Goal: Book appointment/travel/reservation

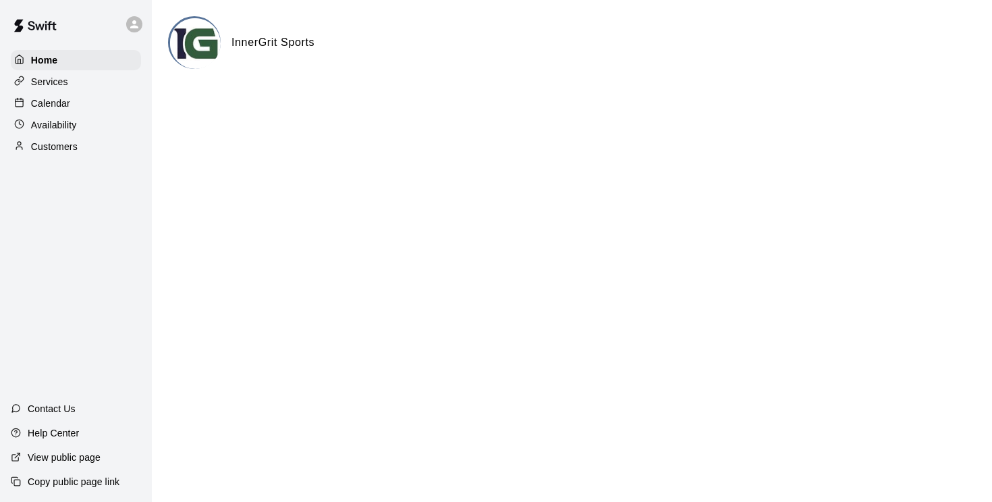
click at [56, 103] on p "Calendar" at bounding box center [50, 104] width 39 height 14
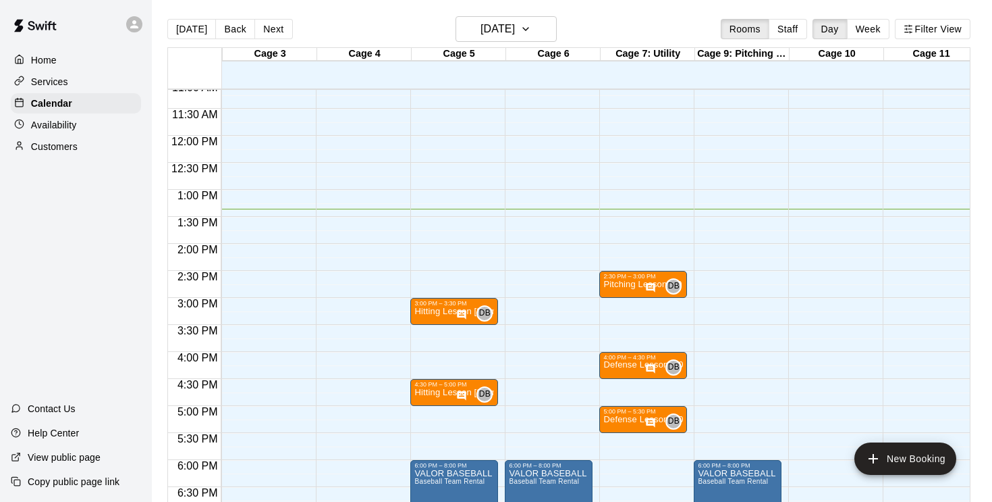
scroll to position [757, 188]
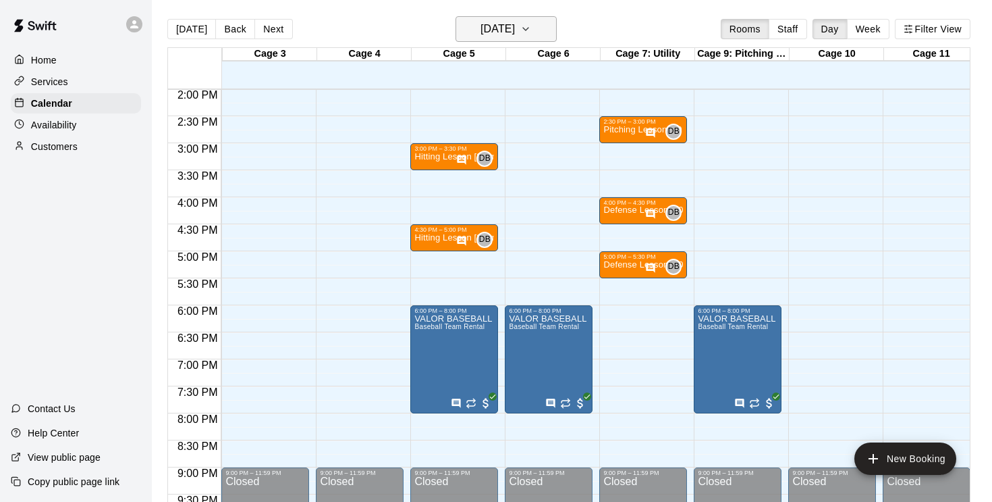
click at [531, 26] on icon "button" at bounding box center [526, 29] width 11 height 16
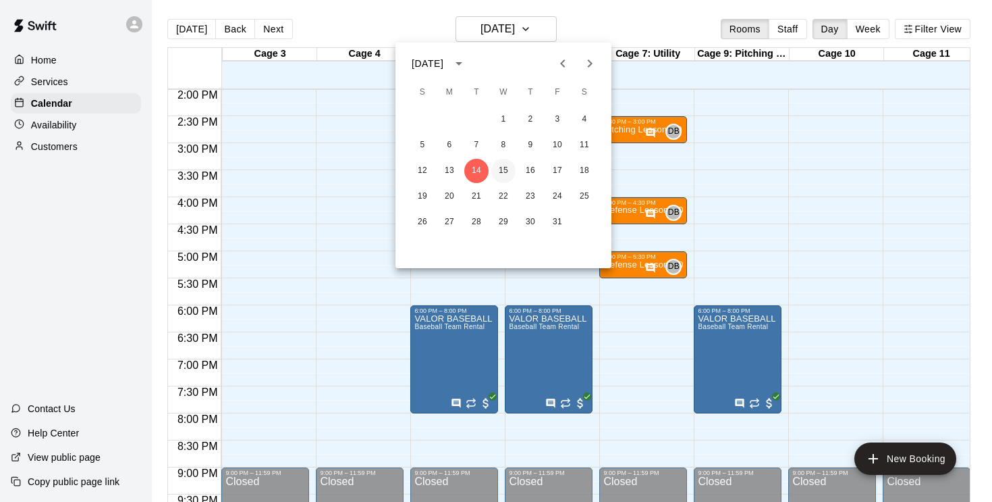
click at [506, 174] on button "15" at bounding box center [504, 171] width 24 height 24
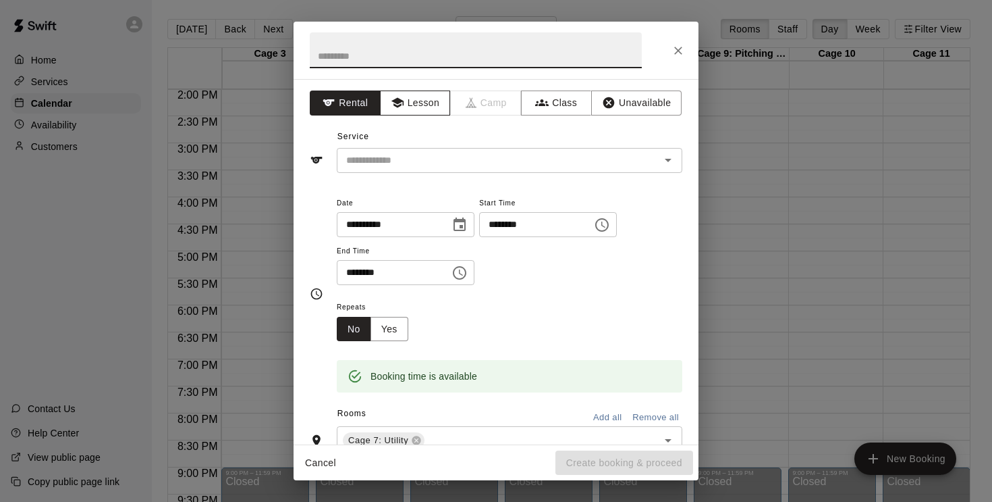
click at [417, 97] on button "Lesson" at bounding box center [415, 102] width 71 height 25
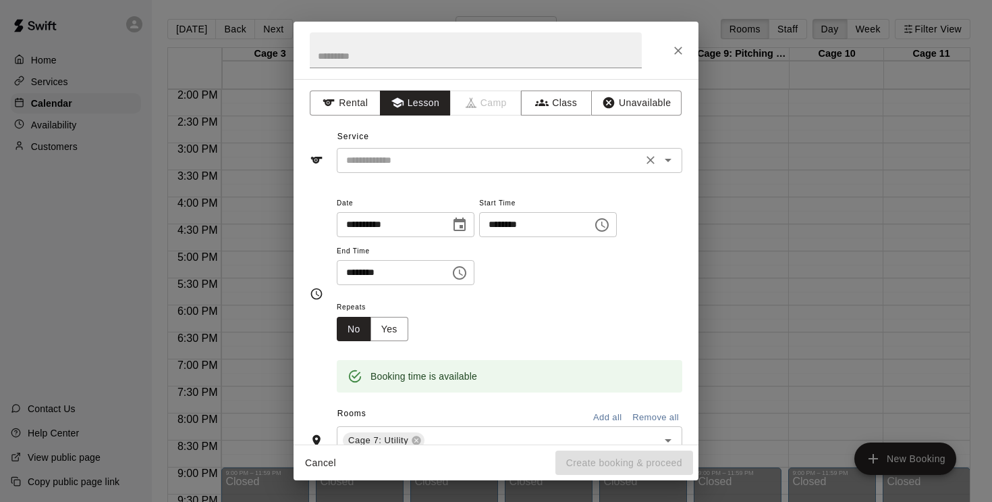
click at [404, 163] on input "text" at bounding box center [490, 160] width 298 height 17
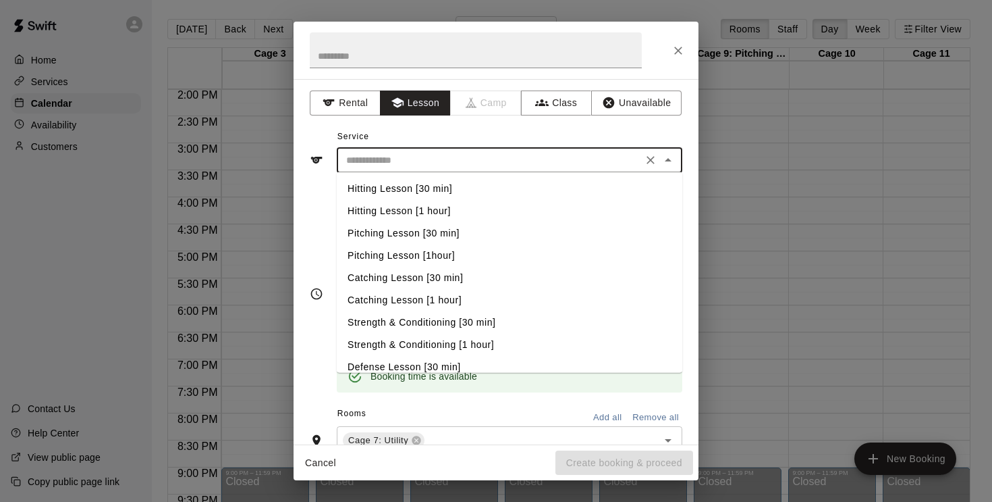
click at [410, 186] on li "Hitting Lesson [30 min]" at bounding box center [510, 189] width 346 height 22
type input "**********"
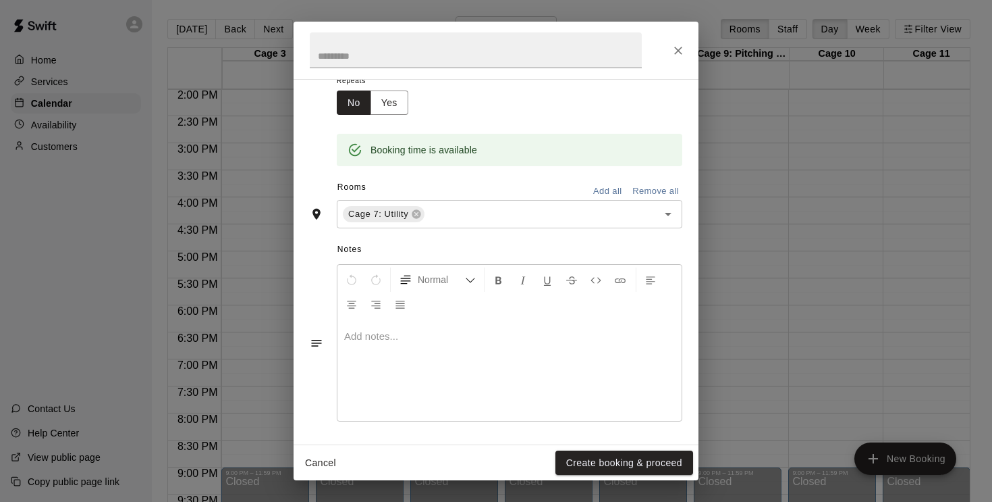
scroll to position [225, 0]
click at [402, 337] on p at bounding box center [509, 338] width 331 height 14
click at [619, 460] on button "Create booking & proceed" at bounding box center [625, 462] width 138 height 25
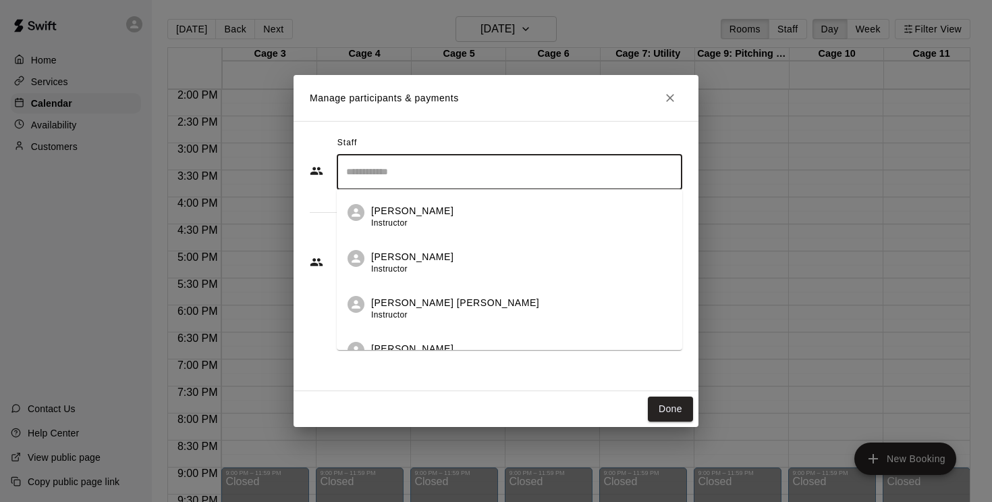
click at [448, 176] on input "Search staff" at bounding box center [510, 172] width 334 height 24
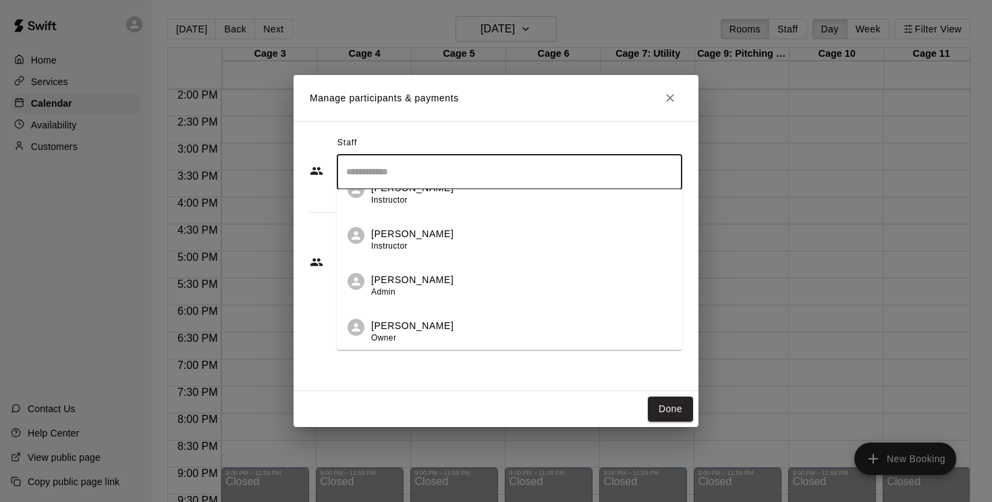
scroll to position [390, 0]
click at [411, 253] on div "[PERSON_NAME] Instructor" at bounding box center [412, 240] width 82 height 26
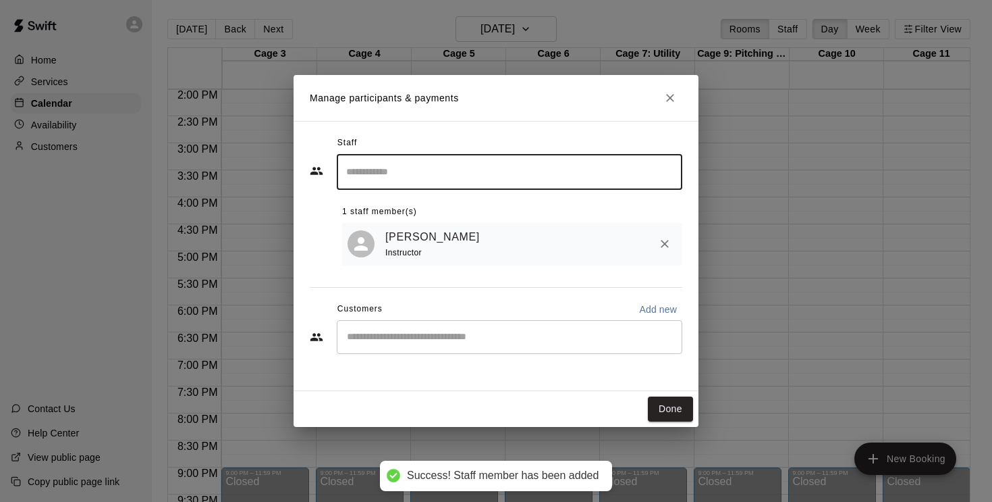
click at [670, 411] on button "Done" at bounding box center [670, 408] width 45 height 25
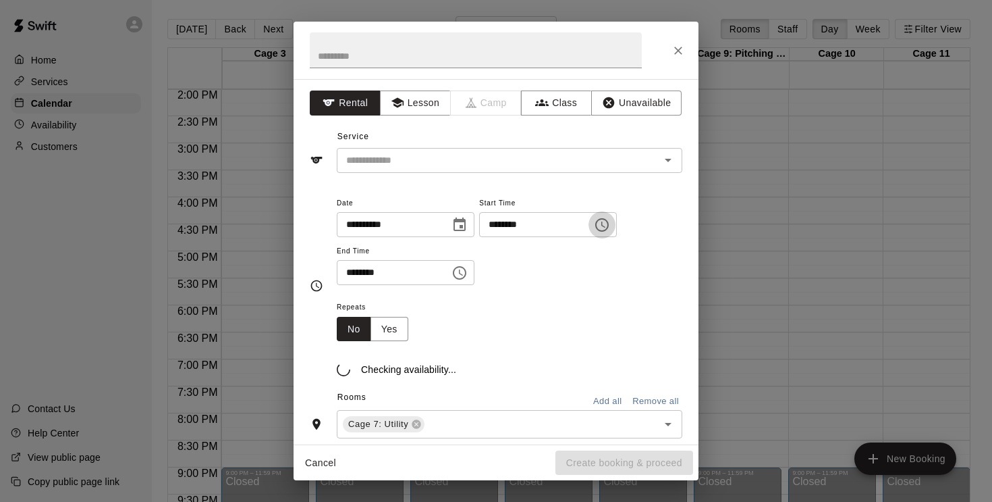
click at [610, 230] on icon "Choose time, selected time is 4:30 PM" at bounding box center [602, 225] width 16 height 16
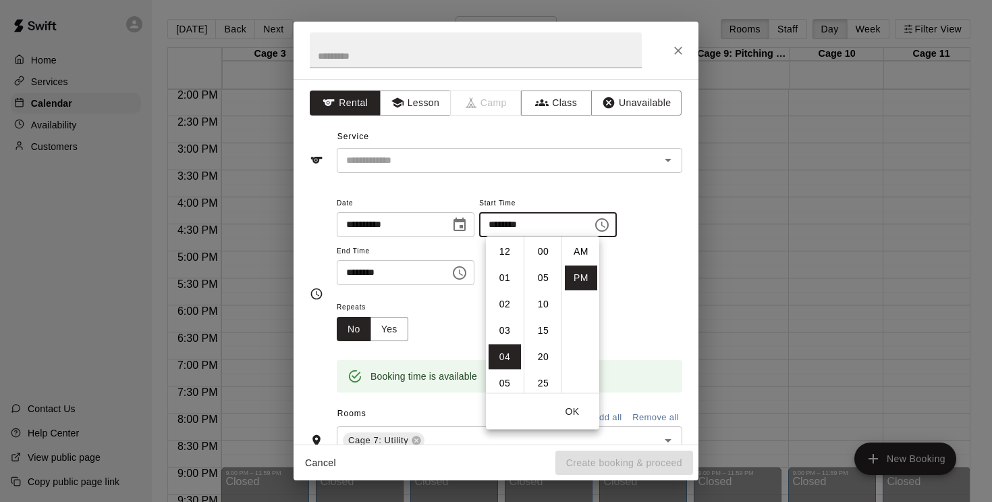
scroll to position [24, 0]
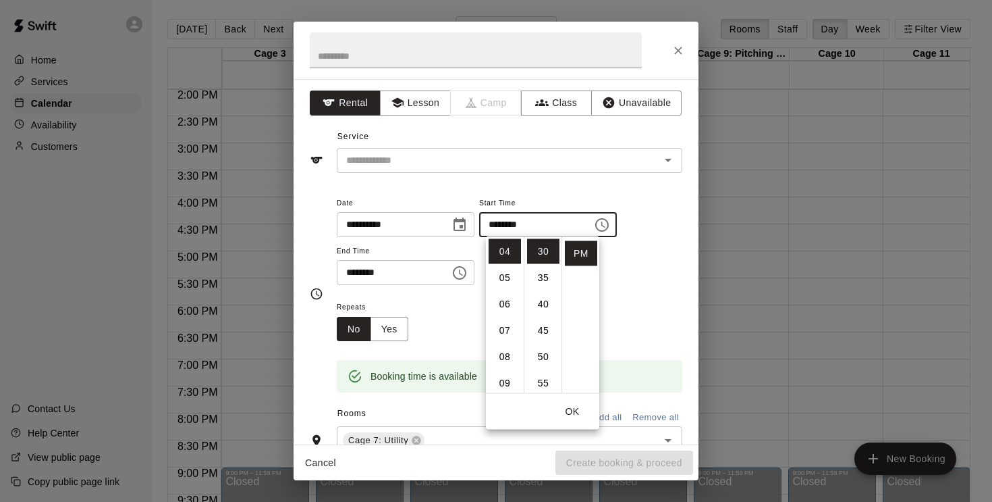
click at [396, 275] on input "********" at bounding box center [389, 272] width 104 height 25
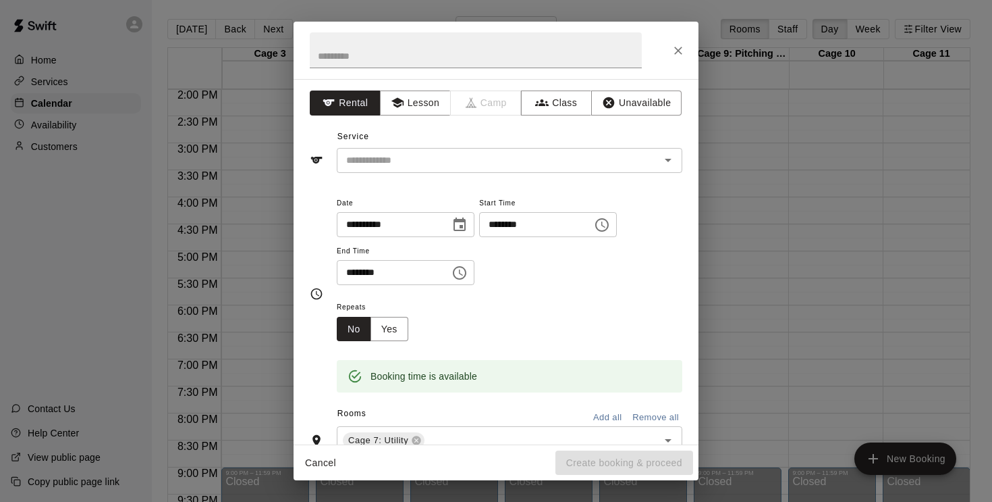
click at [468, 268] on icon "Choose time, selected time is 5:00 PM" at bounding box center [460, 273] width 16 height 16
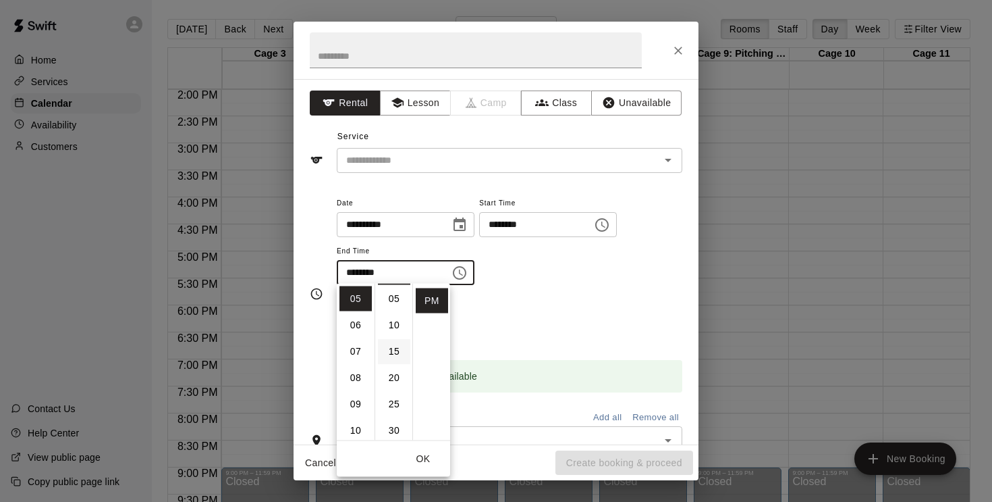
scroll to position [36, 0]
click at [394, 419] on li "30" at bounding box center [394, 420] width 32 height 25
type input "********"
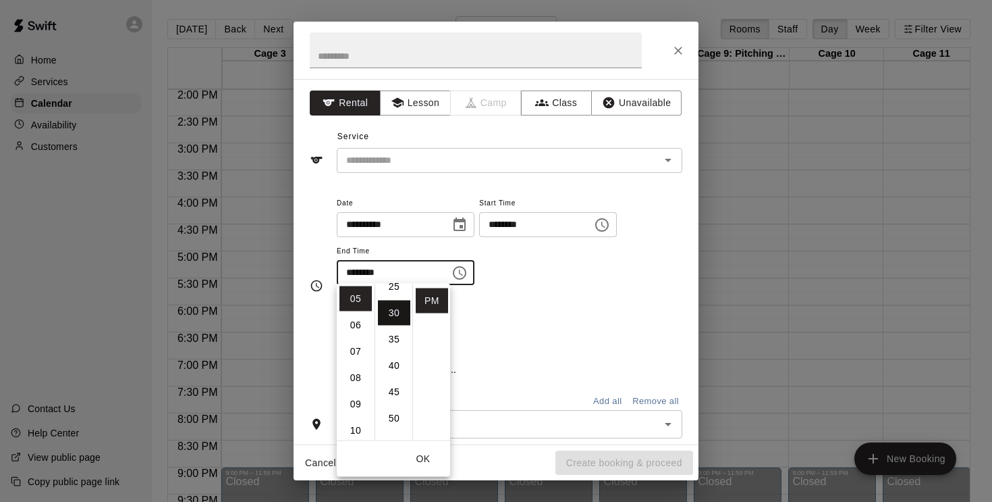
scroll to position [158, 0]
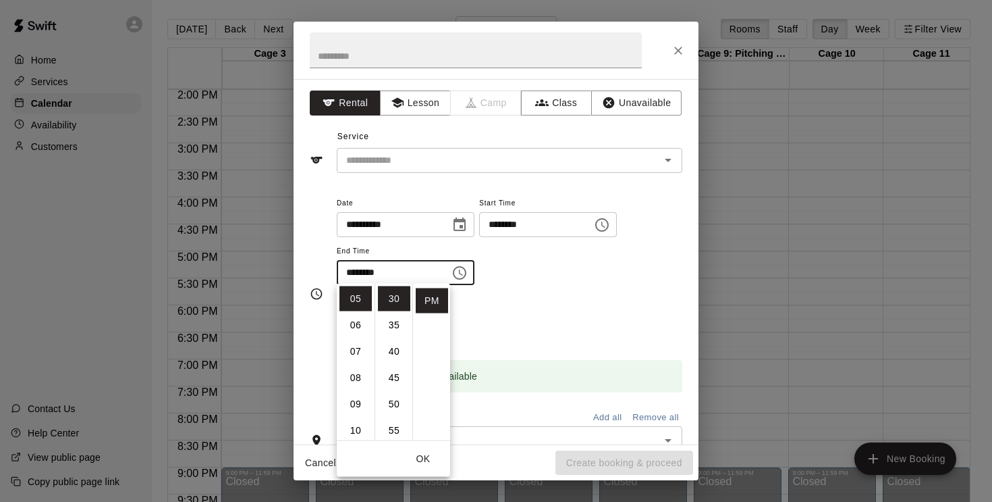
click at [425, 461] on button "OK" at bounding box center [423, 458] width 43 height 25
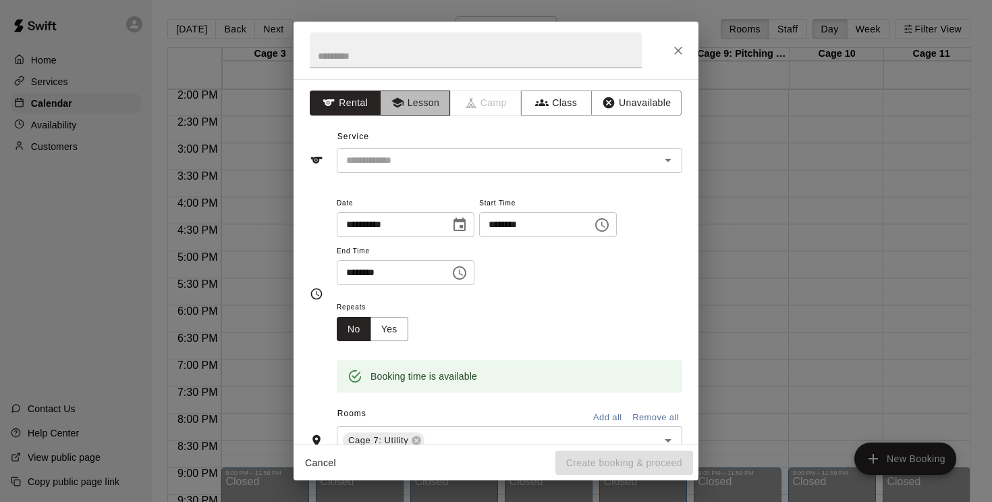
click at [408, 101] on button "Lesson" at bounding box center [415, 102] width 71 height 25
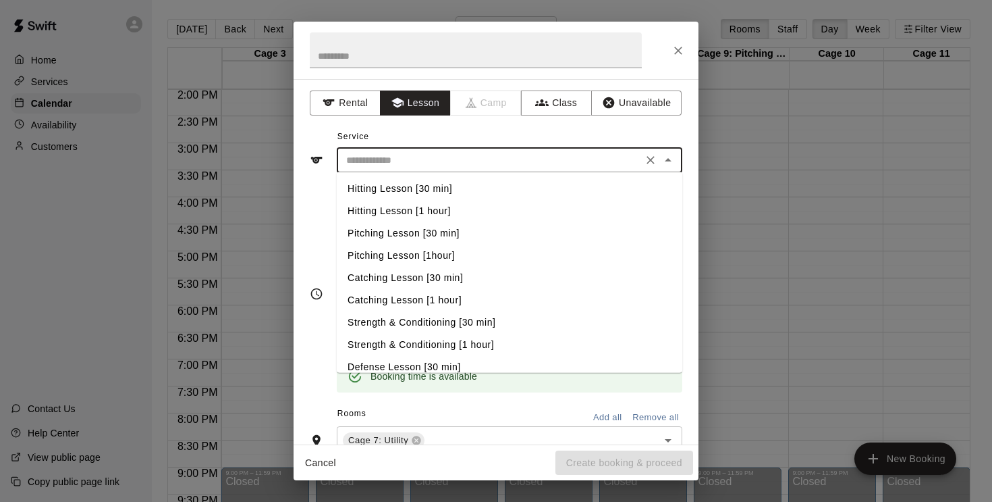
click at [421, 158] on input "text" at bounding box center [490, 160] width 298 height 17
click at [434, 207] on li "Hitting Lesson [1 hour]" at bounding box center [510, 211] width 346 height 22
type input "**********"
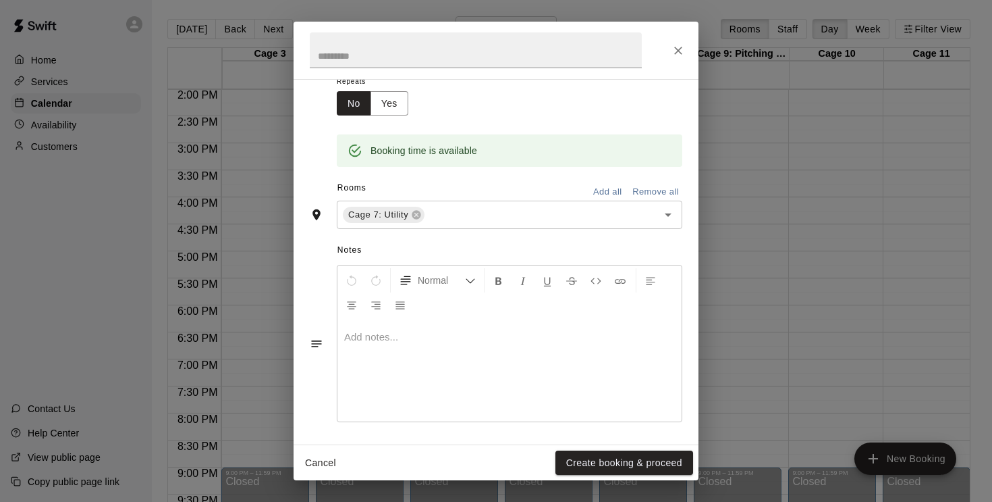
scroll to position [225, 0]
click at [394, 334] on p at bounding box center [509, 338] width 331 height 14
click at [600, 462] on button "Create booking & proceed" at bounding box center [625, 462] width 138 height 25
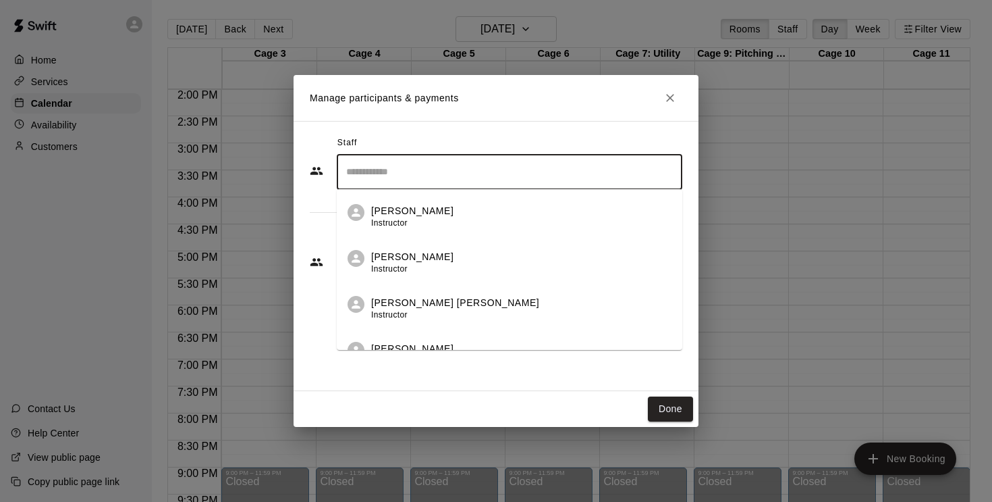
click at [447, 171] on input "Search staff" at bounding box center [510, 172] width 334 height 24
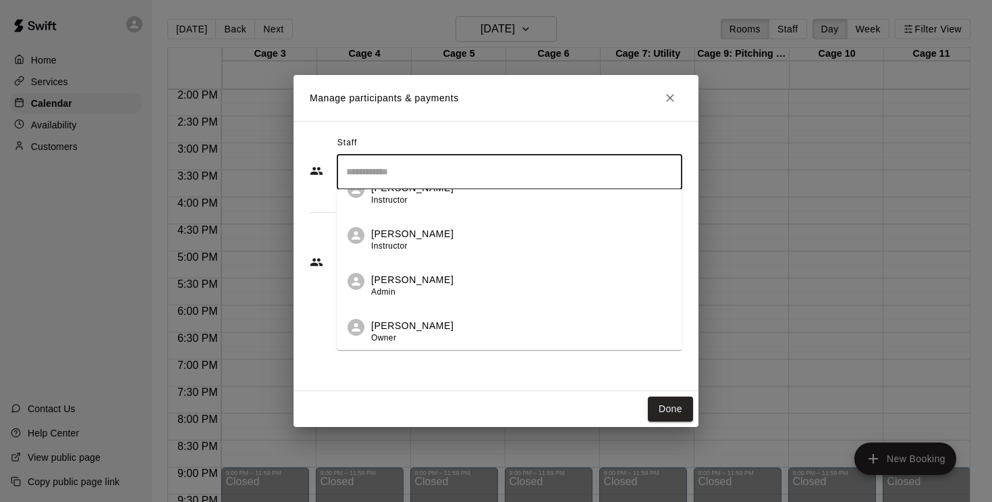
scroll to position [390, 0]
click at [396, 245] on span "Instructor" at bounding box center [389, 245] width 36 height 9
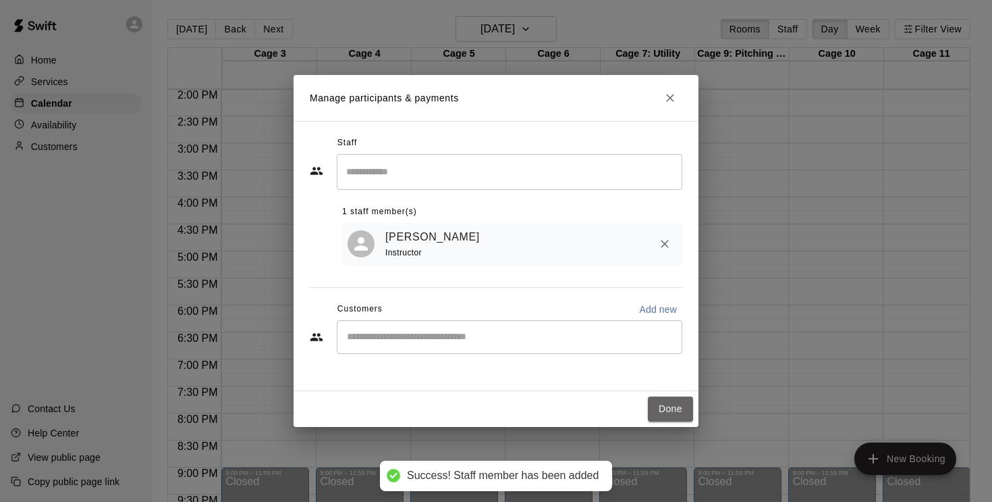
click at [671, 412] on button "Done" at bounding box center [670, 408] width 45 height 25
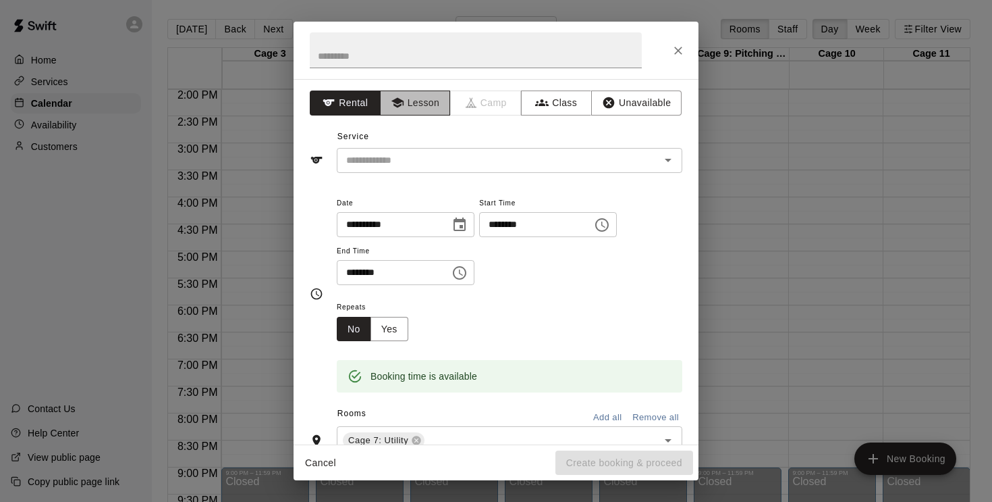
click at [427, 105] on button "Lesson" at bounding box center [415, 102] width 71 height 25
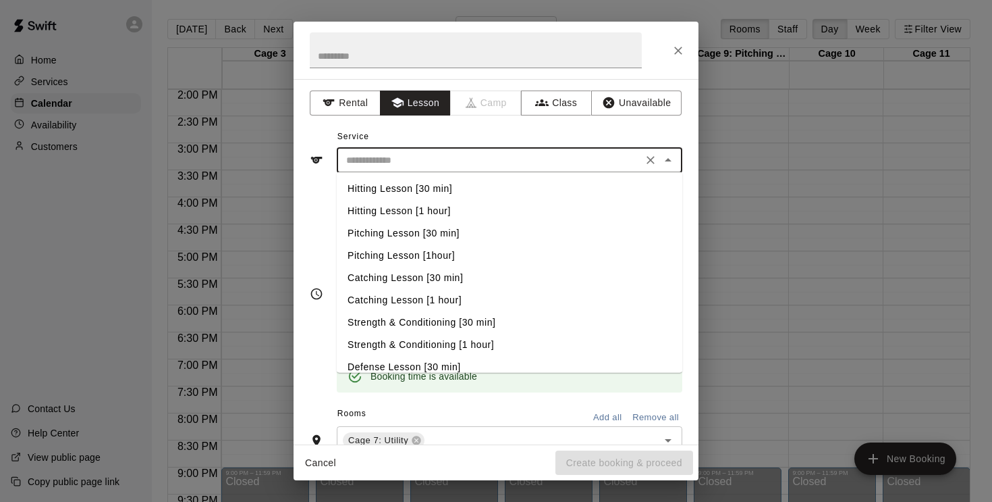
click at [429, 160] on input "text" at bounding box center [490, 160] width 298 height 17
click at [437, 190] on li "Hitting Lesson [30 min]" at bounding box center [510, 189] width 346 height 22
type input "**********"
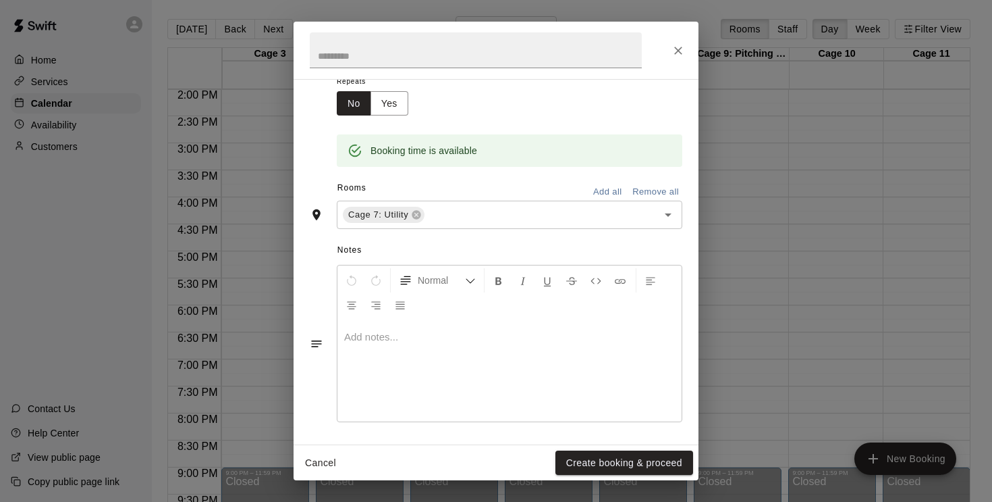
scroll to position [225, 0]
click at [392, 331] on p at bounding box center [509, 338] width 331 height 14
click at [599, 456] on button "Create booking & proceed" at bounding box center [625, 462] width 138 height 25
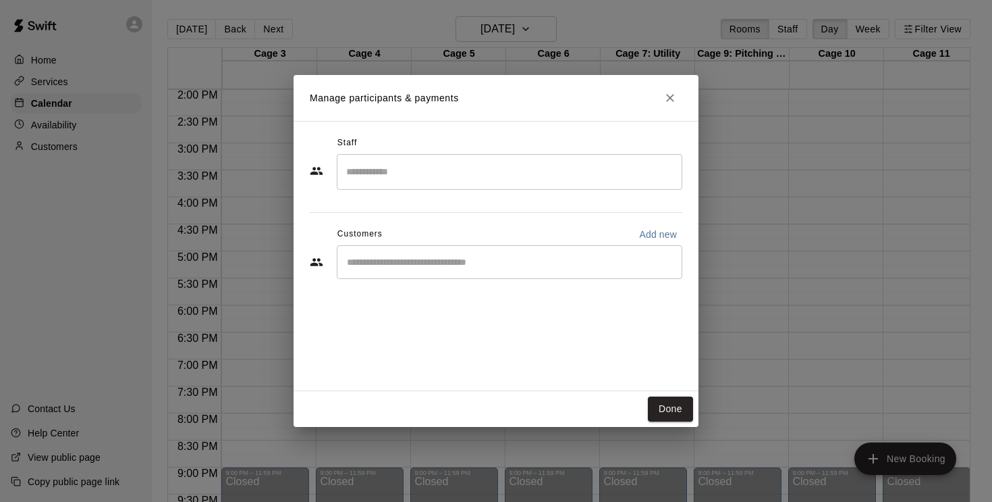
click at [415, 176] on input "Search staff" at bounding box center [510, 172] width 334 height 24
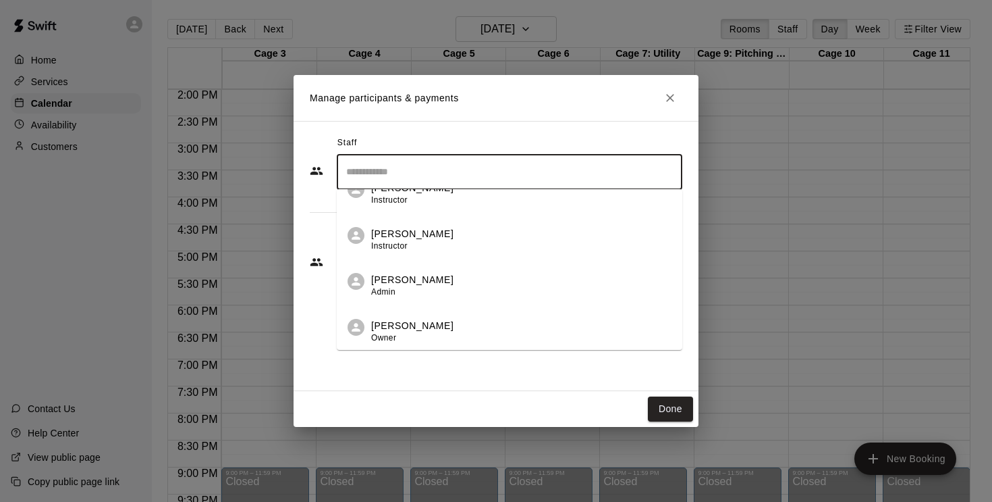
scroll to position [390, 0]
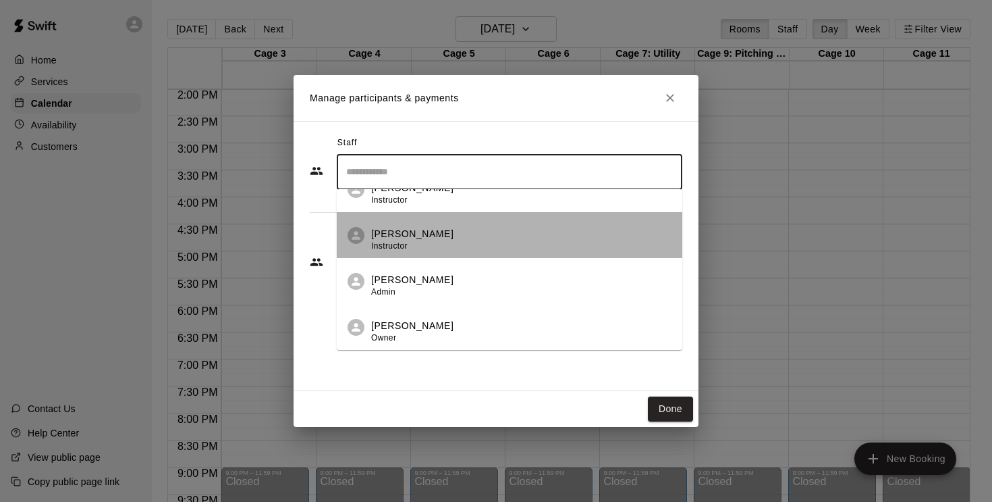
click at [396, 250] on span "Instructor" at bounding box center [389, 245] width 36 height 9
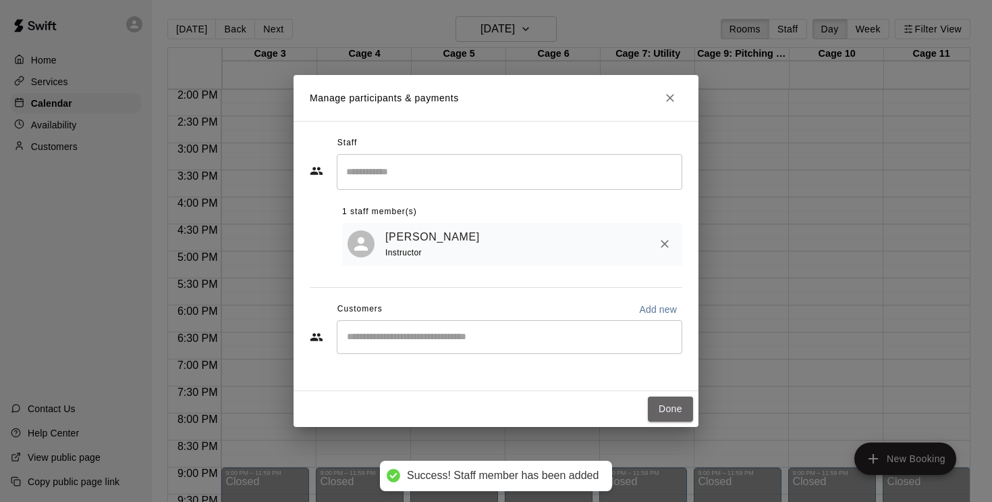
click at [676, 409] on button "Done" at bounding box center [670, 408] width 45 height 25
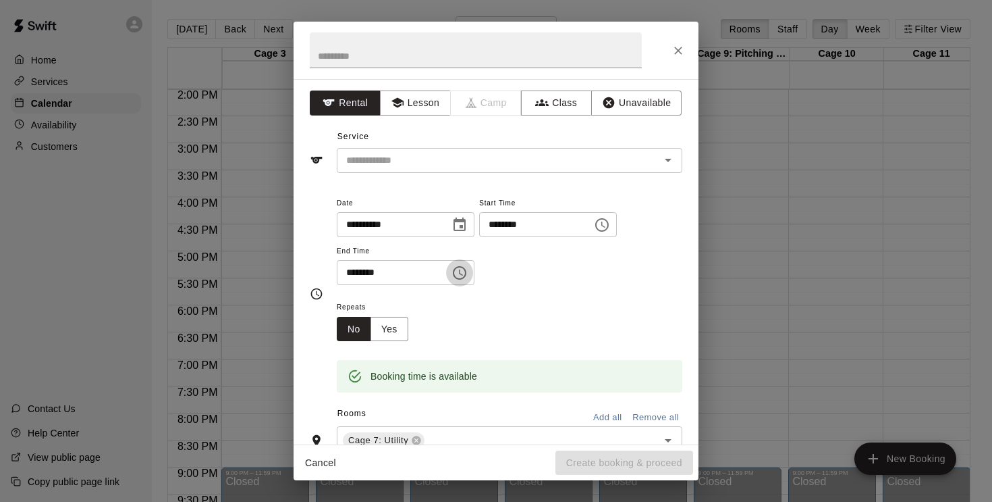
click at [463, 276] on icon "Choose time, selected time is 6:30 PM" at bounding box center [460, 273] width 14 height 14
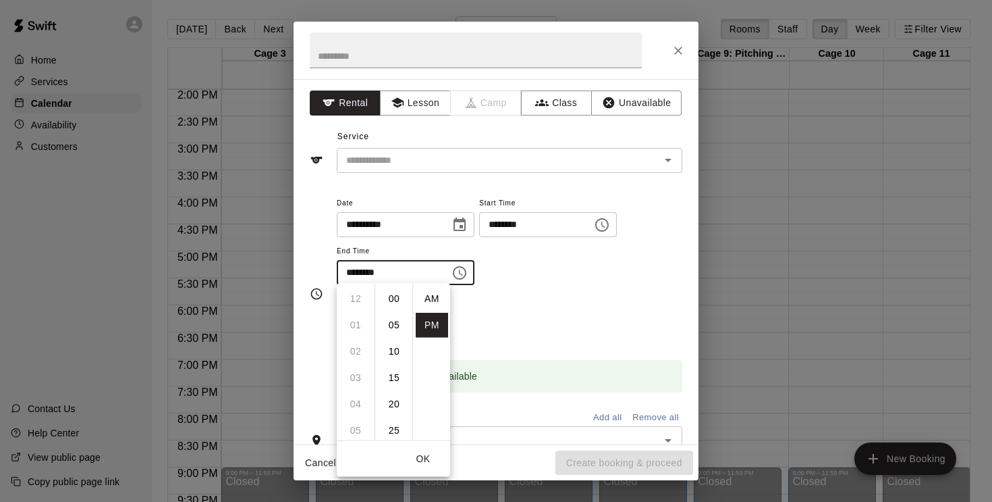
scroll to position [24, 0]
click at [358, 330] on li "07" at bounding box center [356, 325] width 32 height 25
click at [392, 298] on li "00" at bounding box center [394, 298] width 32 height 25
type input "********"
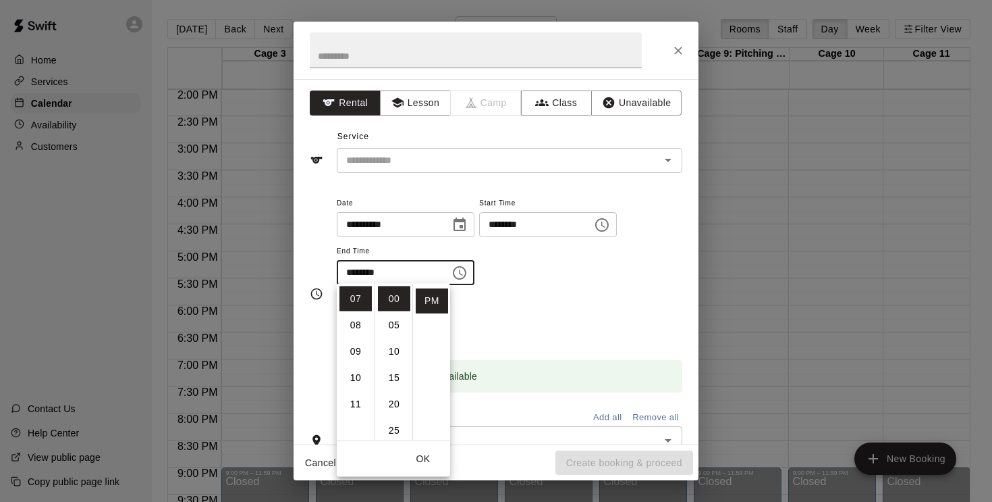
click at [550, 298] on div "Repeats No Yes" at bounding box center [510, 319] width 346 height 43
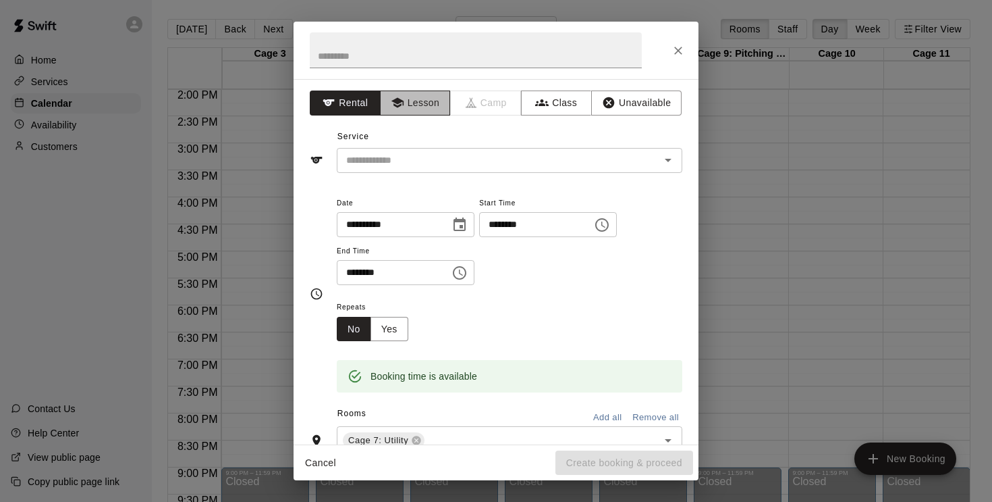
click at [413, 104] on button "Lesson" at bounding box center [415, 102] width 71 height 25
click at [419, 159] on input "text" at bounding box center [490, 160] width 298 height 17
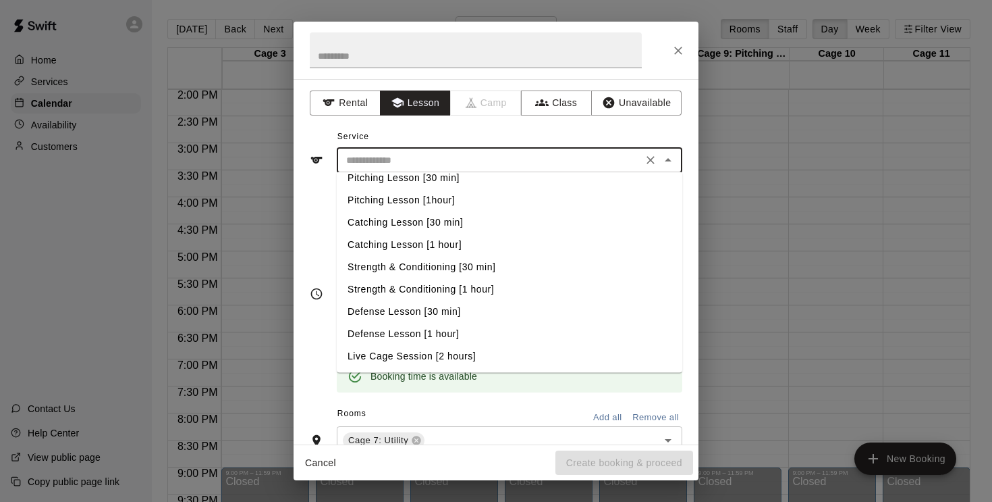
scroll to position [55, 0]
click at [442, 334] on li "Defense Lesson [1 hour]" at bounding box center [510, 334] width 346 height 22
type input "**********"
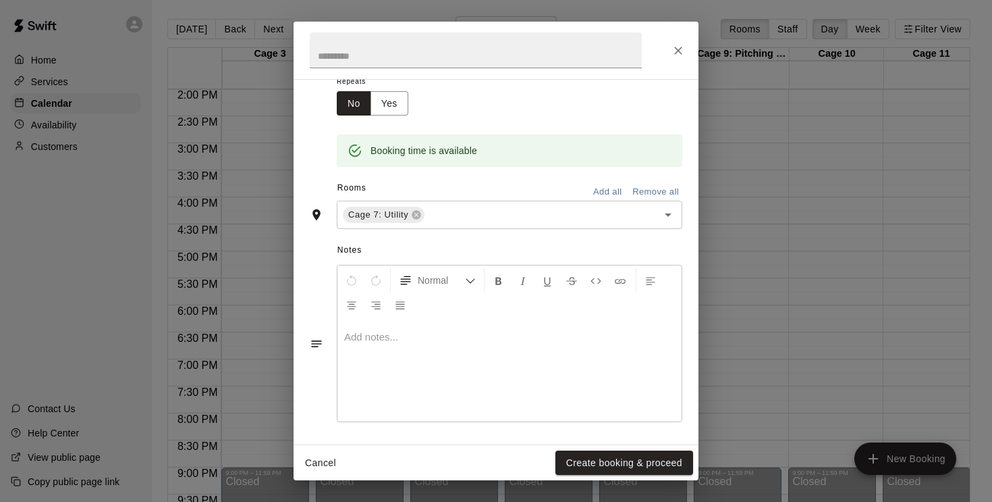
scroll to position [225, 0]
click at [429, 344] on div at bounding box center [510, 371] width 344 height 101
click at [628, 465] on button "Create booking & proceed" at bounding box center [625, 462] width 138 height 25
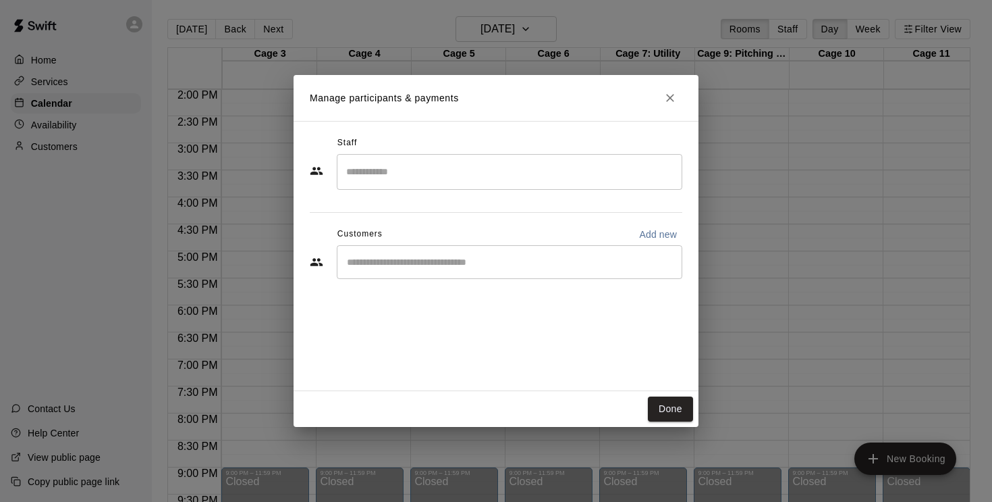
click at [437, 177] on input "Search staff" at bounding box center [510, 172] width 334 height 24
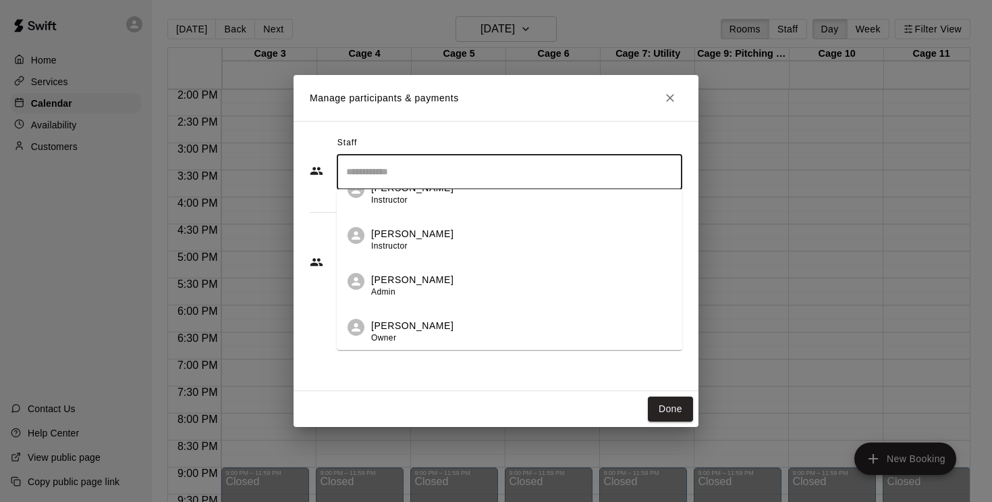
scroll to position [390, 0]
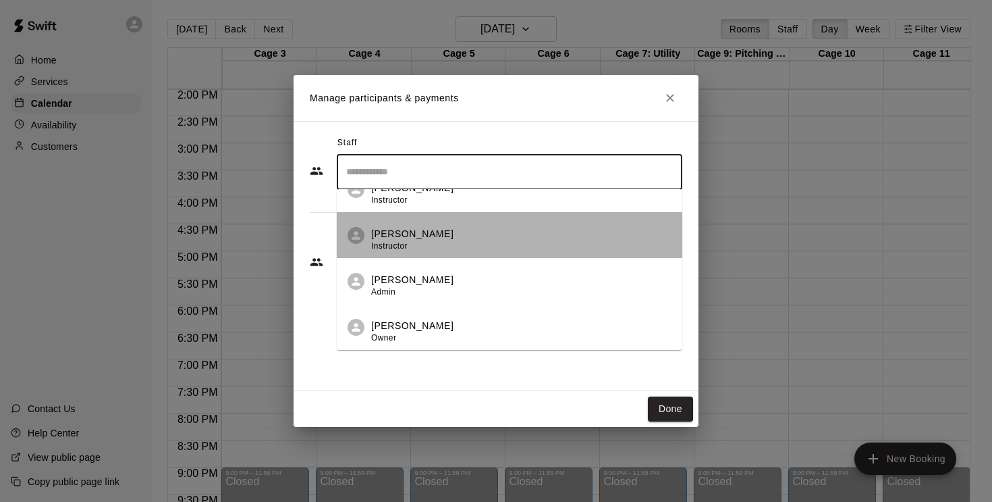
click at [409, 247] on div "[PERSON_NAME] Instructor" at bounding box center [412, 240] width 82 height 26
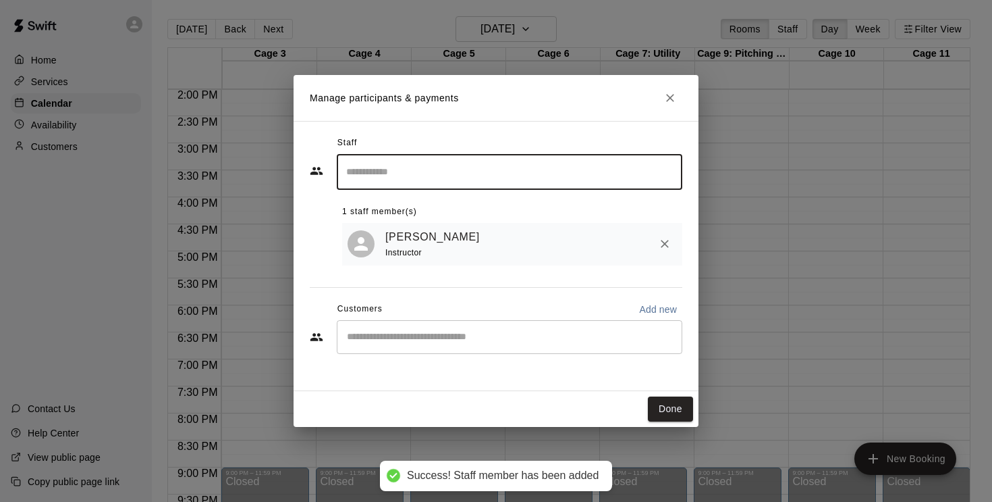
click at [670, 410] on button "Done" at bounding box center [670, 408] width 45 height 25
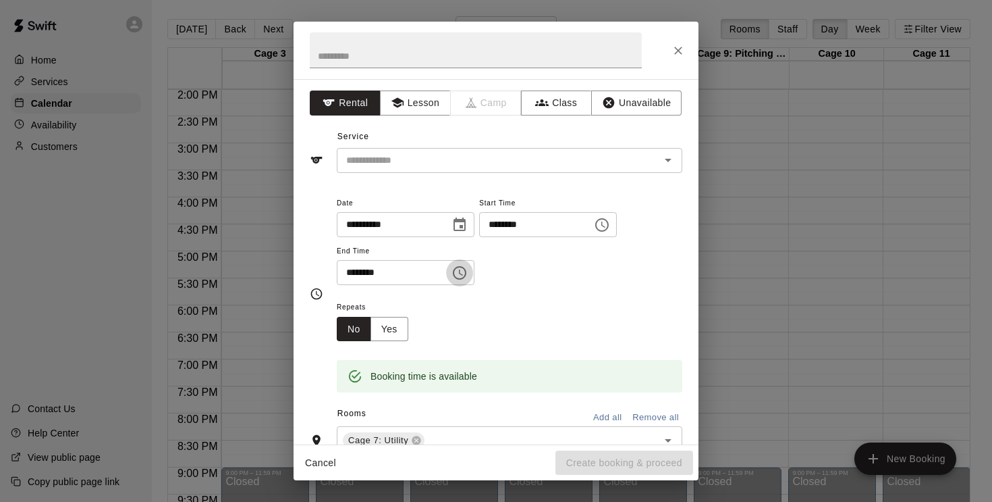
click at [468, 267] on icon "Choose time, selected time is 7:30 PM" at bounding box center [460, 273] width 16 height 16
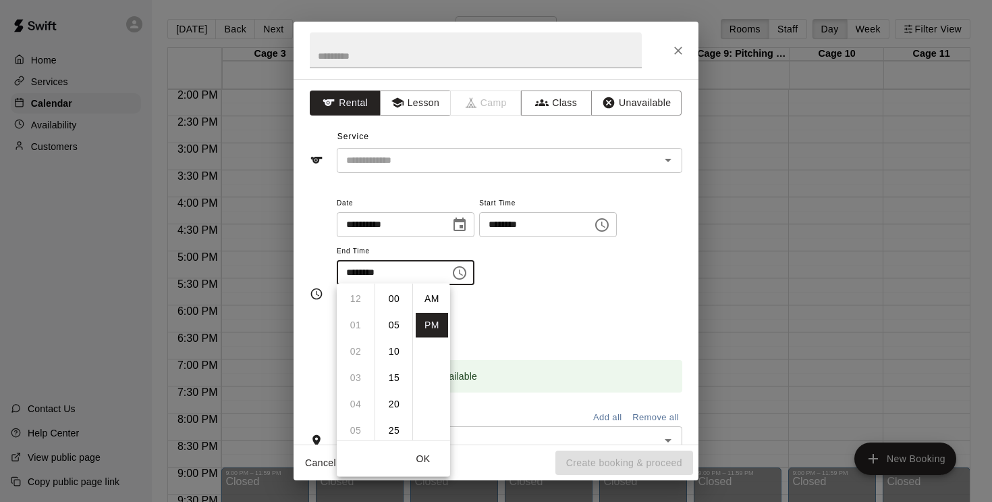
scroll to position [24, 0]
click at [361, 324] on li "08" at bounding box center [356, 325] width 32 height 25
click at [392, 296] on li "00" at bounding box center [394, 298] width 32 height 25
type input "********"
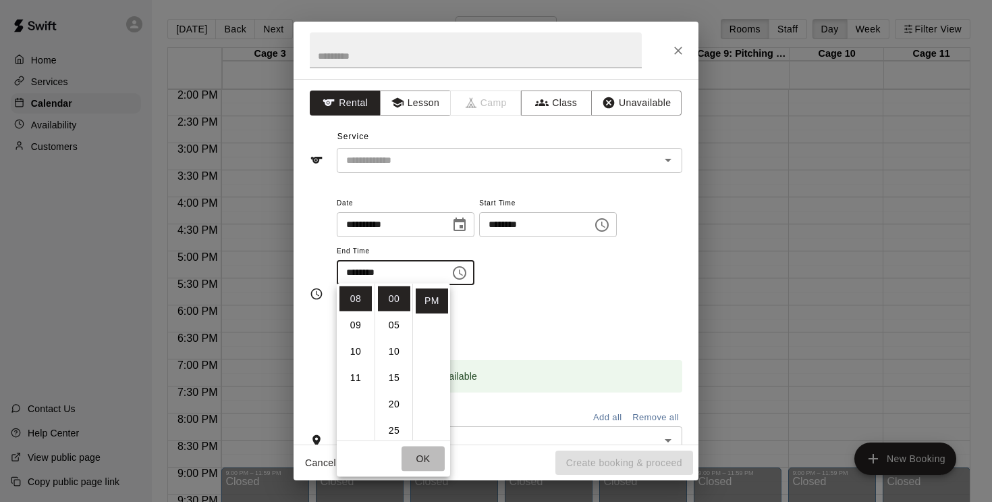
click at [423, 461] on button "OK" at bounding box center [423, 458] width 43 height 25
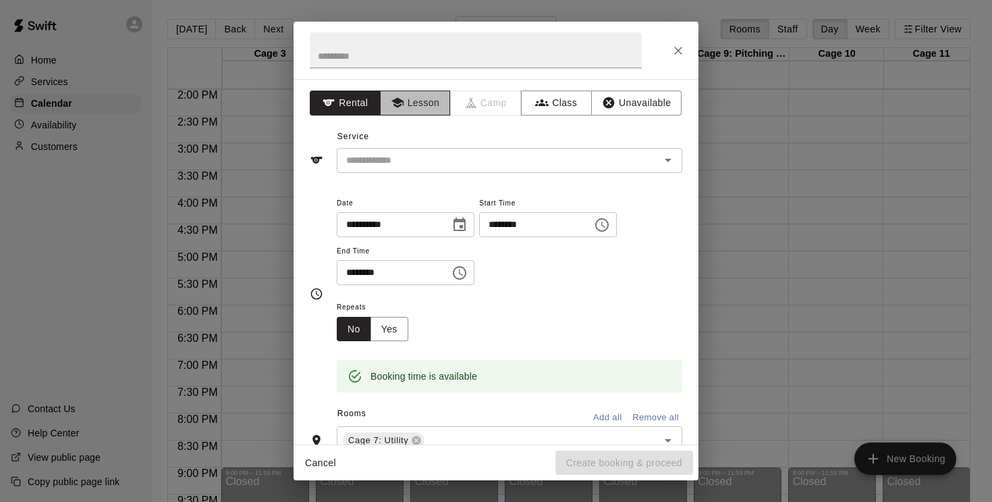
click at [426, 104] on button "Lesson" at bounding box center [415, 102] width 71 height 25
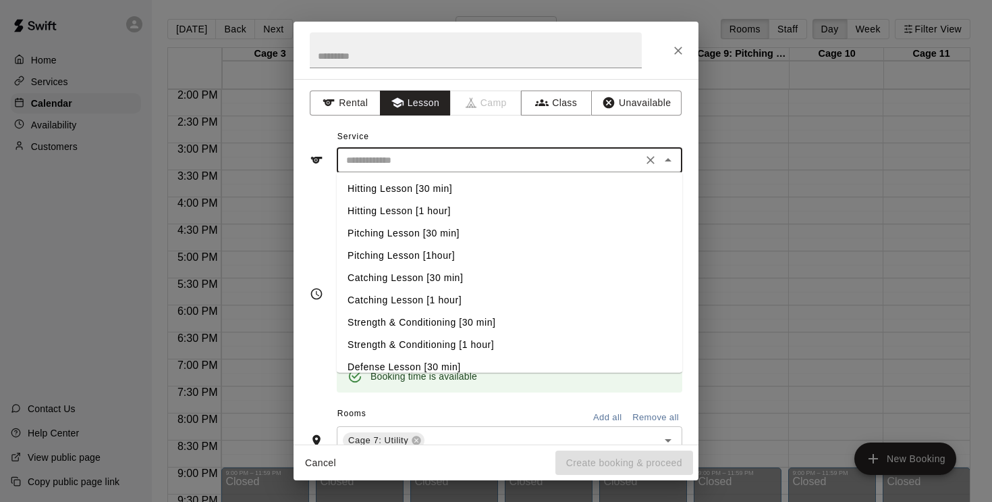
click at [415, 160] on input "text" at bounding box center [490, 160] width 298 height 17
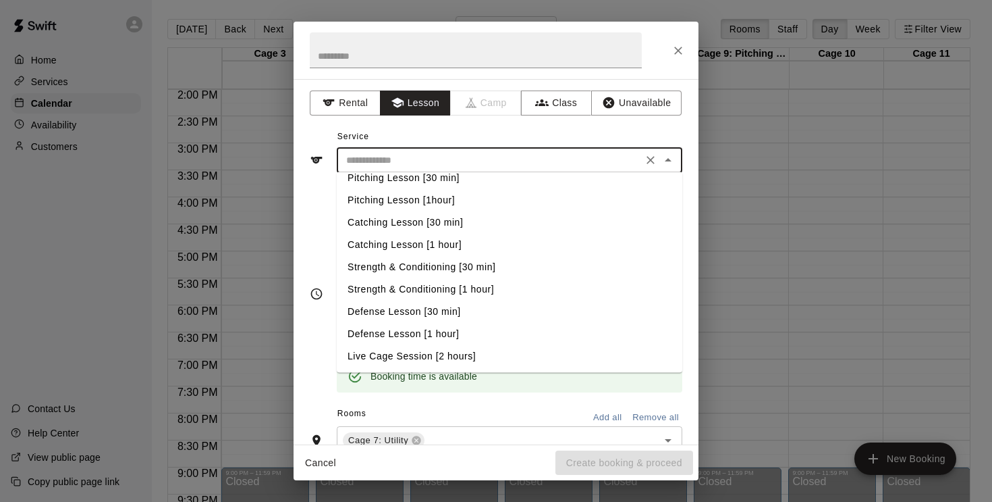
scroll to position [55, 0]
click at [420, 329] on li "Defense Lesson [1 hour]" at bounding box center [510, 334] width 346 height 22
type input "**********"
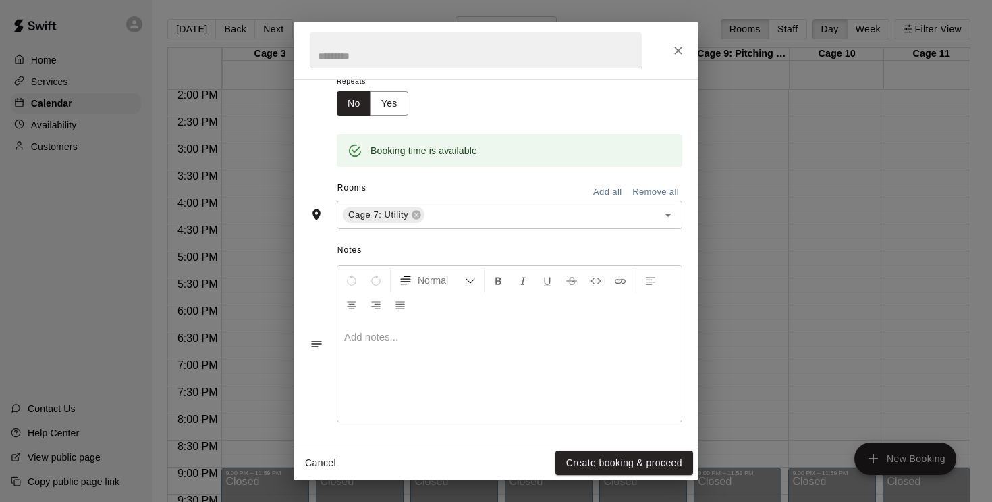
scroll to position [225, 0]
click at [399, 340] on p at bounding box center [509, 338] width 331 height 14
click at [641, 461] on button "Create booking & proceed" at bounding box center [625, 462] width 138 height 25
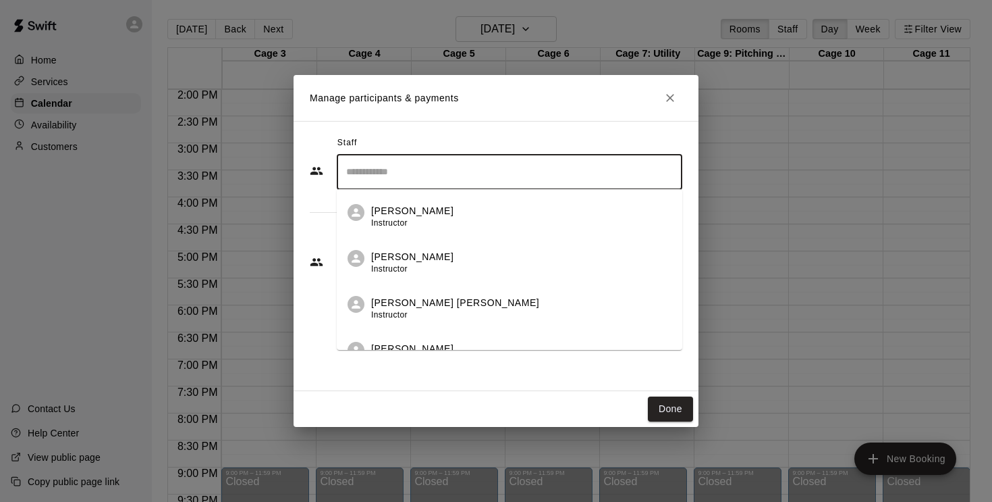
click at [404, 167] on input "Search staff" at bounding box center [510, 172] width 334 height 24
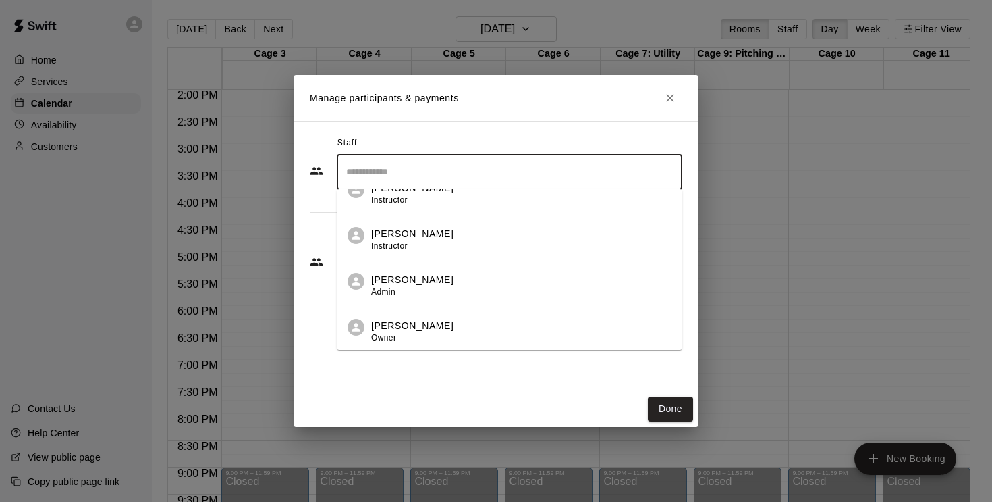
scroll to position [390, 0]
click at [388, 242] on span "Instructor" at bounding box center [389, 245] width 36 height 9
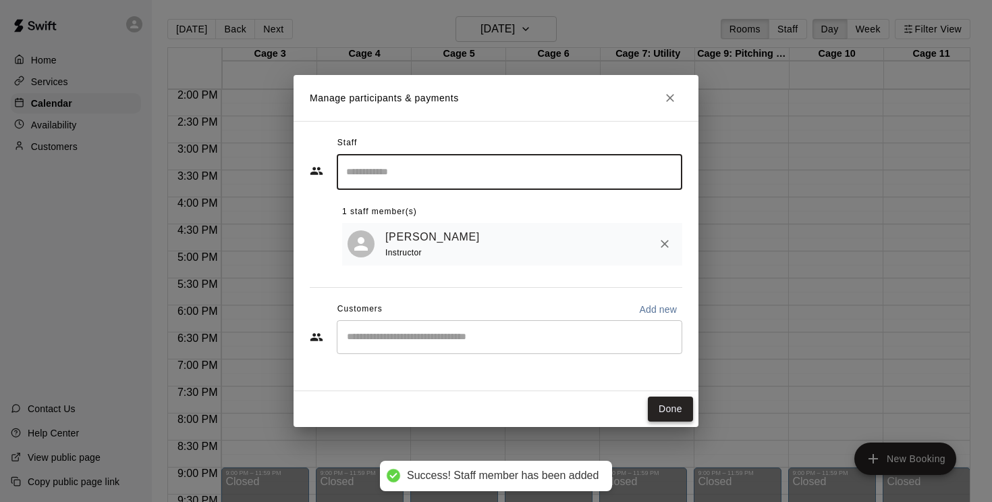
click at [673, 415] on button "Done" at bounding box center [670, 408] width 45 height 25
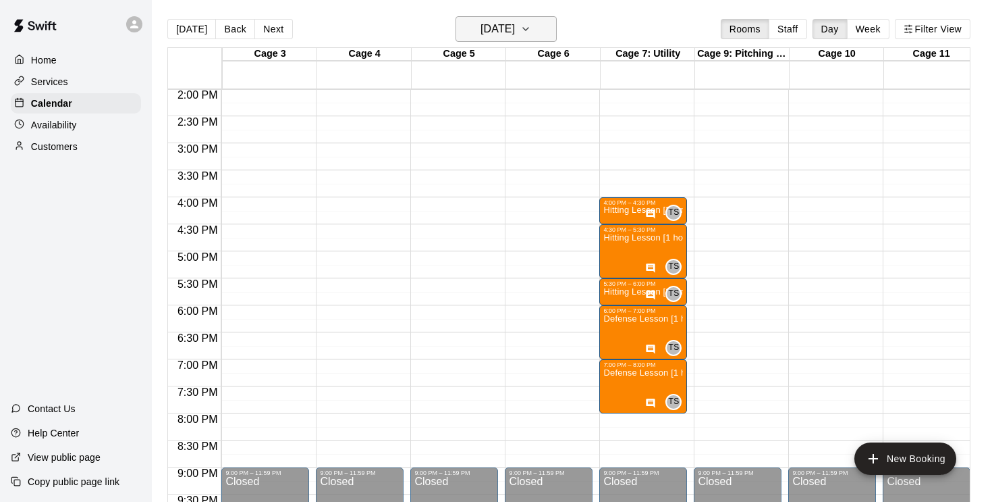
click at [531, 33] on icon "button" at bounding box center [526, 29] width 11 height 16
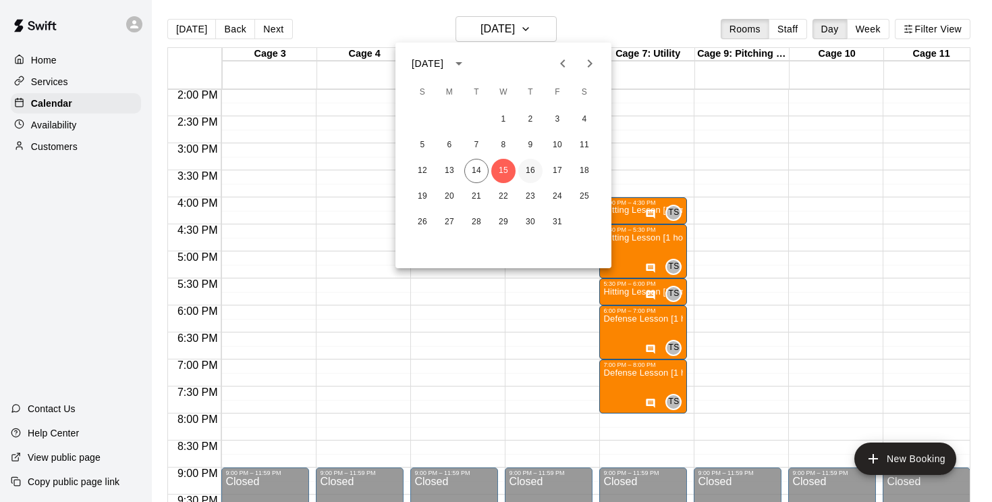
click at [532, 169] on button "16" at bounding box center [531, 171] width 24 height 24
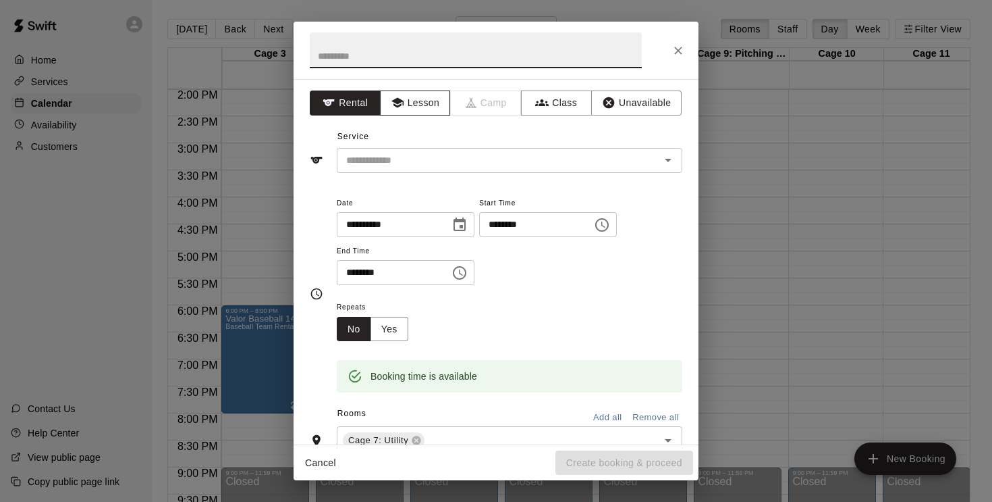
click at [431, 109] on button "Lesson" at bounding box center [415, 102] width 71 height 25
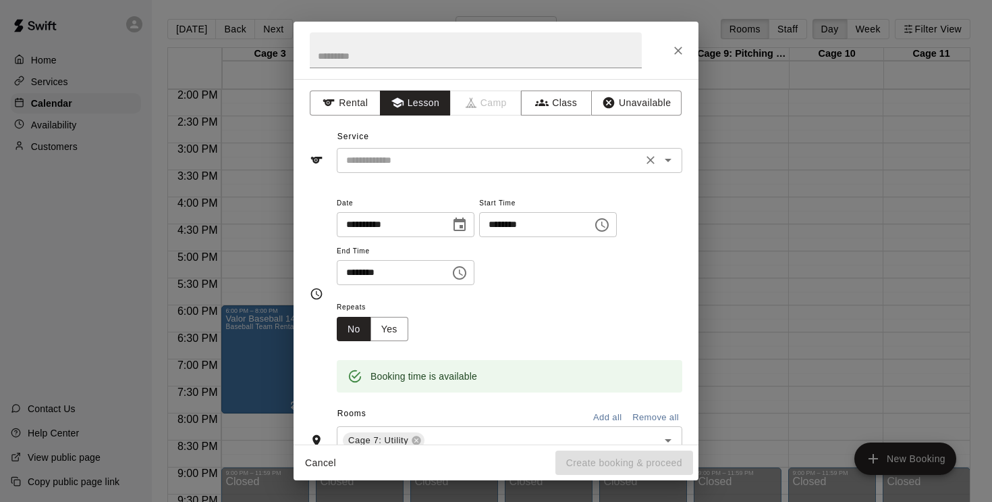
click at [440, 159] on input "text" at bounding box center [490, 160] width 298 height 17
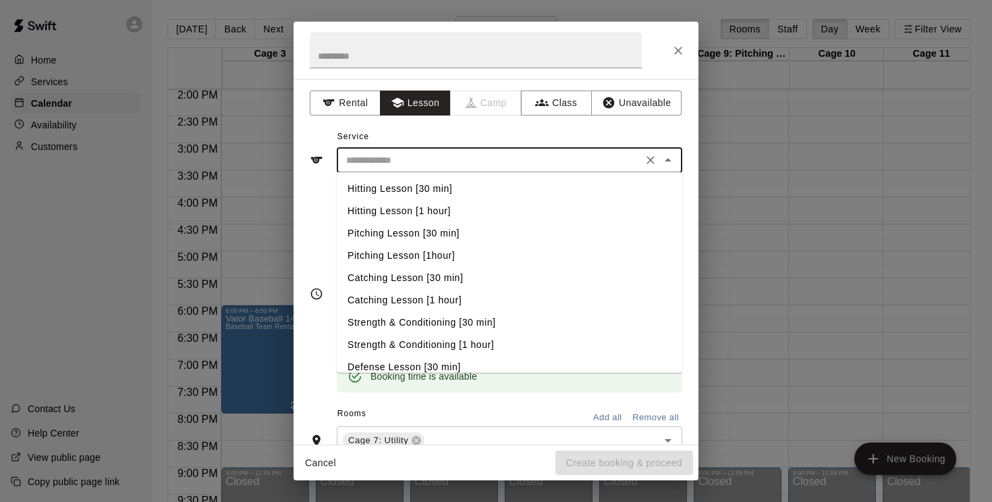
click at [430, 185] on li "Hitting Lesson [30 min]" at bounding box center [510, 189] width 346 height 22
type input "**********"
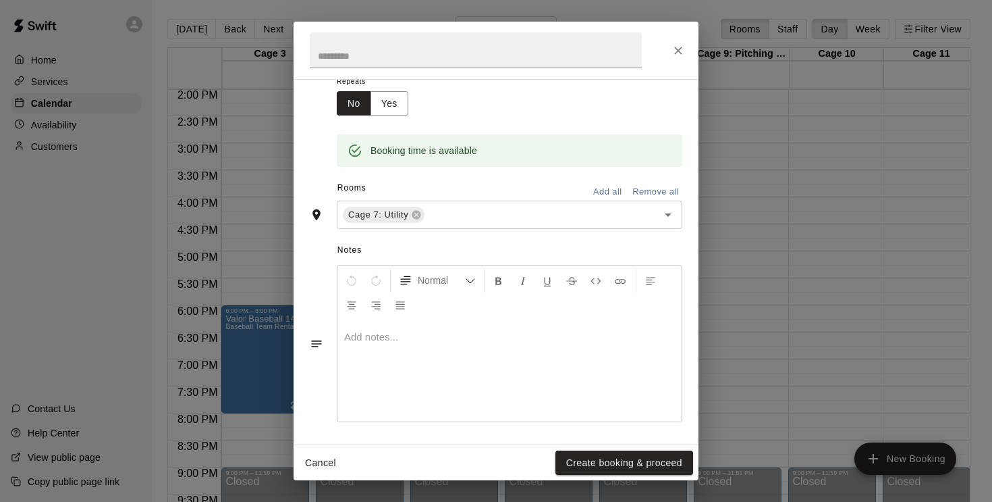
scroll to position [225, 0]
click at [379, 335] on p at bounding box center [509, 338] width 331 height 14
click at [593, 456] on button "Create booking & proceed" at bounding box center [625, 462] width 138 height 25
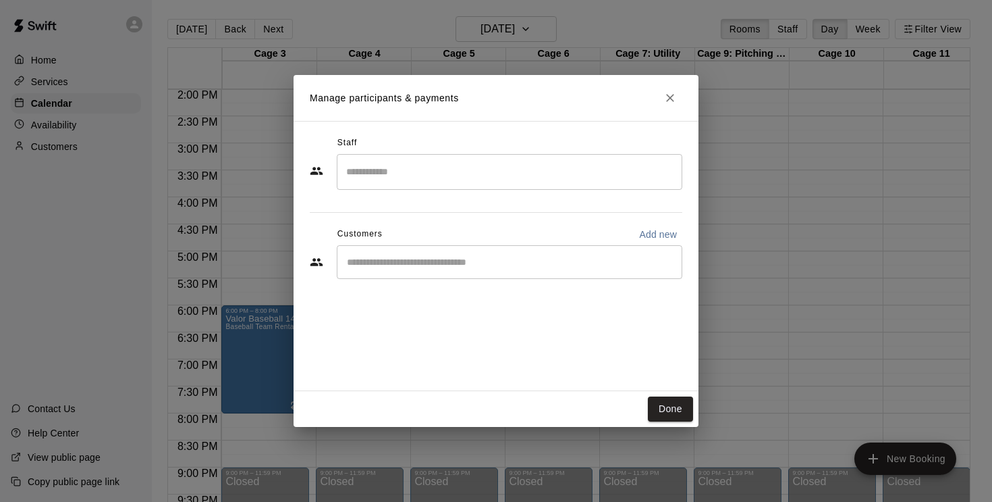
click at [435, 172] on input "Search staff" at bounding box center [510, 172] width 334 height 24
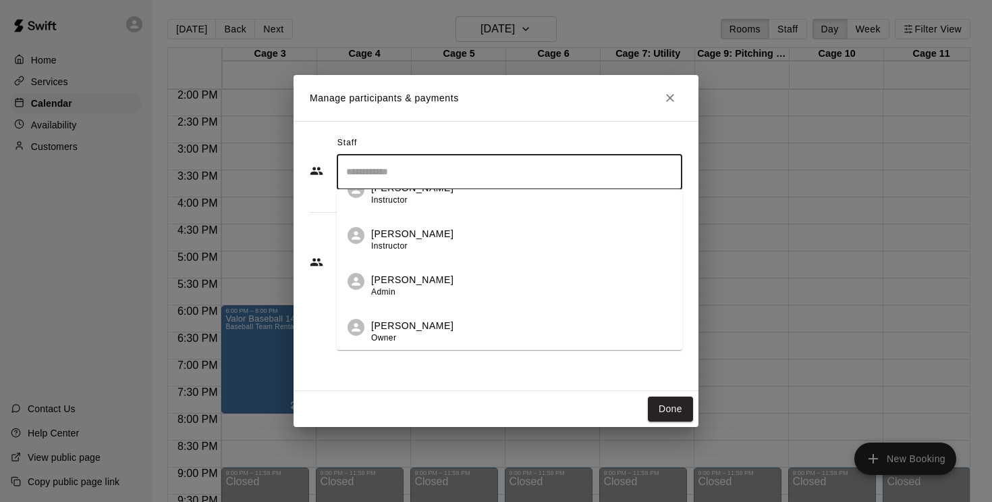
scroll to position [390, 0]
click at [416, 252] on div "[PERSON_NAME] Instructor" at bounding box center [412, 240] width 82 height 26
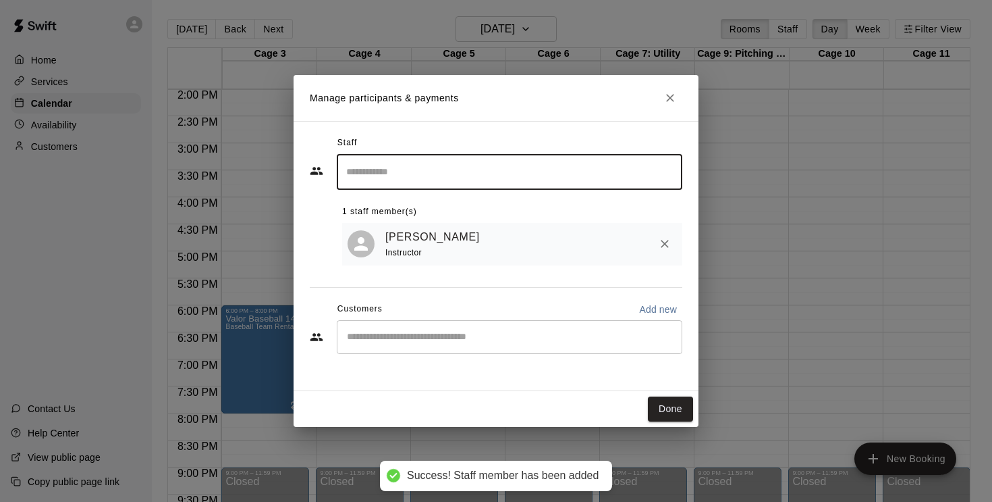
click at [678, 409] on button "Done" at bounding box center [670, 408] width 45 height 25
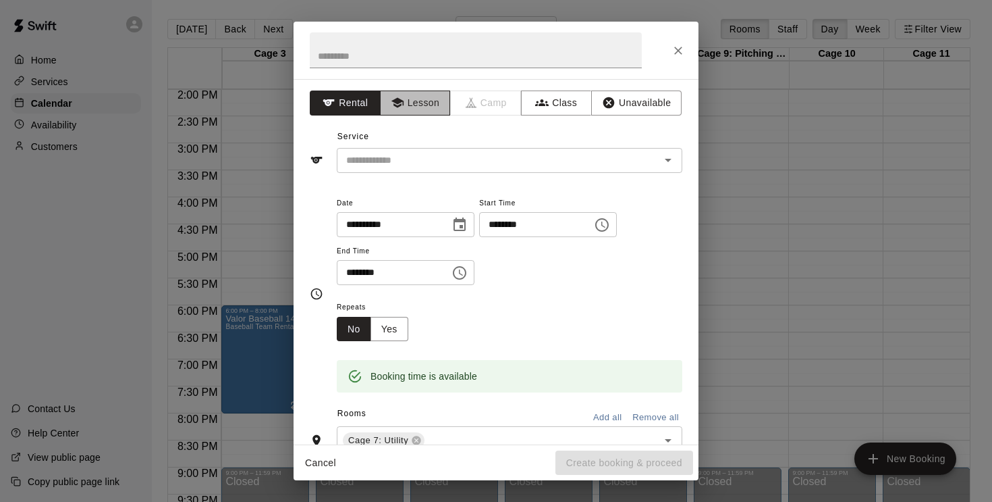
click at [418, 102] on button "Lesson" at bounding box center [415, 102] width 71 height 25
click at [418, 157] on input "text" at bounding box center [490, 160] width 298 height 17
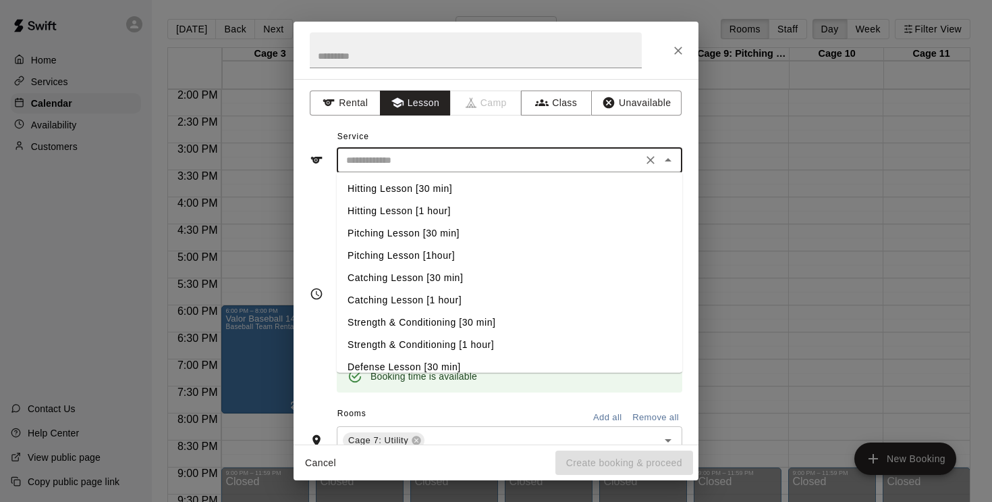
click at [423, 184] on li "Hitting Lesson [30 min]" at bounding box center [510, 189] width 346 height 22
type input "**********"
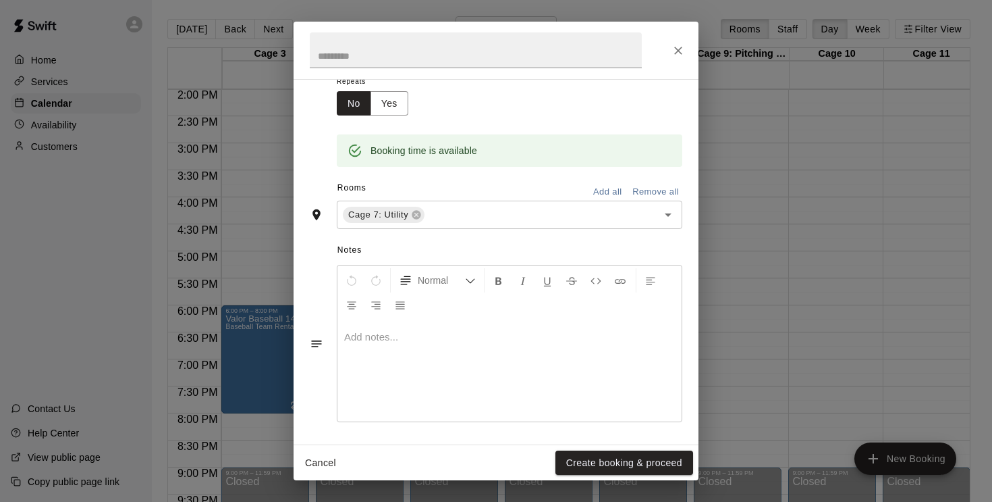
scroll to position [225, 0]
click at [401, 340] on p at bounding box center [509, 338] width 331 height 14
click at [615, 458] on button "Create booking & proceed" at bounding box center [625, 462] width 138 height 25
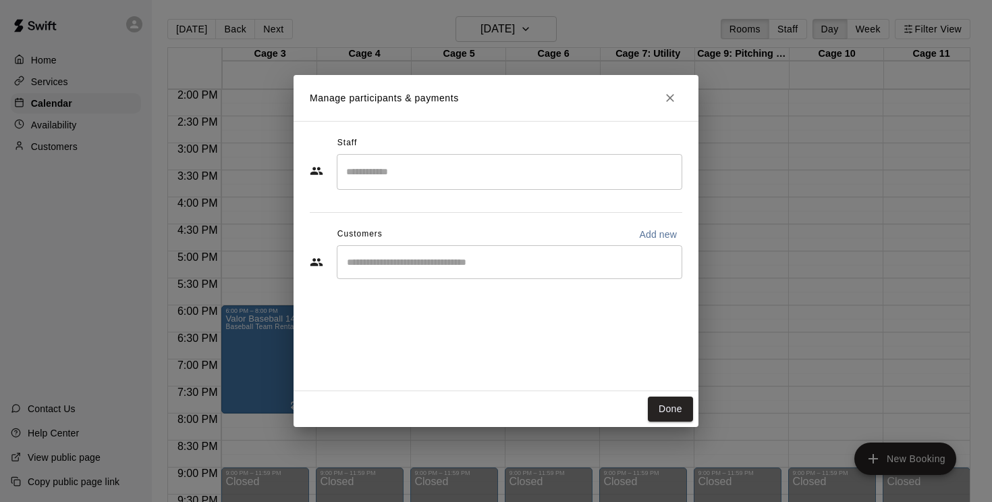
click at [402, 164] on input "Search staff" at bounding box center [510, 172] width 334 height 24
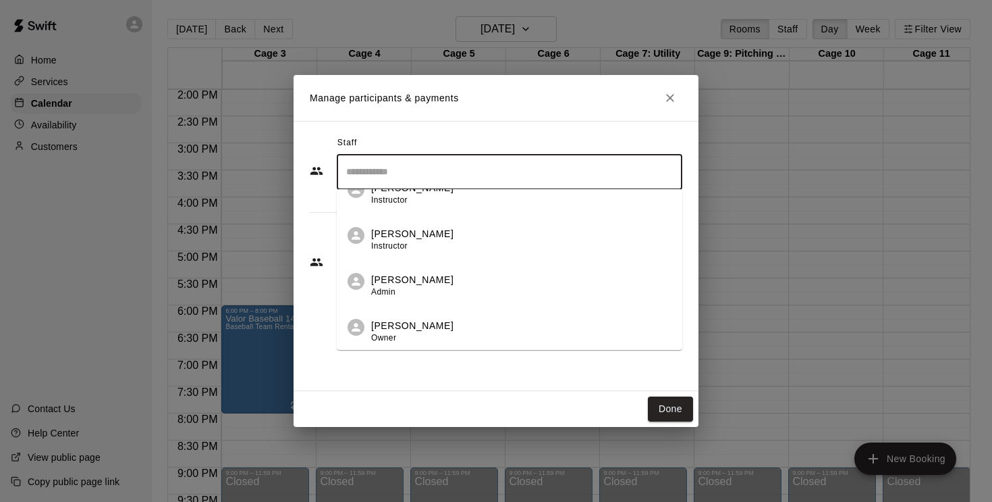
scroll to position [390, 0]
click at [410, 242] on div "[PERSON_NAME] Instructor" at bounding box center [412, 240] width 82 height 26
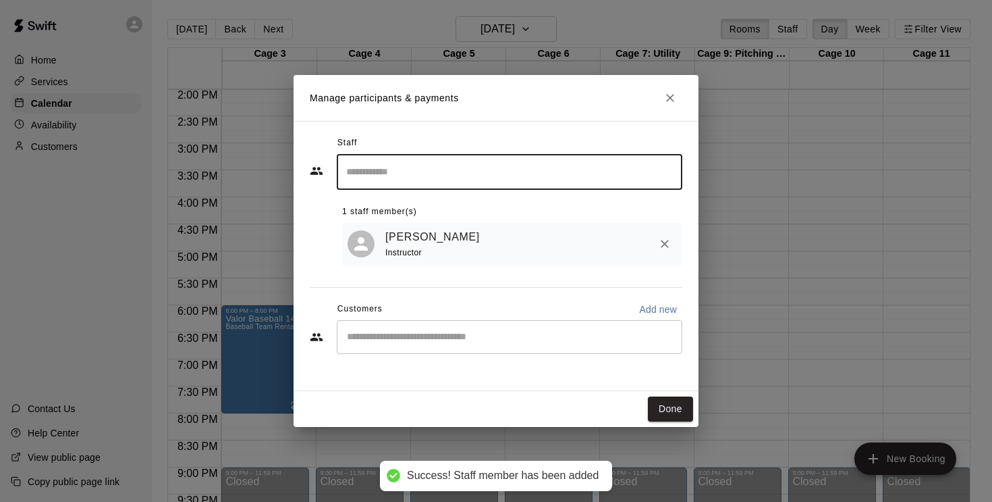
click at [675, 413] on button "Done" at bounding box center [670, 408] width 45 height 25
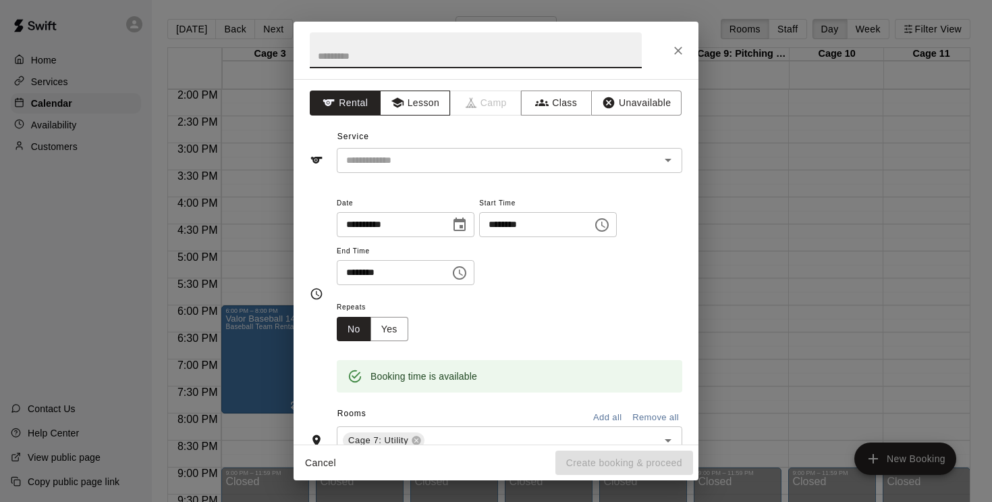
click at [420, 103] on button "Lesson" at bounding box center [415, 102] width 71 height 25
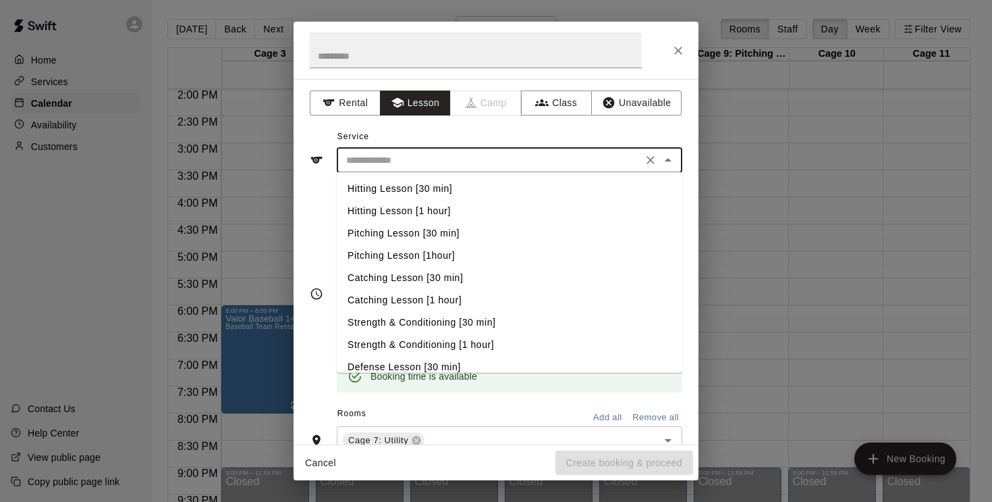
click at [419, 156] on input "text" at bounding box center [490, 160] width 298 height 17
click at [429, 188] on li "Hitting Lesson [30 min]" at bounding box center [510, 189] width 346 height 22
type input "**********"
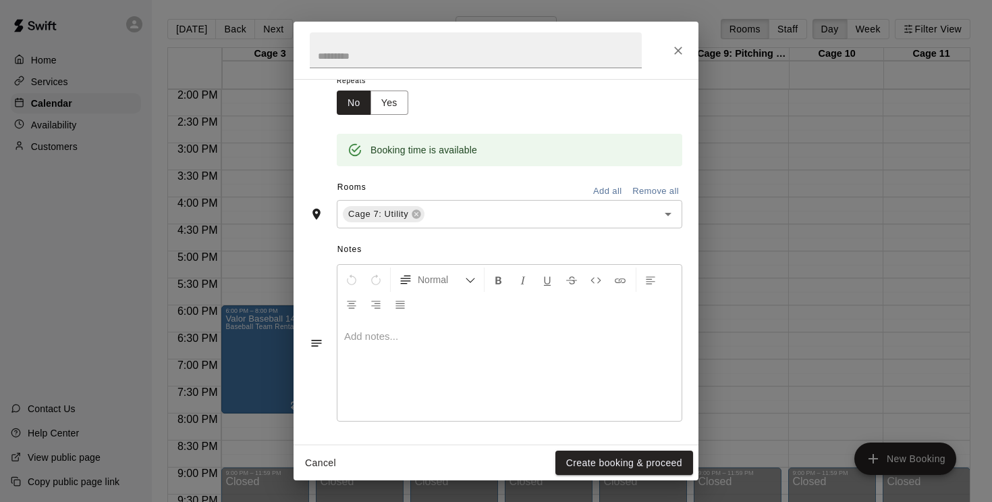
scroll to position [225, 0]
click at [430, 340] on p at bounding box center [509, 338] width 331 height 14
click at [629, 458] on button "Create booking & proceed" at bounding box center [625, 462] width 138 height 25
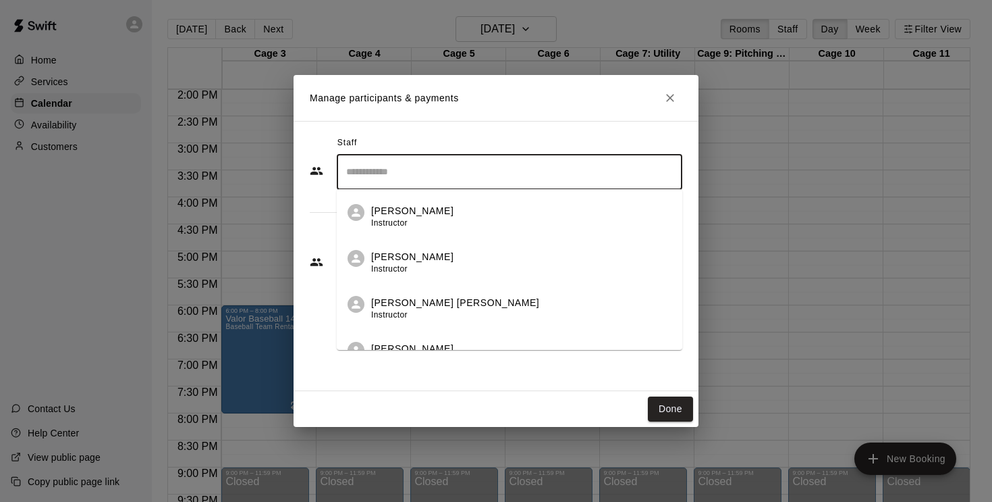
click at [400, 167] on input "Search staff" at bounding box center [510, 172] width 334 height 24
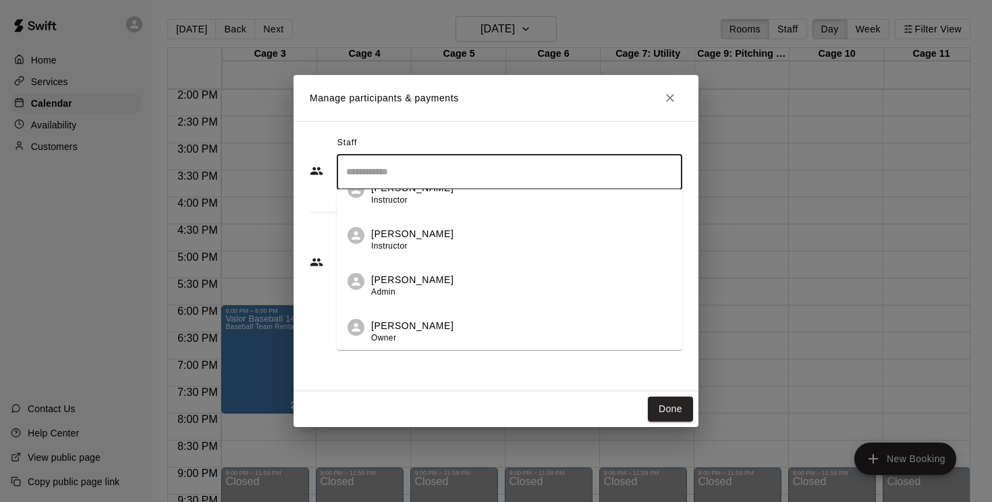
scroll to position [390, 0]
click at [395, 242] on span "Instructor" at bounding box center [389, 245] width 36 height 9
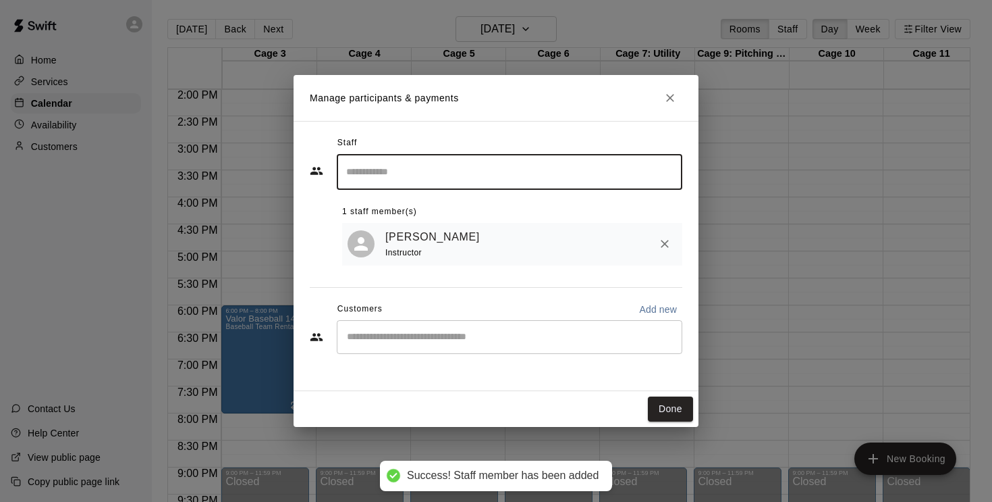
click at [670, 408] on button "Done" at bounding box center [670, 408] width 45 height 25
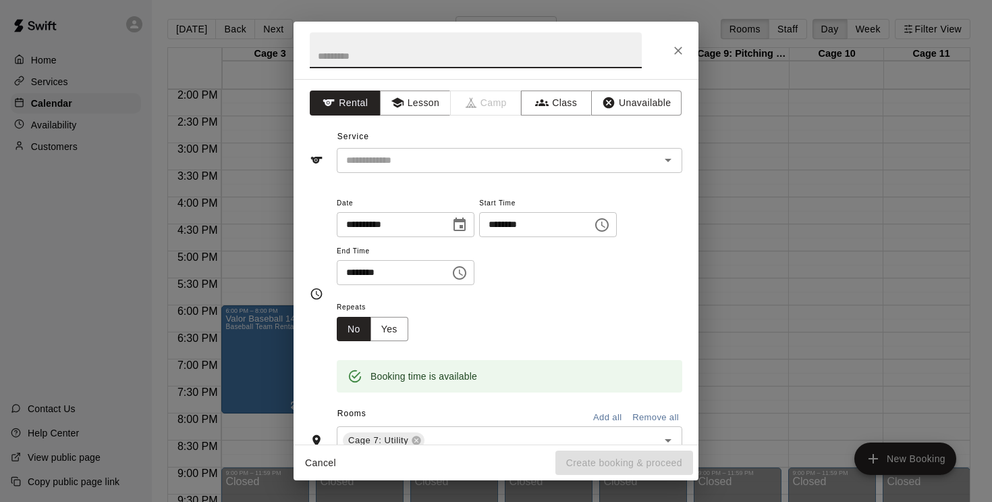
click at [464, 272] on icon "Choose time, selected time is 5:30 PM" at bounding box center [460, 273] width 16 height 16
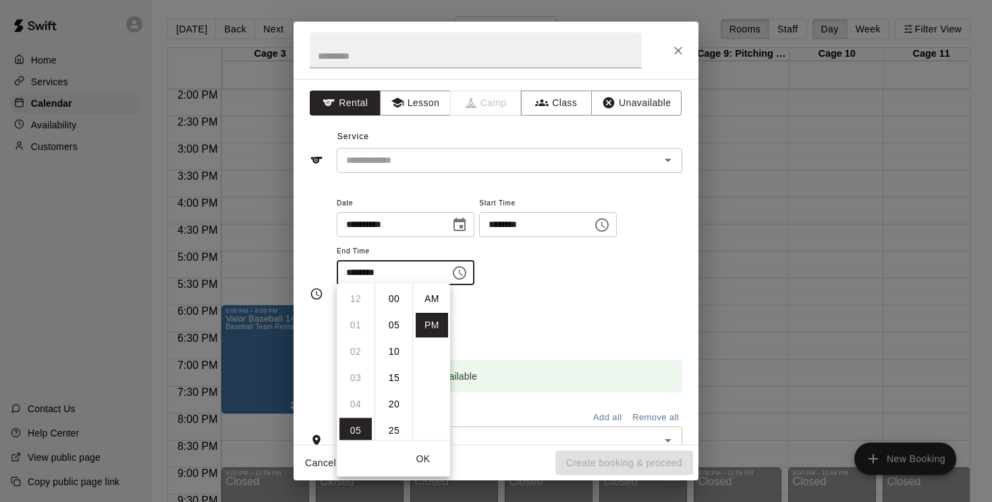
scroll to position [24, 0]
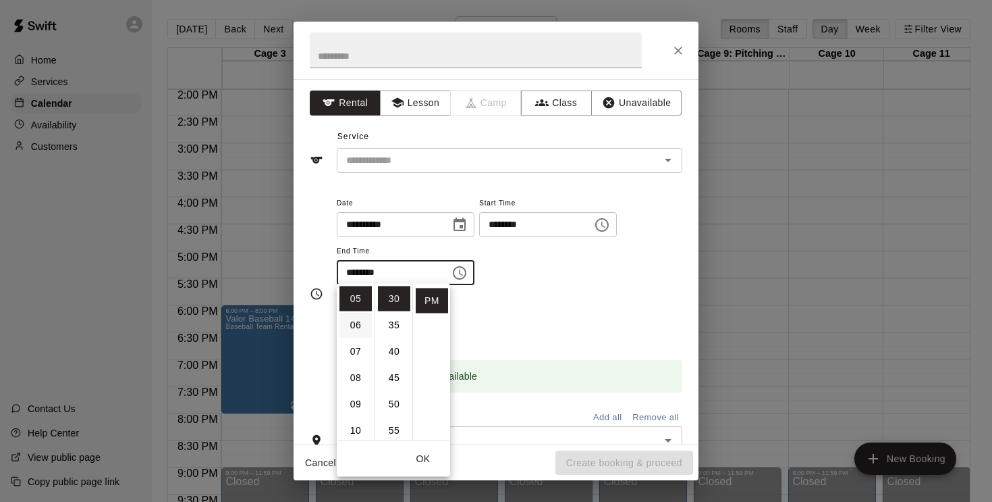
click at [361, 327] on li "06" at bounding box center [356, 325] width 32 height 25
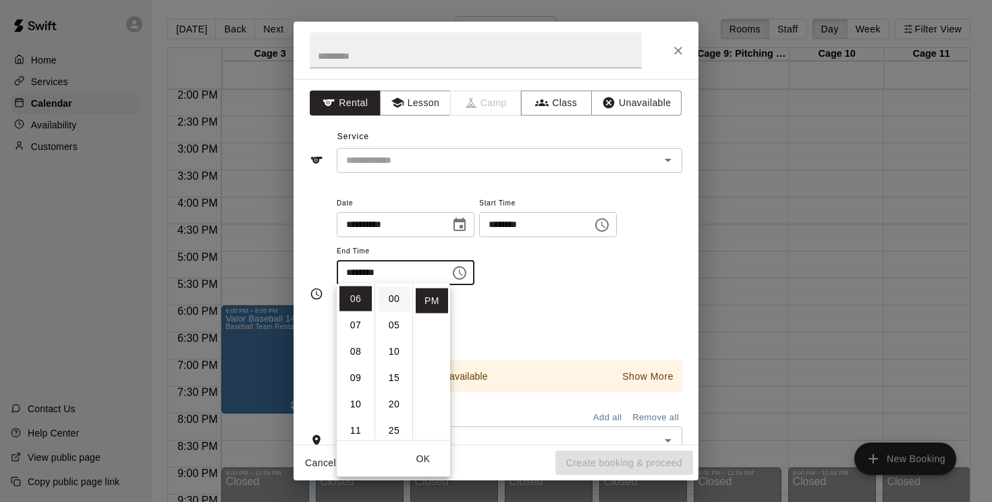
scroll to position [0, 0]
click at [396, 299] on li "00" at bounding box center [394, 298] width 32 height 25
type input "********"
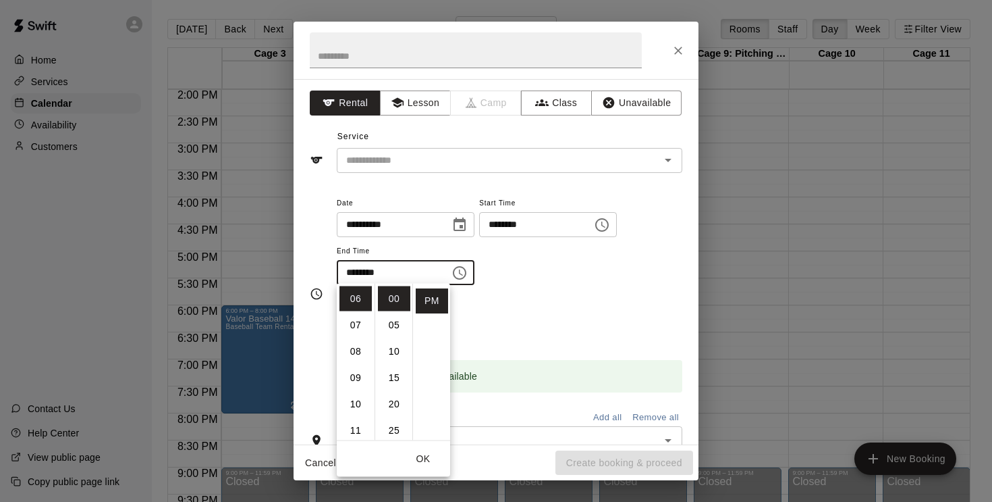
click at [425, 456] on button "OK" at bounding box center [423, 458] width 43 height 25
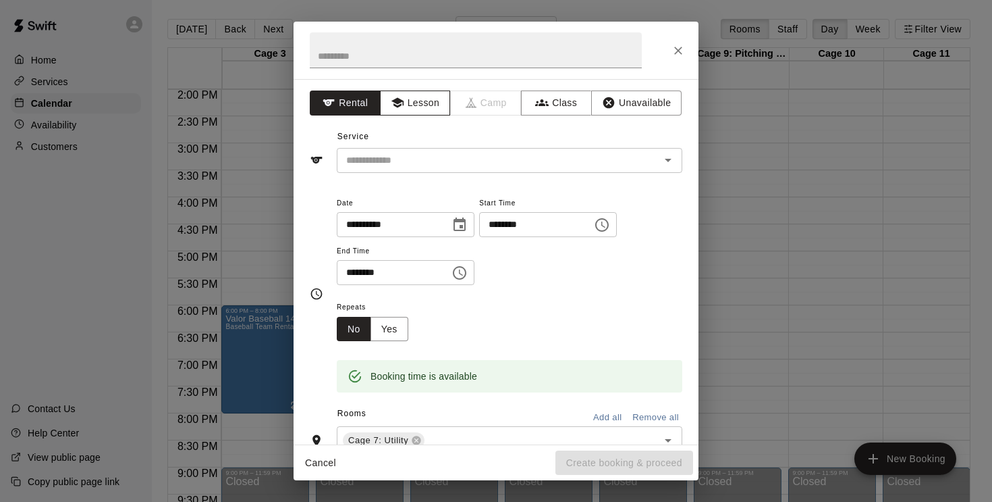
click at [423, 97] on button "Lesson" at bounding box center [415, 102] width 71 height 25
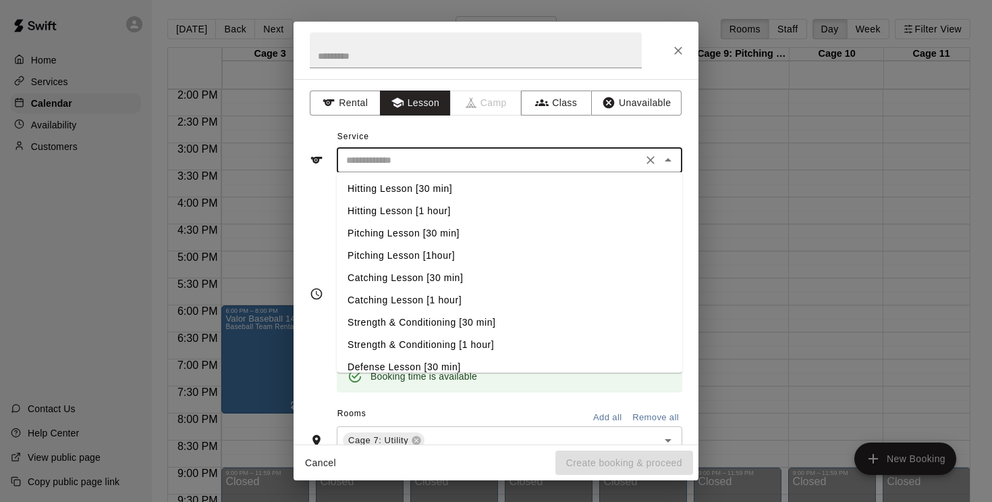
click at [428, 158] on input "text" at bounding box center [490, 160] width 298 height 17
click at [433, 210] on li "Hitting Lesson [1 hour]" at bounding box center [510, 211] width 346 height 22
type input "**********"
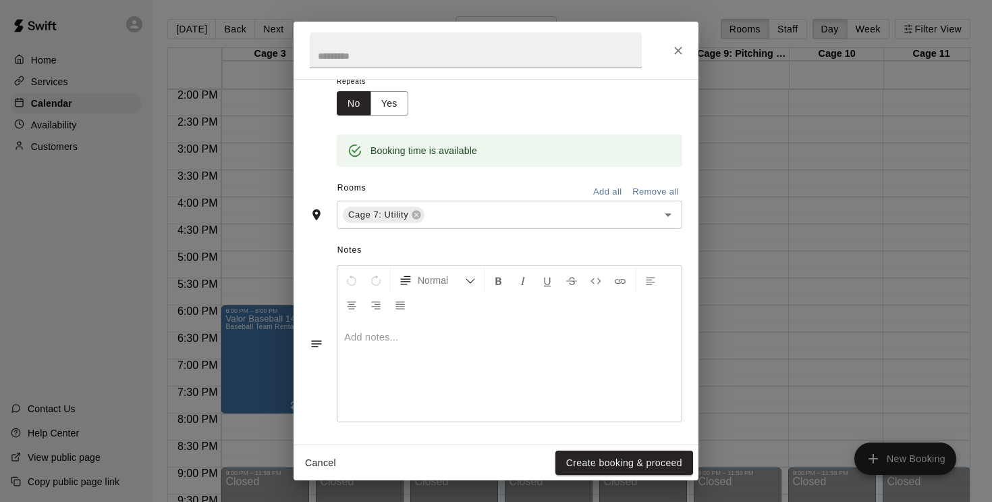
scroll to position [225, 0]
click at [421, 341] on div at bounding box center [510, 371] width 344 height 101
click at [606, 458] on button "Create booking & proceed" at bounding box center [625, 462] width 138 height 25
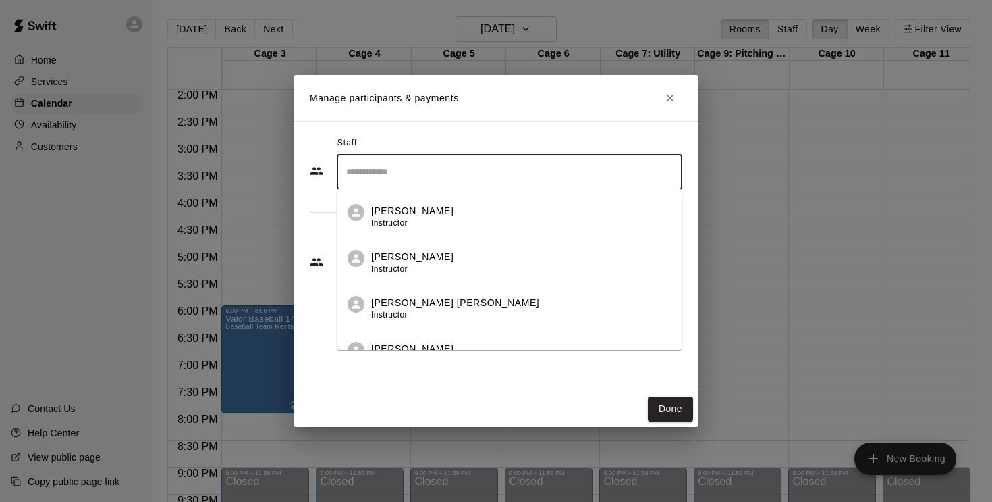
click at [431, 172] on input "Search staff" at bounding box center [510, 172] width 334 height 24
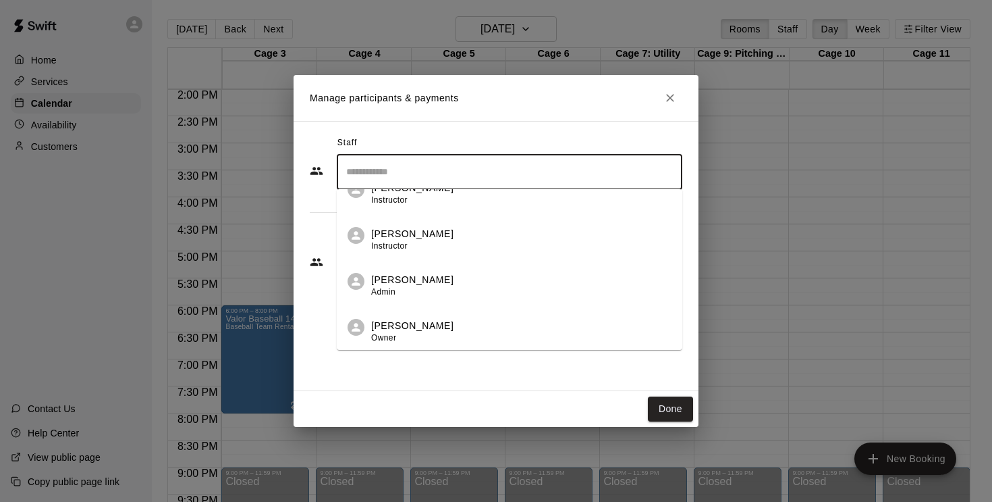
scroll to position [390, 0]
click at [421, 251] on div "[PERSON_NAME] Instructor" at bounding box center [412, 240] width 82 height 26
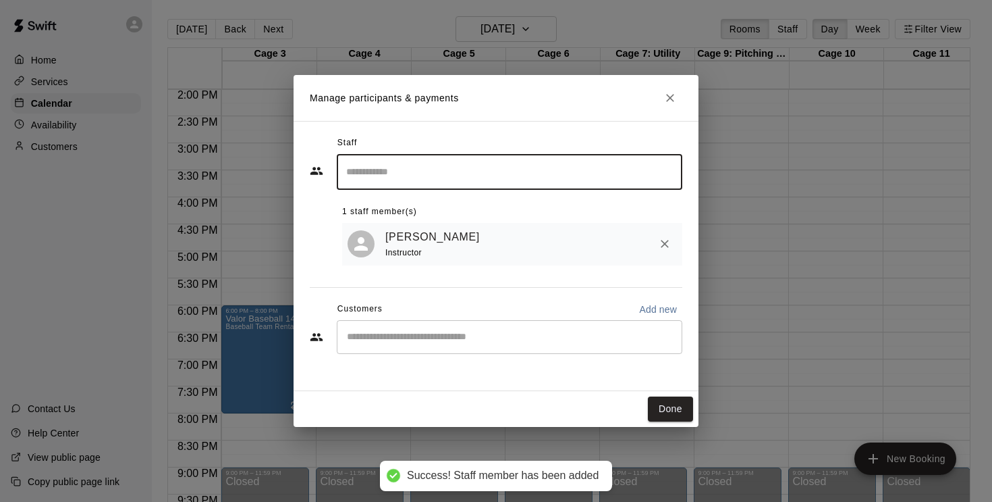
click at [664, 415] on button "Done" at bounding box center [670, 408] width 45 height 25
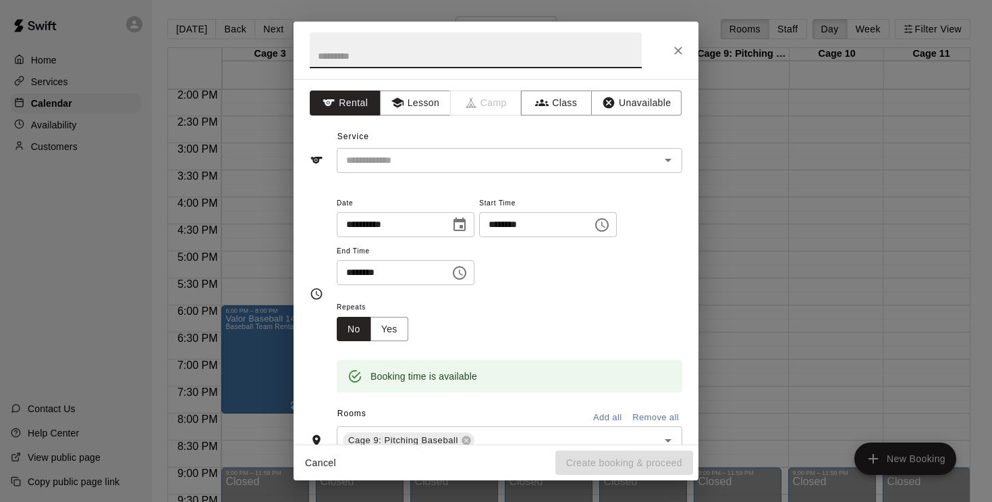
click at [473, 267] on button "Choose time, selected time is 6:30 PM" at bounding box center [459, 272] width 27 height 27
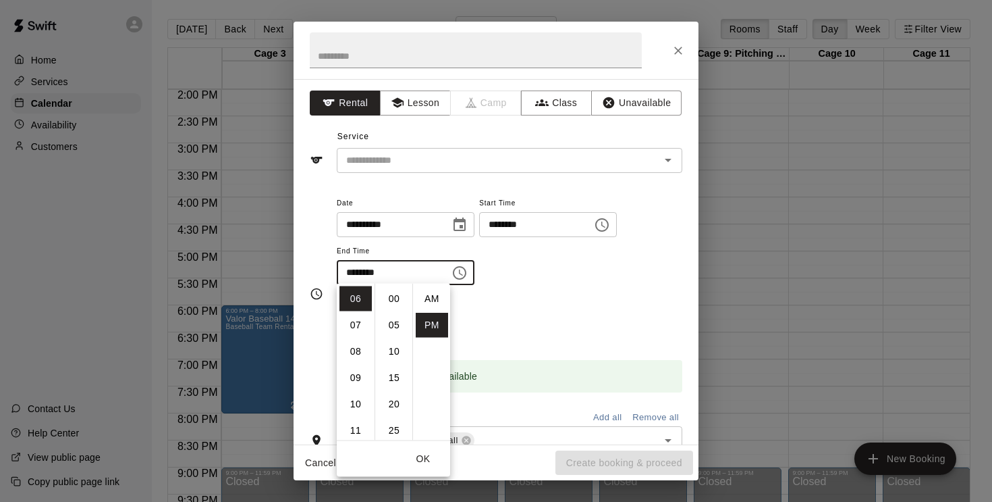
scroll to position [24, 0]
click at [354, 319] on li "07" at bounding box center [356, 325] width 32 height 25
click at [390, 294] on li "00" at bounding box center [394, 298] width 32 height 25
type input "********"
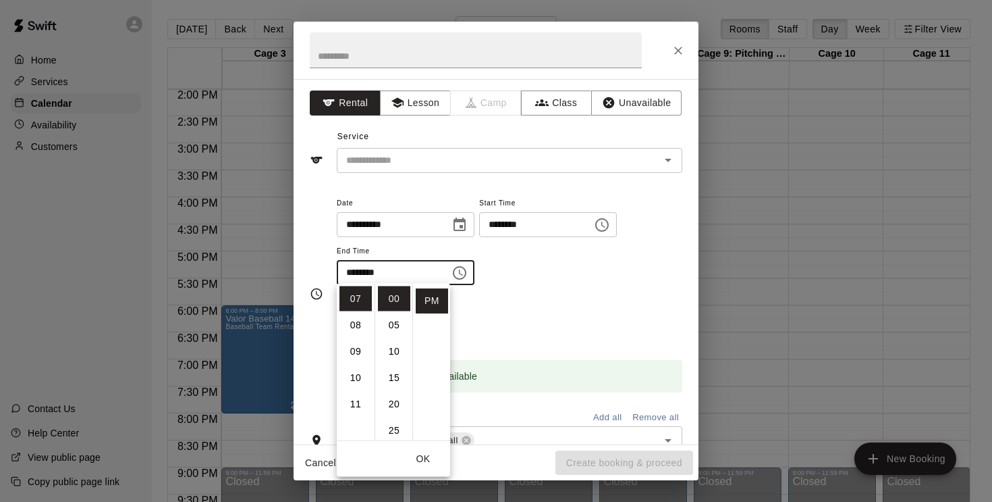
click at [512, 298] on div "Repeats No Yes" at bounding box center [510, 319] width 346 height 43
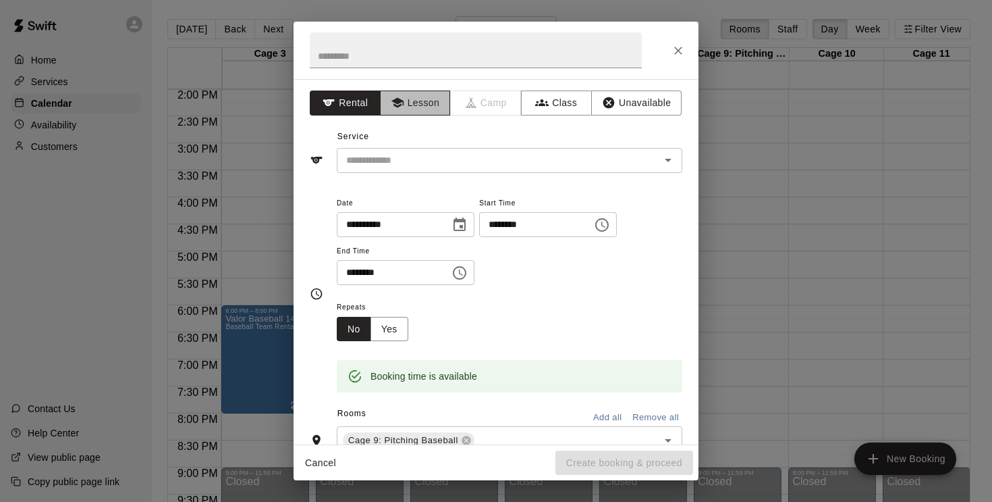
click at [400, 111] on button "Lesson" at bounding box center [415, 102] width 71 height 25
click at [417, 156] on input "text" at bounding box center [490, 160] width 298 height 17
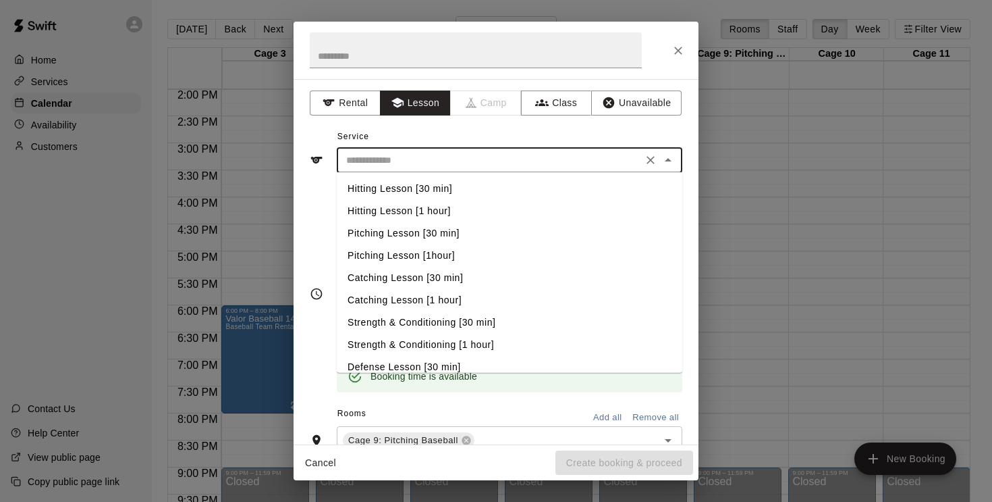
click at [420, 300] on li "Catching Lesson [1 hour]" at bounding box center [510, 300] width 346 height 22
type input "**********"
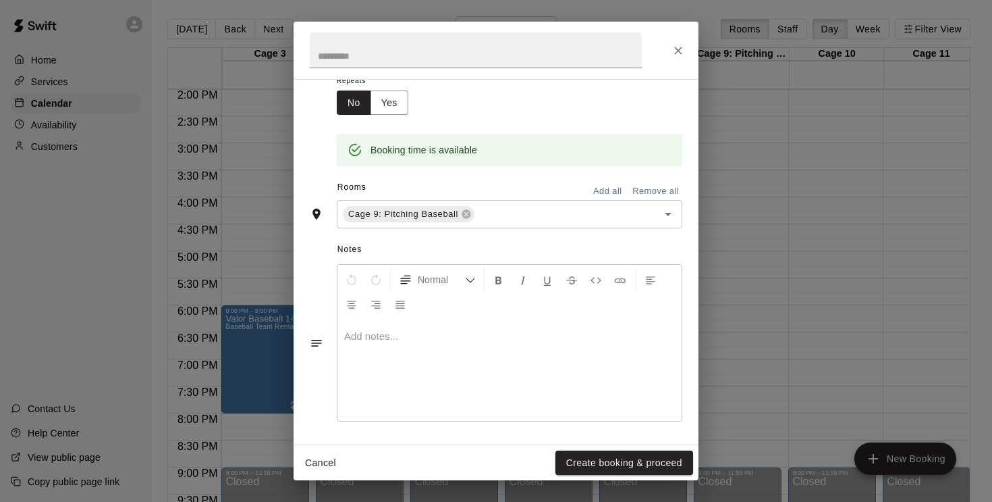
scroll to position [225, 0]
click at [427, 344] on div at bounding box center [510, 371] width 344 height 101
click at [622, 459] on button "Create booking & proceed" at bounding box center [625, 462] width 138 height 25
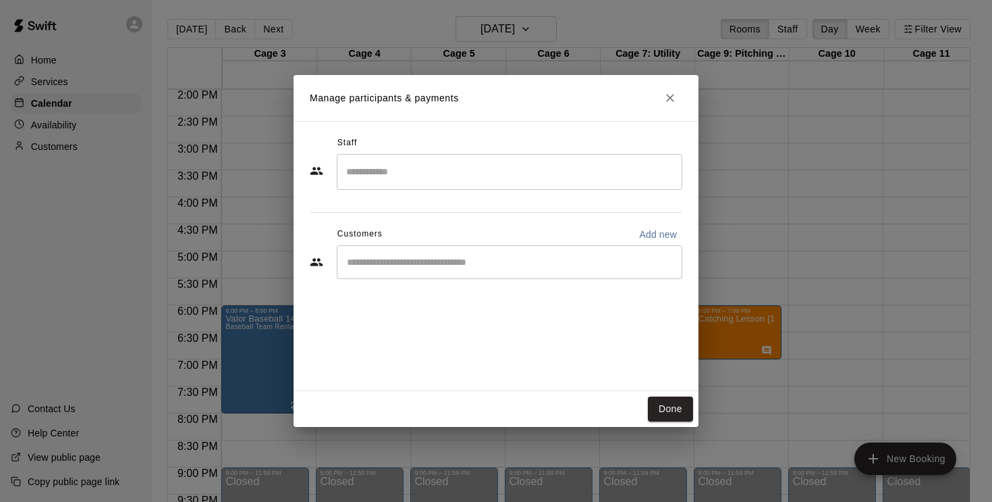
click at [483, 176] on input "Search staff" at bounding box center [510, 172] width 334 height 24
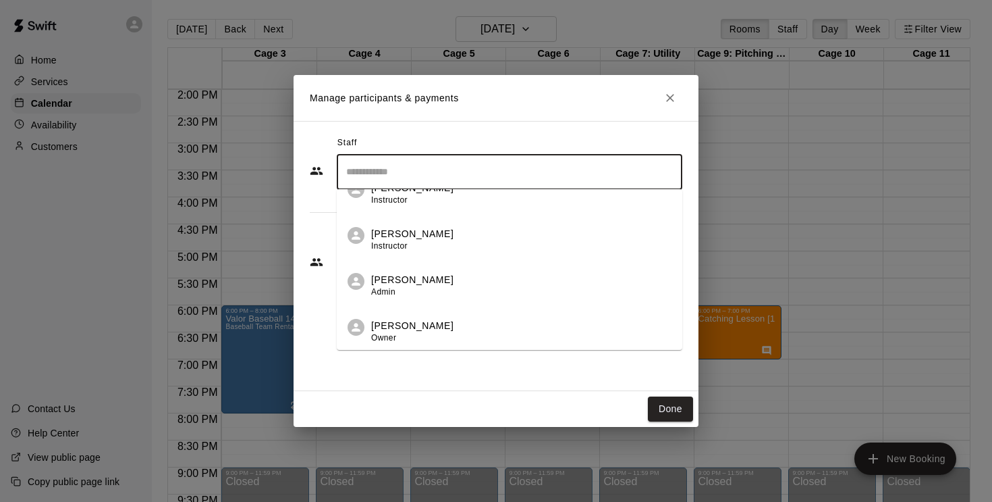
scroll to position [390, 0]
click at [413, 240] on p "[PERSON_NAME]" at bounding box center [412, 234] width 82 height 14
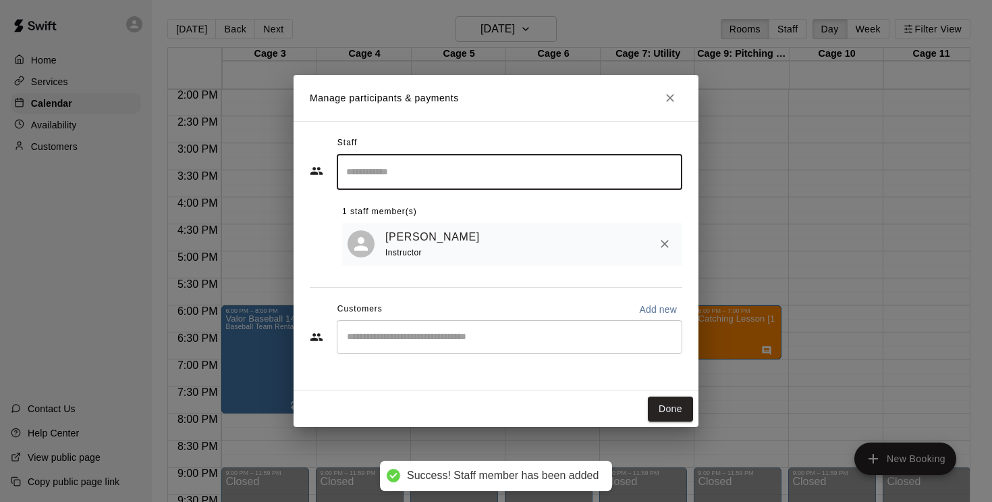
click at [672, 408] on button "Done" at bounding box center [670, 408] width 45 height 25
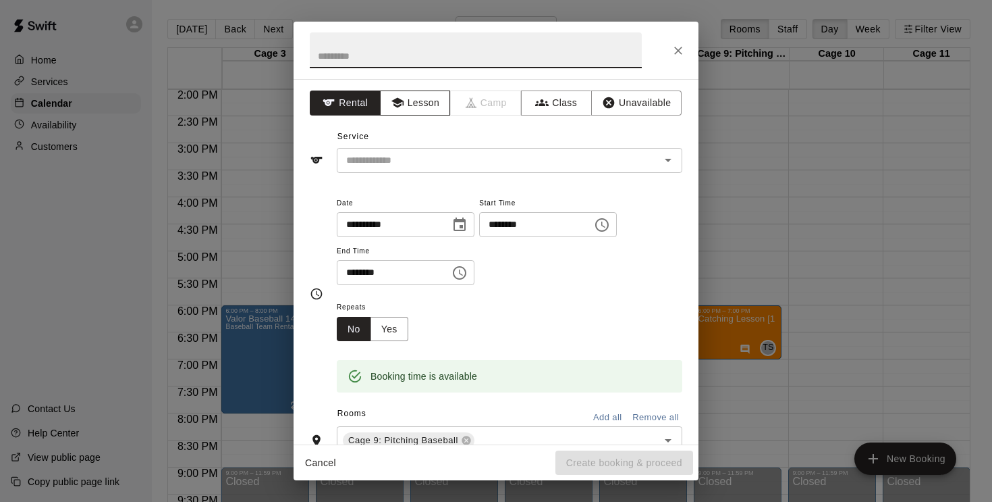
click at [410, 109] on button "Lesson" at bounding box center [415, 102] width 71 height 25
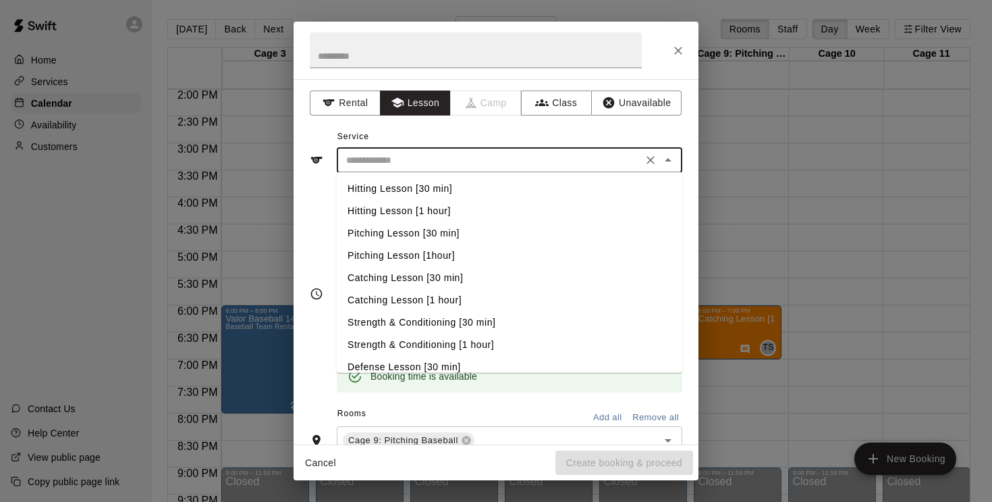
click at [417, 159] on input "text" at bounding box center [490, 160] width 298 height 17
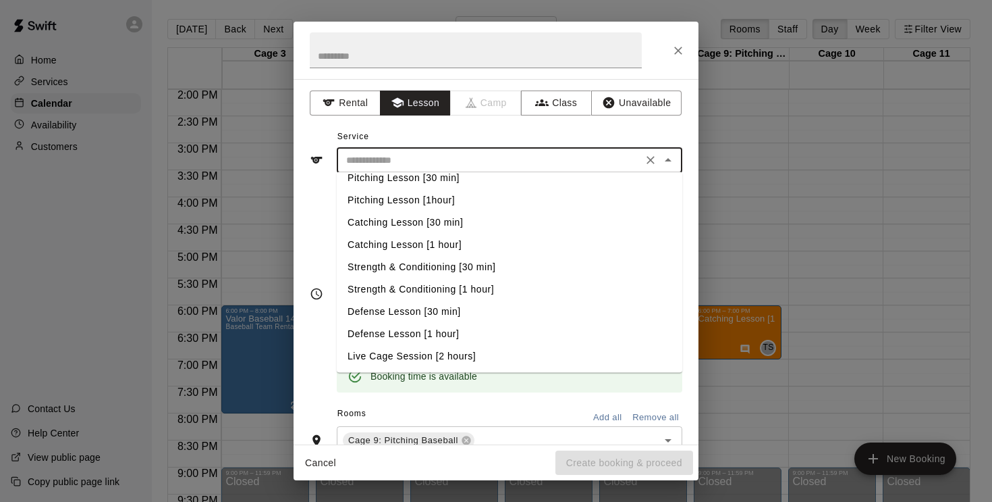
scroll to position [55, 0]
click at [435, 311] on li "Defense Lesson [30 min]" at bounding box center [510, 311] width 346 height 22
type input "**********"
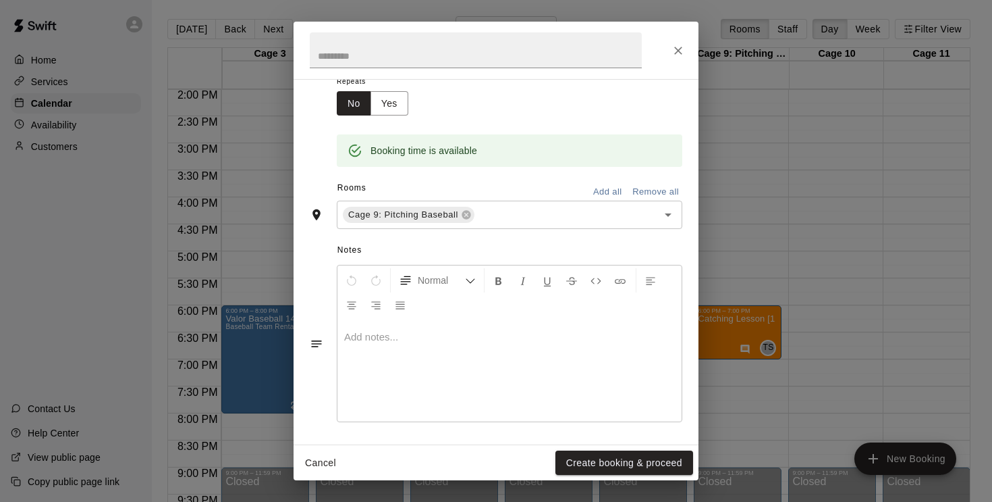
scroll to position [225, 0]
click at [429, 323] on div at bounding box center [510, 371] width 344 height 101
click at [643, 464] on button "Create booking & proceed" at bounding box center [625, 462] width 138 height 25
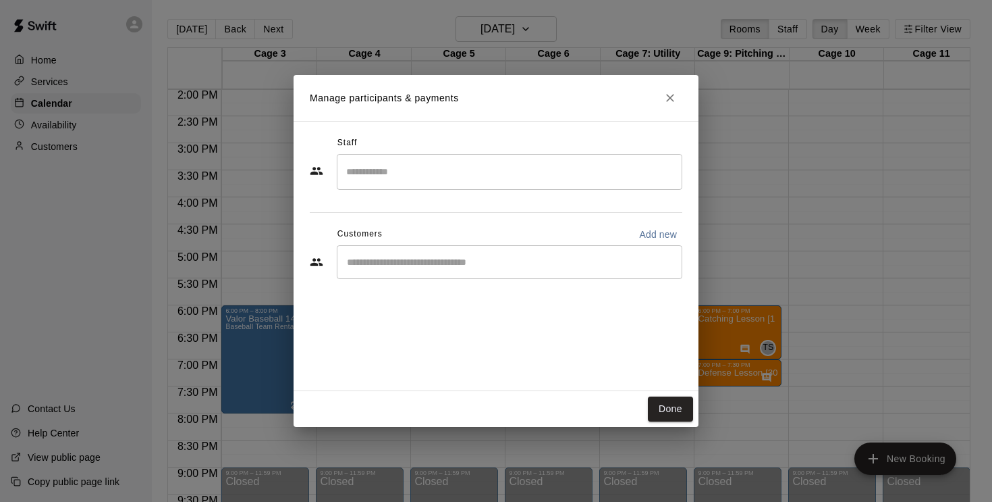
click at [427, 174] on input "Search staff" at bounding box center [510, 172] width 334 height 24
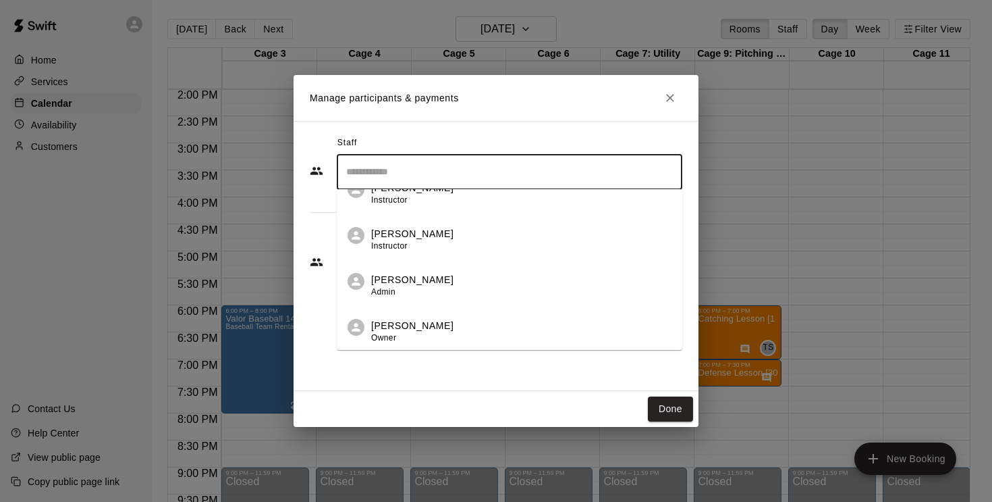
scroll to position [390, 0]
click at [404, 244] on span "Instructor" at bounding box center [389, 245] width 36 height 9
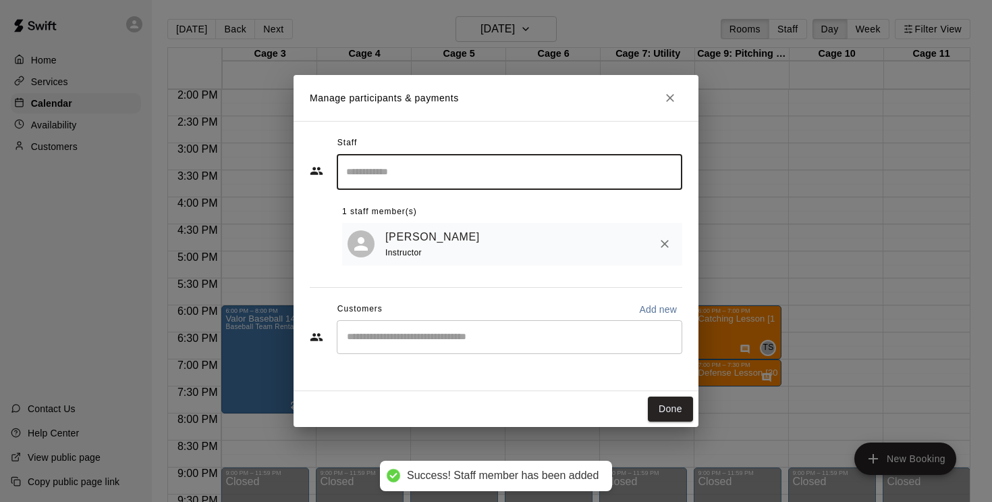
click at [671, 406] on button "Done" at bounding box center [670, 408] width 45 height 25
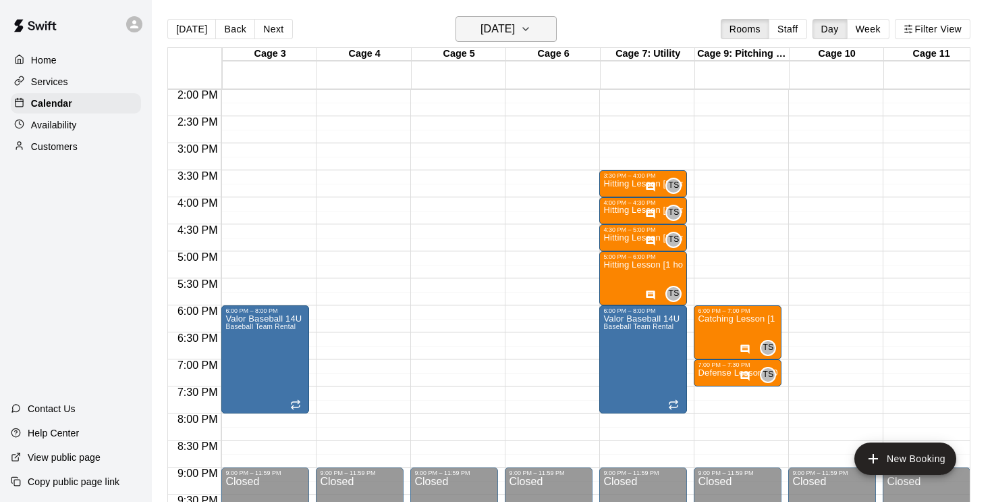
click at [540, 29] on button "[DATE]" at bounding box center [506, 29] width 101 height 26
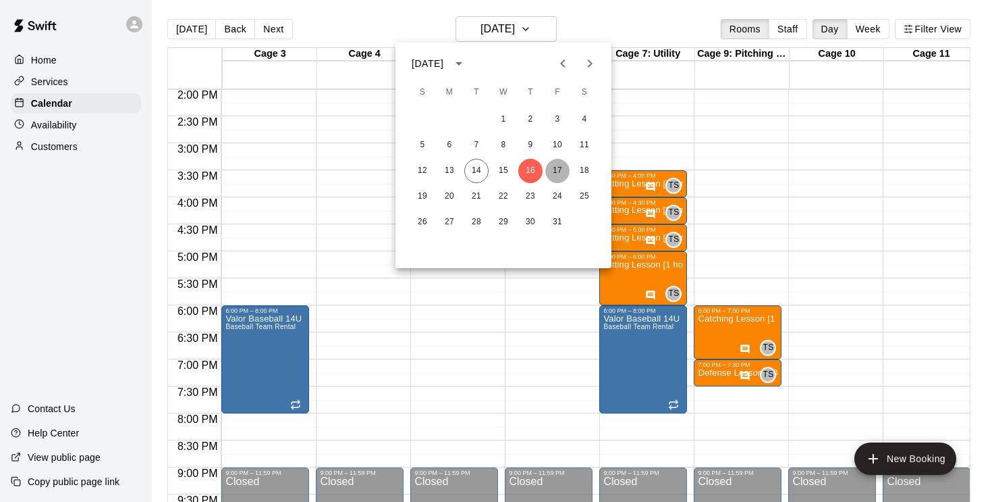
click at [556, 171] on button "17" at bounding box center [558, 171] width 24 height 24
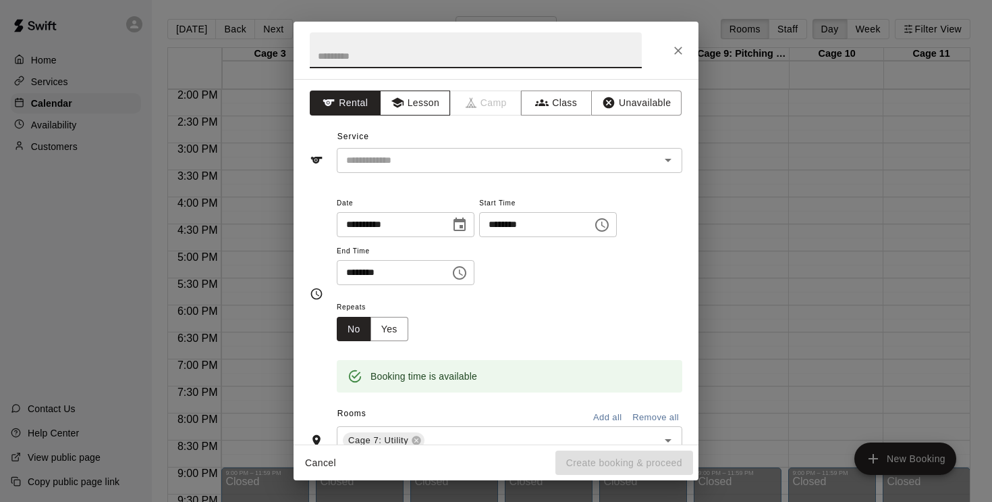
click at [421, 108] on button "Lesson" at bounding box center [415, 102] width 71 height 25
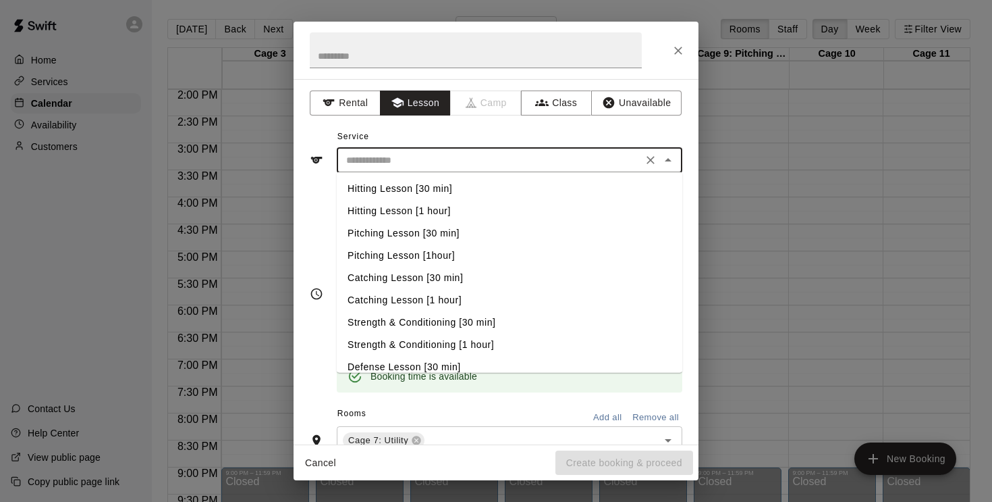
click at [430, 156] on input "text" at bounding box center [490, 160] width 298 height 17
click at [442, 190] on li "Hitting Lesson [30 min]" at bounding box center [510, 189] width 346 height 22
type input "**********"
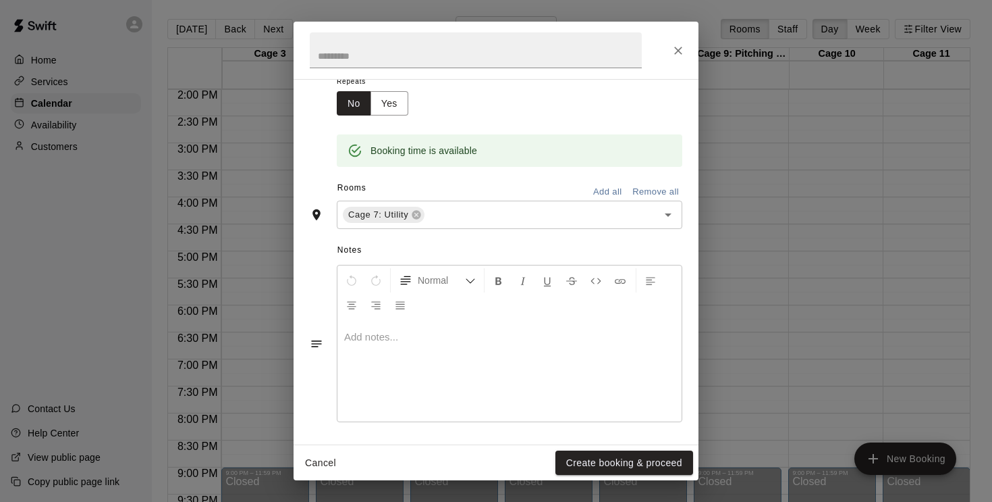
scroll to position [225, 0]
click at [388, 340] on p at bounding box center [509, 338] width 331 height 14
click at [586, 457] on button "Create booking & proceed" at bounding box center [625, 462] width 138 height 25
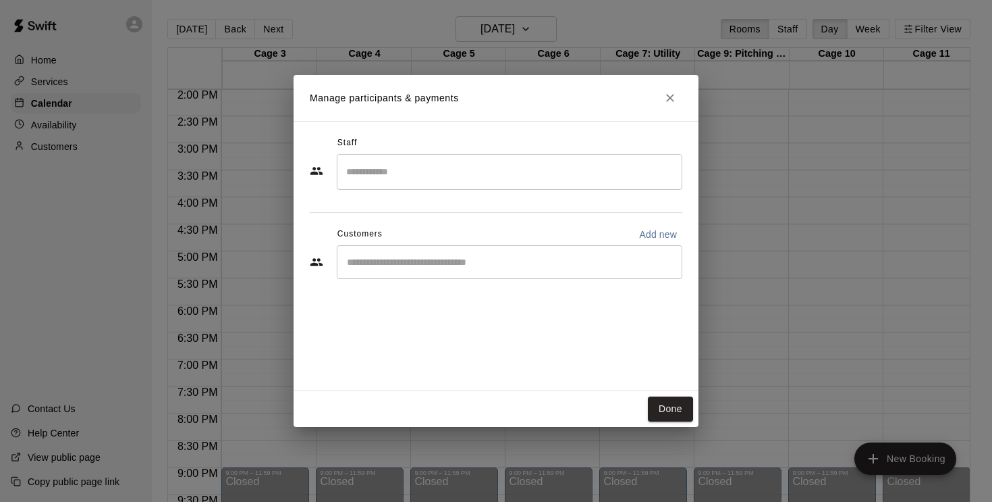
click at [473, 184] on div "​" at bounding box center [510, 172] width 346 height 36
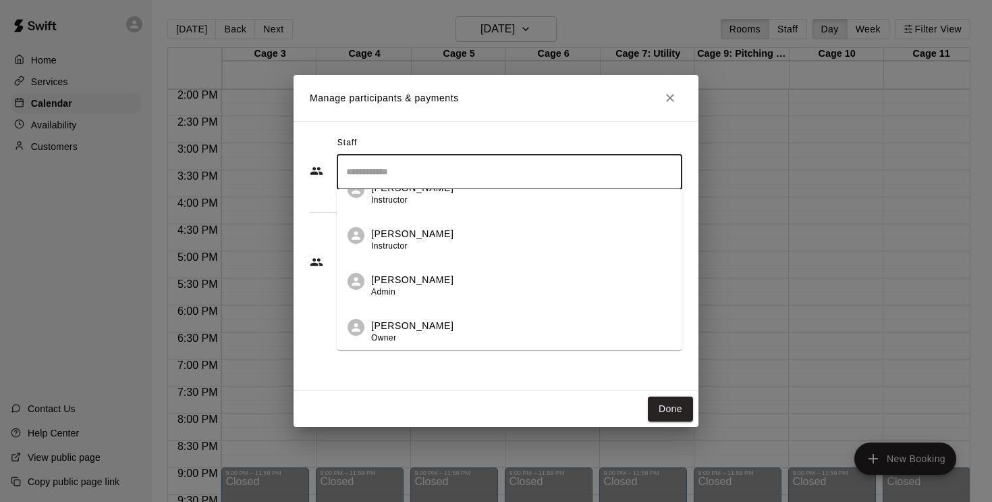
scroll to position [390, 0]
click at [421, 240] on p "[PERSON_NAME]" at bounding box center [412, 234] width 82 height 14
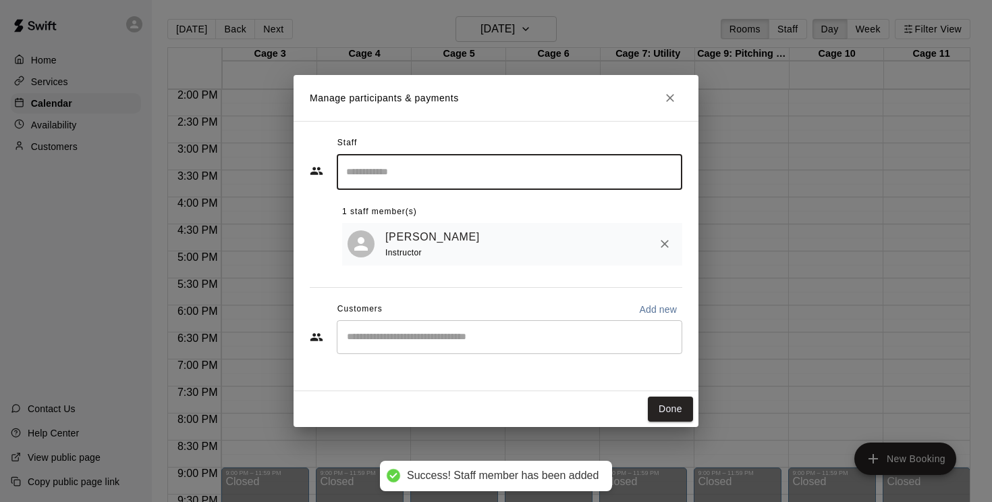
click at [674, 410] on button "Done" at bounding box center [670, 408] width 45 height 25
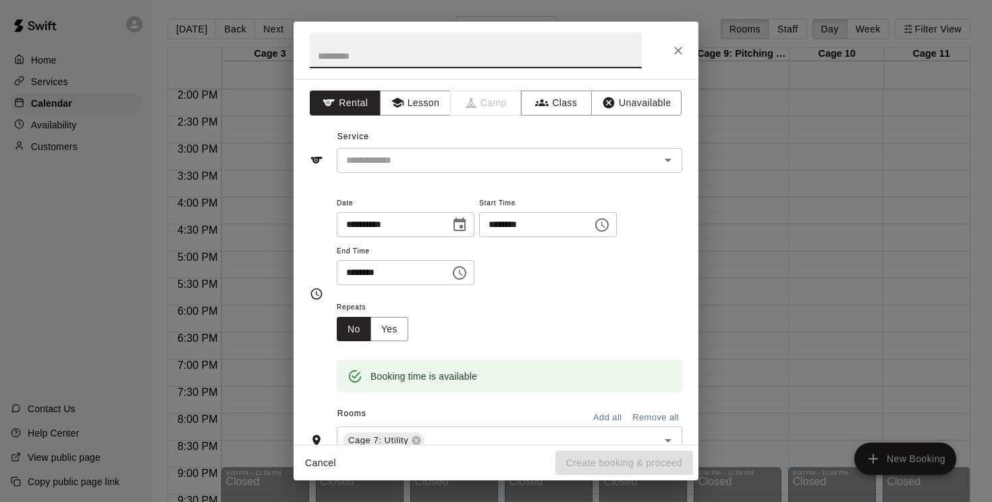
click at [468, 267] on icon "Choose time, selected time is 5:30 PM" at bounding box center [460, 273] width 16 height 16
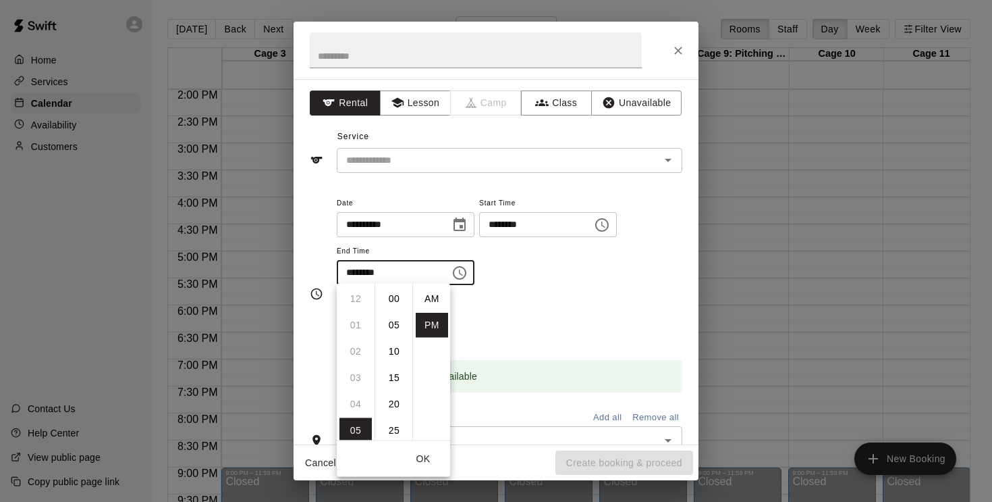
scroll to position [24, 0]
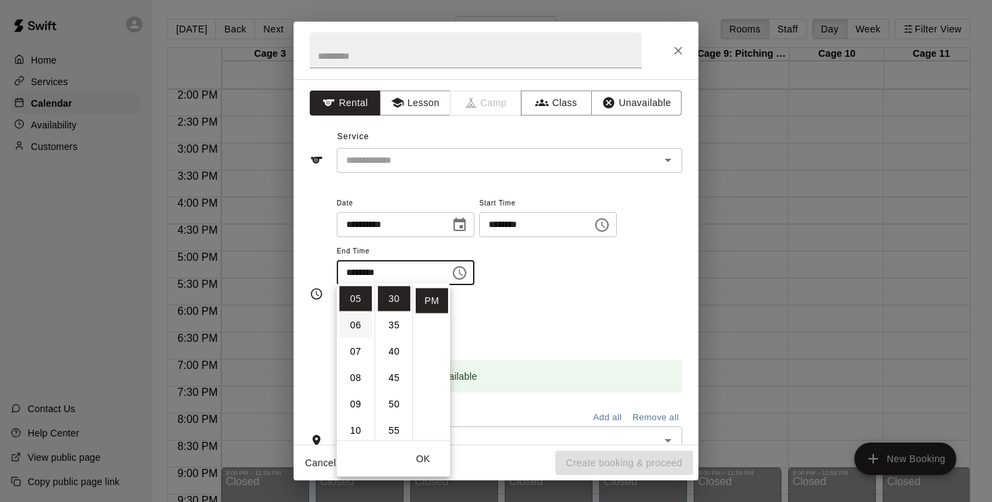
click at [361, 319] on li "06" at bounding box center [356, 325] width 32 height 25
click at [397, 293] on li "00" at bounding box center [394, 298] width 32 height 25
type input "********"
click at [540, 282] on div "**********" at bounding box center [510, 239] width 346 height 91
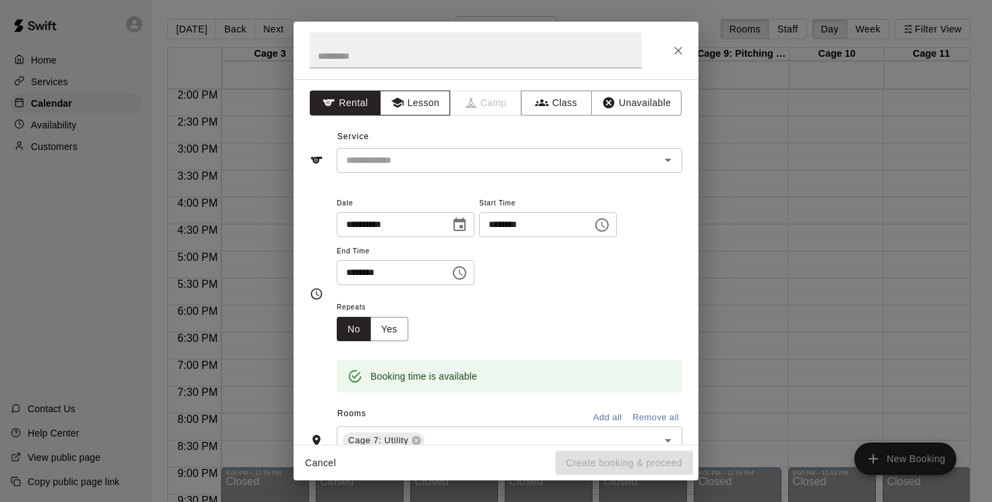
click at [422, 99] on button "Lesson" at bounding box center [415, 102] width 71 height 25
click at [418, 162] on input "text" at bounding box center [490, 160] width 298 height 17
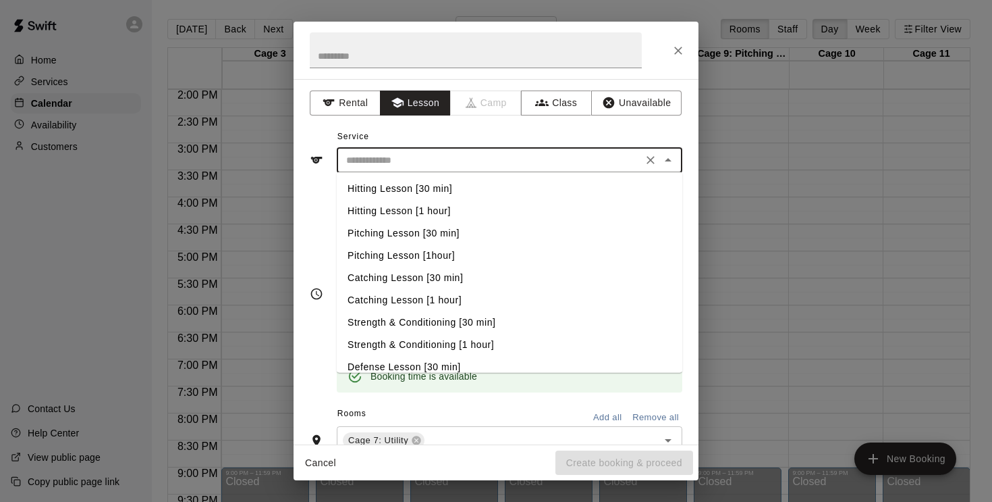
click at [443, 209] on li "Hitting Lesson [1 hour]" at bounding box center [510, 211] width 346 height 22
type input "**********"
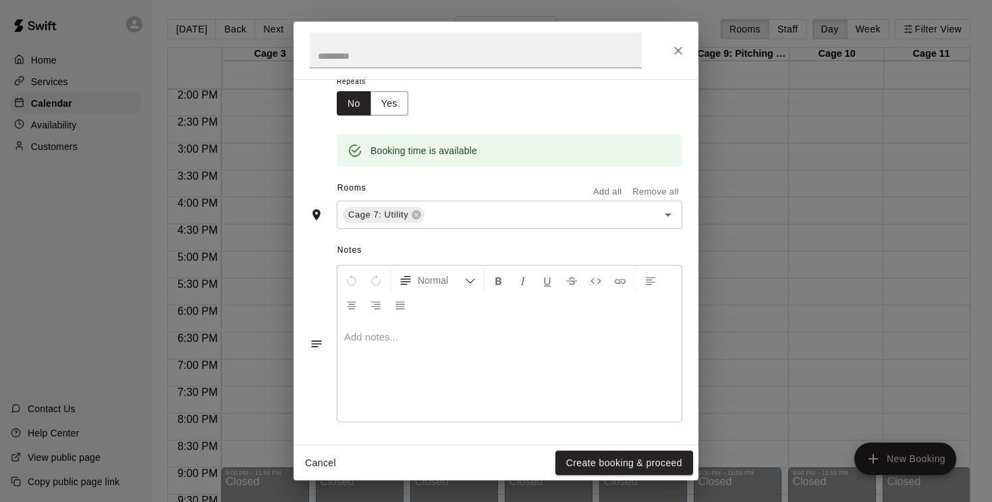
scroll to position [225, 0]
click at [440, 344] on div at bounding box center [510, 371] width 344 height 101
click at [649, 463] on button "Create booking & proceed" at bounding box center [625, 462] width 138 height 25
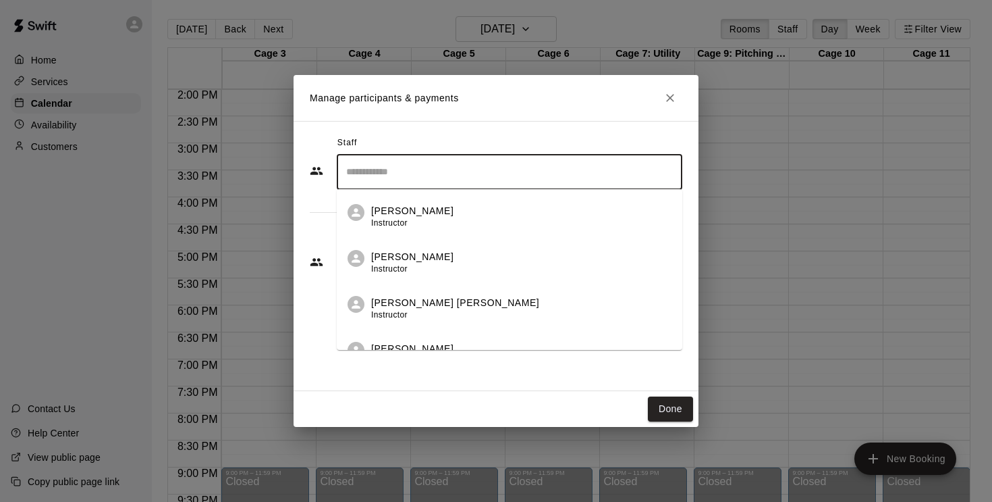
click at [435, 177] on input "Search staff" at bounding box center [510, 172] width 334 height 24
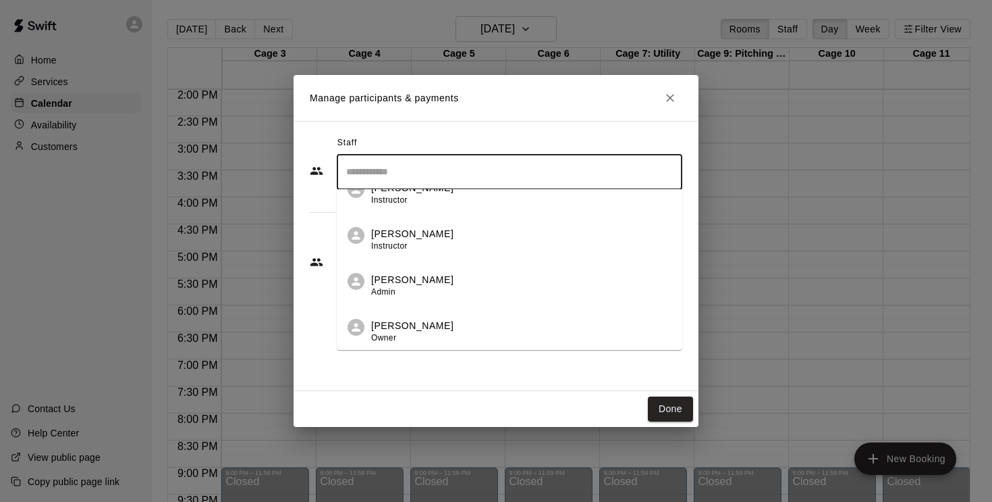
scroll to position [390, 0]
click at [403, 247] on span "Instructor" at bounding box center [389, 245] width 36 height 9
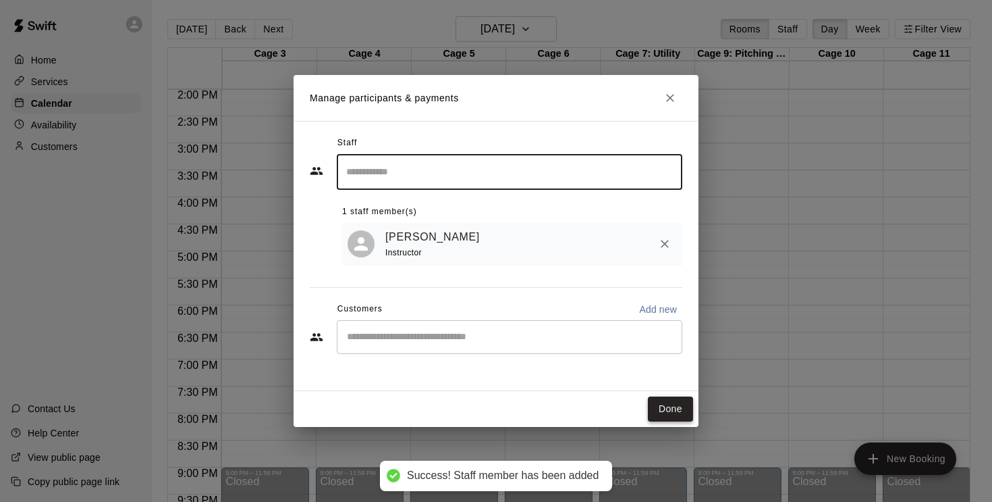
click at [668, 409] on button "Done" at bounding box center [670, 408] width 45 height 25
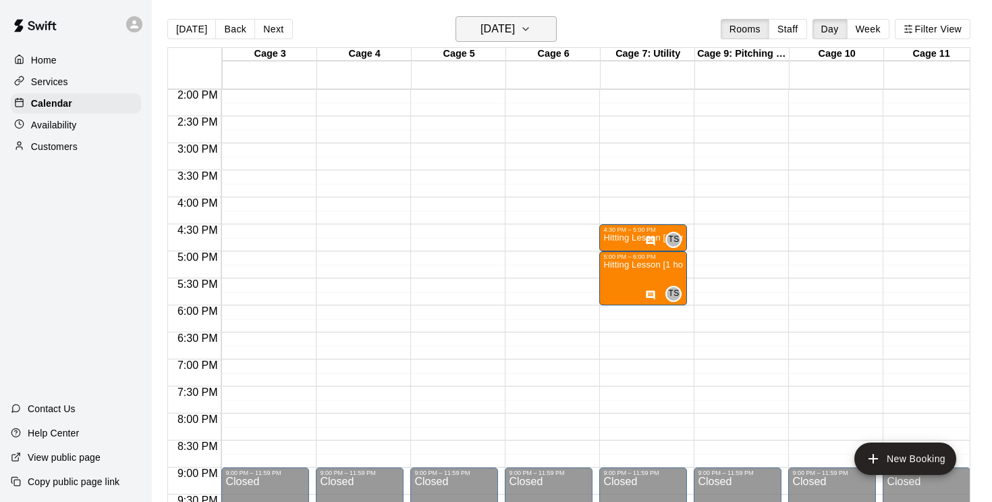
click at [531, 30] on icon "button" at bounding box center [526, 29] width 11 height 16
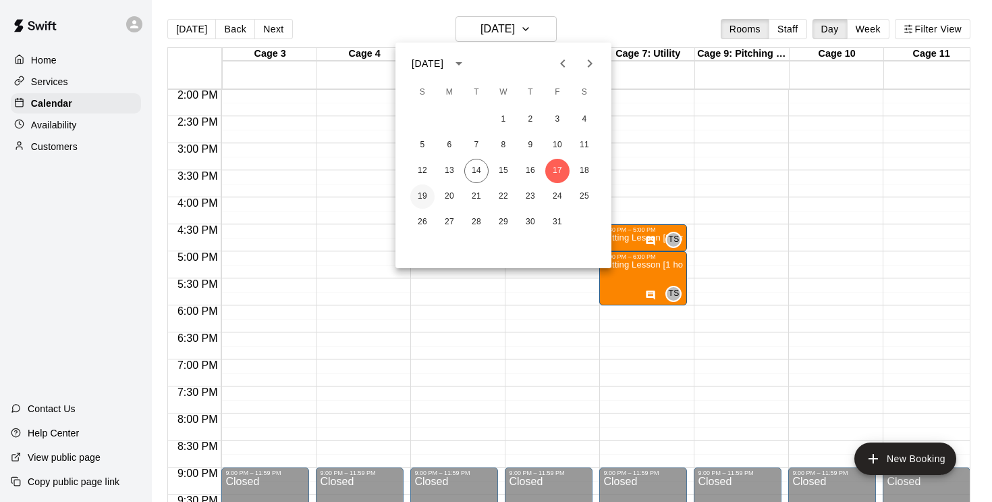
click at [419, 198] on button "19" at bounding box center [422, 196] width 24 height 24
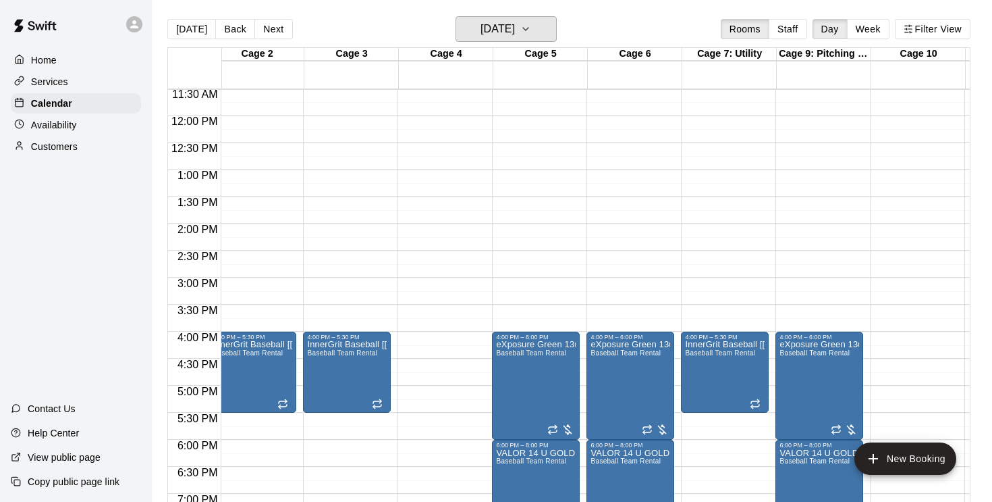
scroll to position [0, 84]
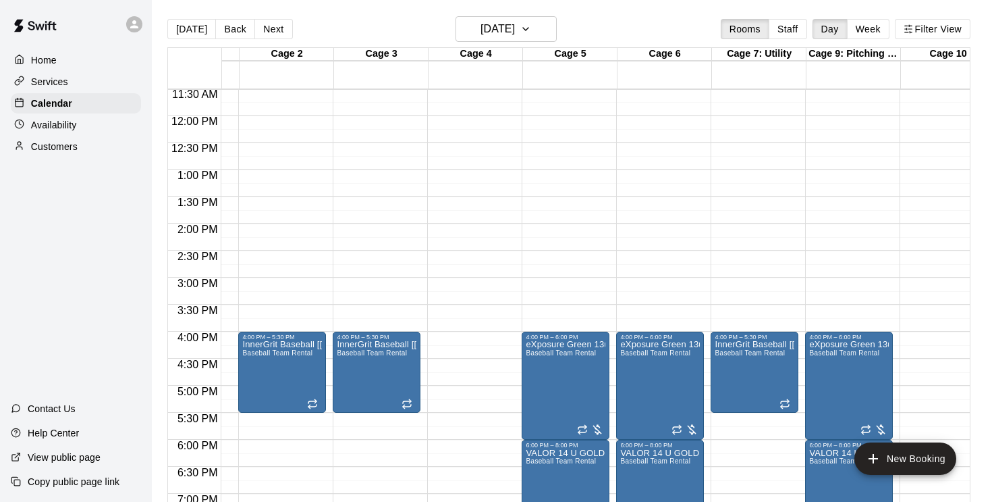
click at [745, 175] on div "12:00 AM – 9:00 AM Closed 4:00 PM – 5:30 PM InnerGrit Baseball [[PERSON_NAME]] …" at bounding box center [755, 115] width 88 height 1296
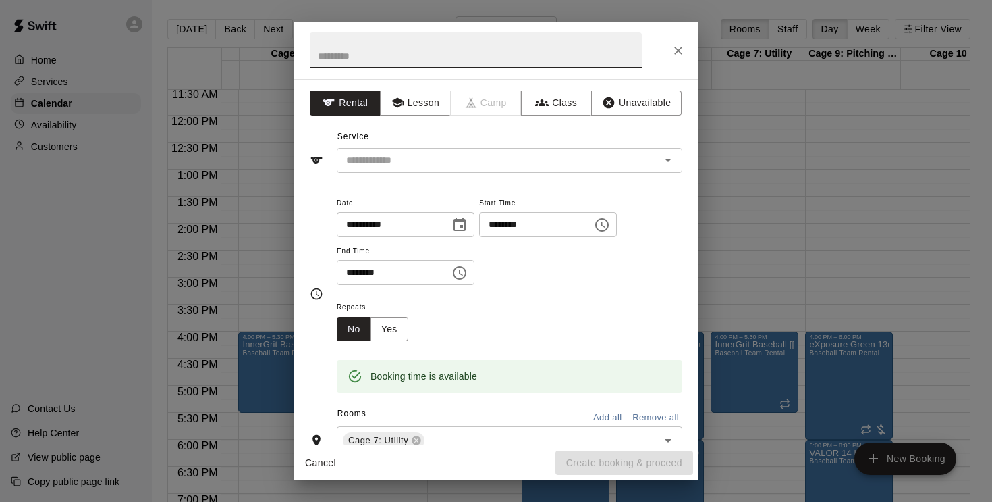
click at [465, 268] on icon "Choose time, selected time is 1:30 PM" at bounding box center [460, 273] width 16 height 16
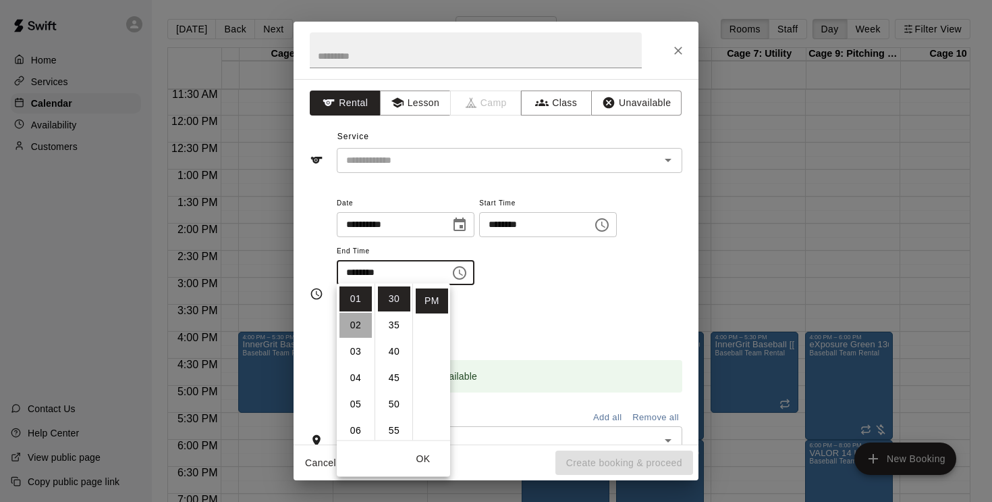
click at [350, 325] on li "02" at bounding box center [356, 325] width 32 height 25
click at [394, 300] on li "00" at bounding box center [394, 298] width 32 height 25
type input "********"
click at [426, 105] on button "Lesson" at bounding box center [415, 102] width 71 height 25
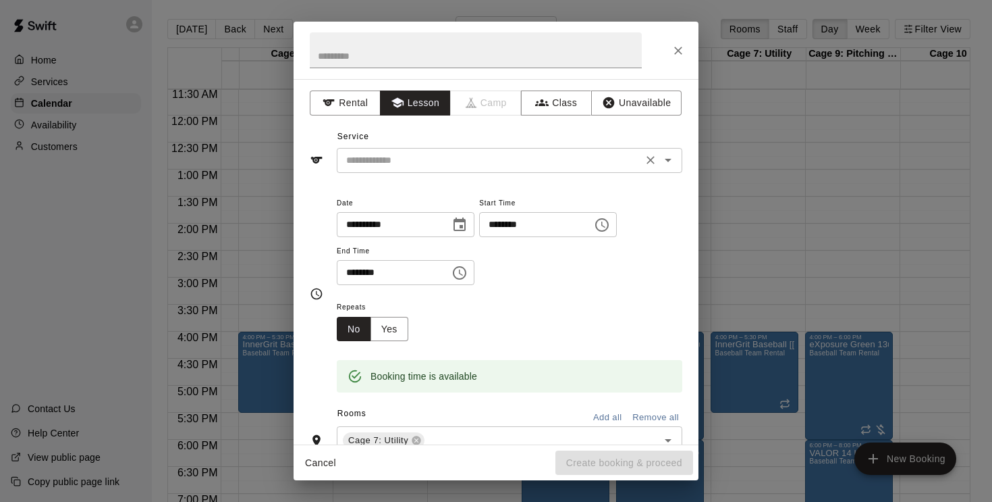
click at [418, 157] on input "text" at bounding box center [490, 160] width 298 height 17
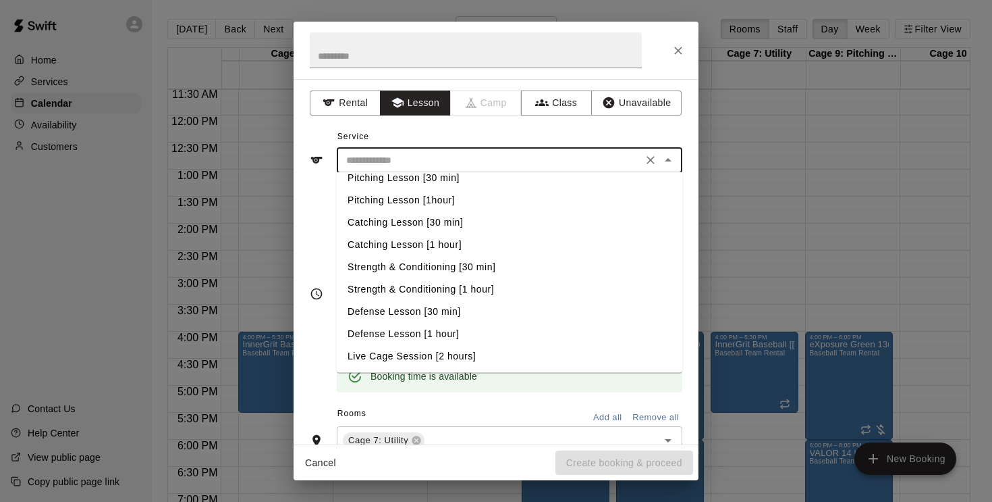
click at [427, 337] on li "Defense Lesson [1 hour]" at bounding box center [510, 334] width 346 height 22
type input "**********"
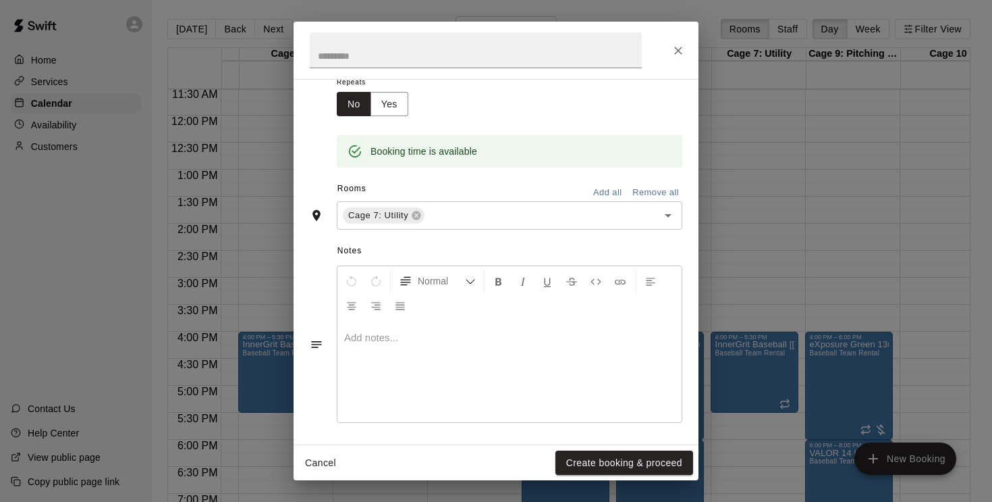
click at [386, 342] on div at bounding box center [510, 371] width 344 height 101
click at [618, 466] on button "Create booking & proceed" at bounding box center [625, 462] width 138 height 25
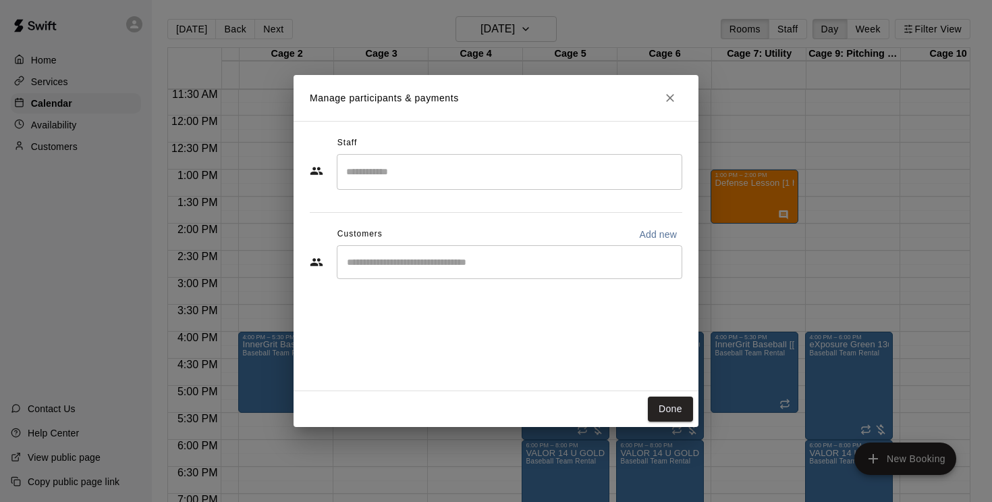
click at [394, 177] on input "Search staff" at bounding box center [510, 172] width 334 height 24
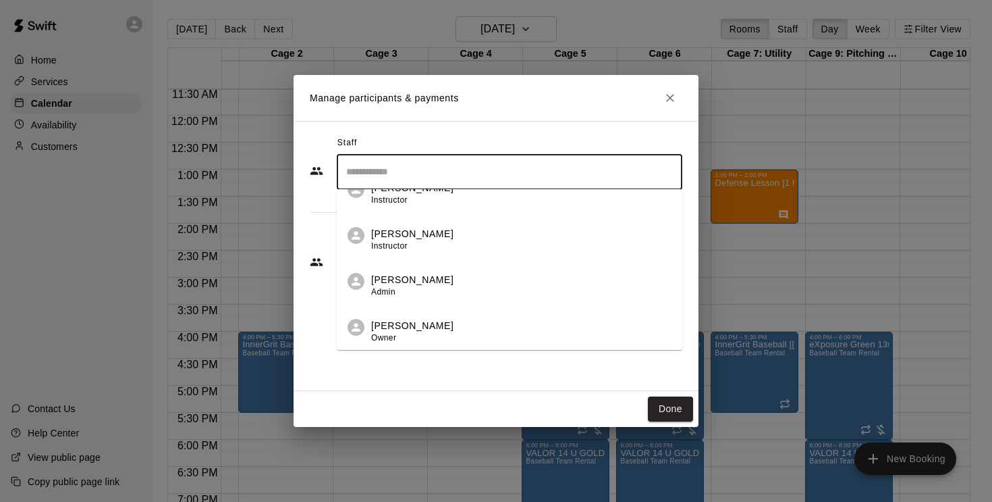
click at [401, 253] on div "[PERSON_NAME] Instructor" at bounding box center [412, 240] width 82 height 26
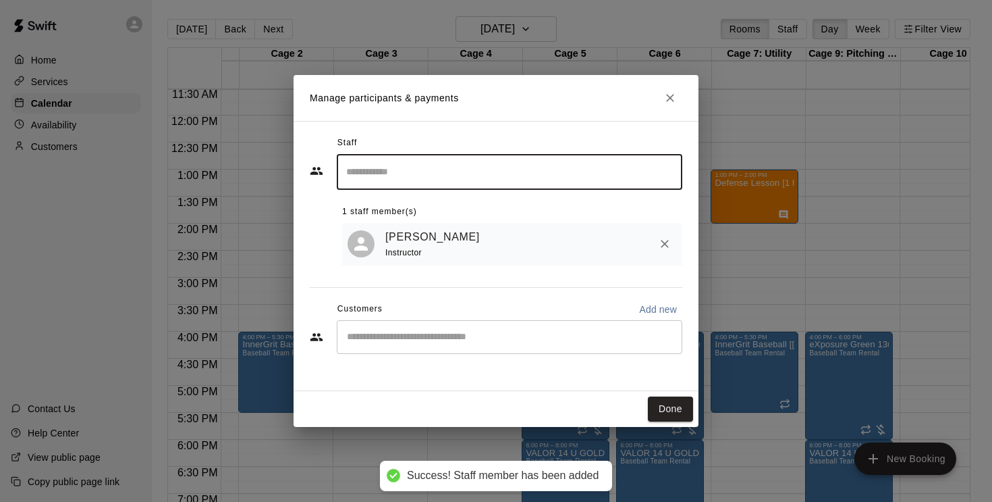
click at [668, 414] on button "Done" at bounding box center [670, 408] width 45 height 25
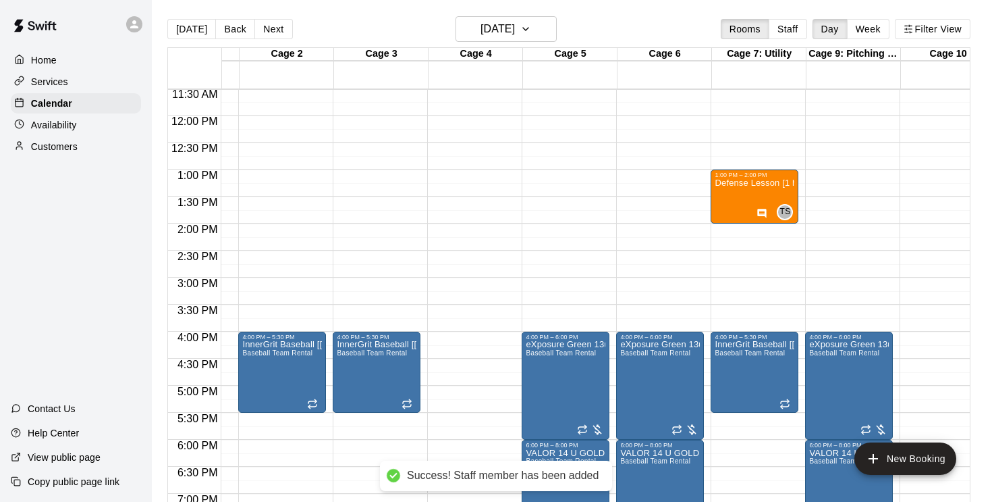
click at [737, 227] on div "12:00 AM – 9:00 AM Closed 1:00 PM – 2:00 PM Defense Lesson [1 hour] TS 0 4:00 P…" at bounding box center [755, 115] width 88 height 1296
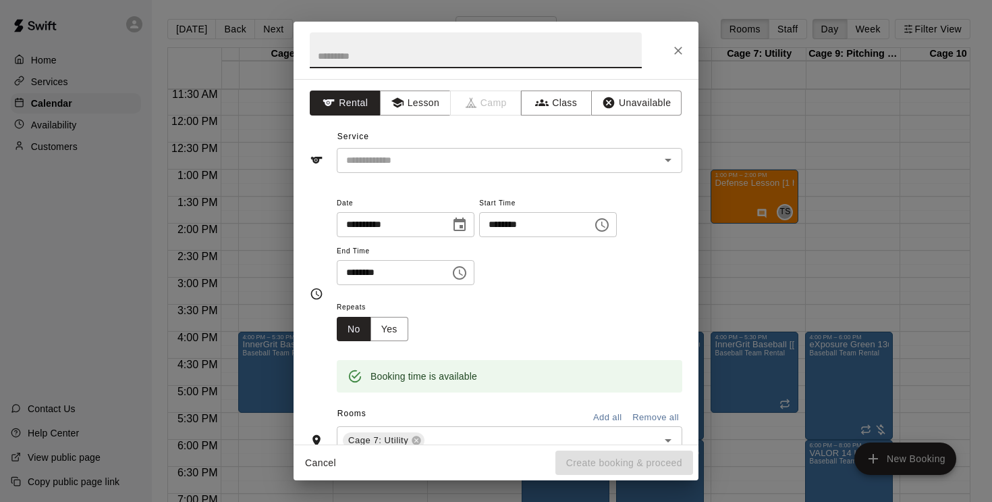
click at [467, 273] on icon "Choose time, selected time is 2:30 PM" at bounding box center [460, 273] width 14 height 14
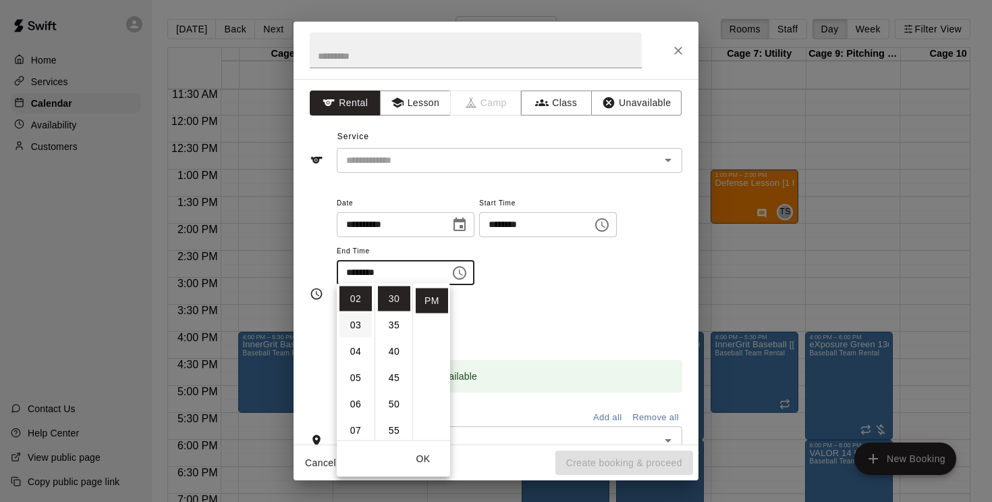
click at [353, 319] on li "03" at bounding box center [356, 325] width 32 height 25
click at [387, 292] on li "00" at bounding box center [394, 298] width 32 height 25
type input "********"
click at [498, 341] on div "Booking time is available" at bounding box center [510, 366] width 346 height 51
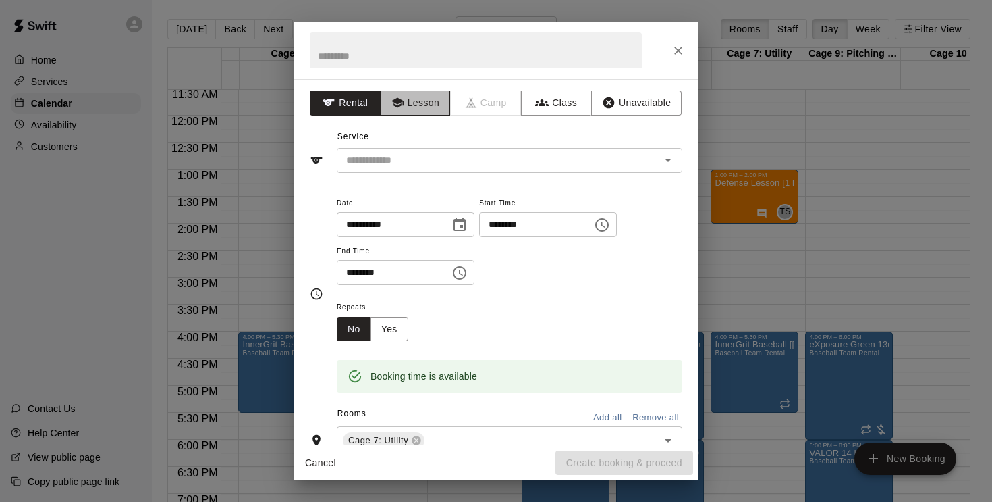
click at [416, 97] on button "Lesson" at bounding box center [415, 102] width 71 height 25
click at [430, 163] on input "text" at bounding box center [490, 160] width 298 height 17
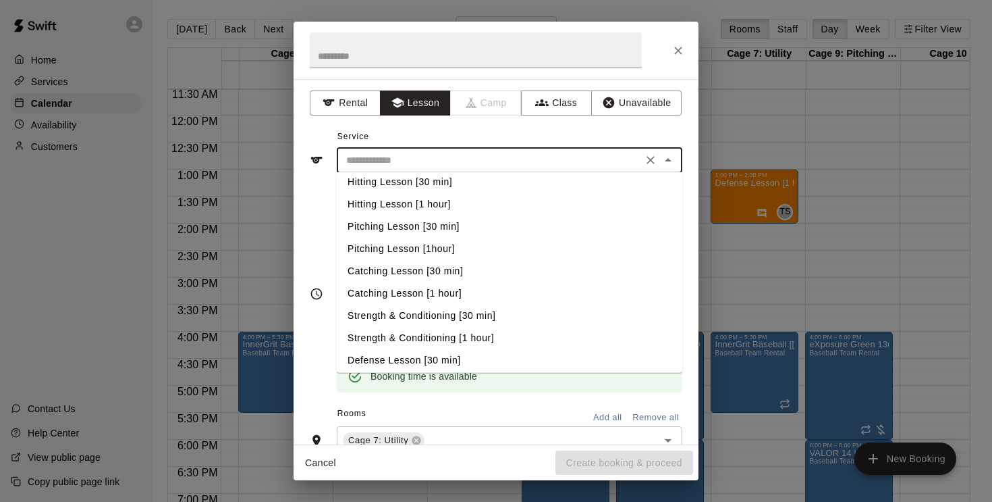
scroll to position [8, 0]
click at [425, 205] on li "Hitting Lesson [1 hour]" at bounding box center [510, 203] width 346 height 22
type input "**********"
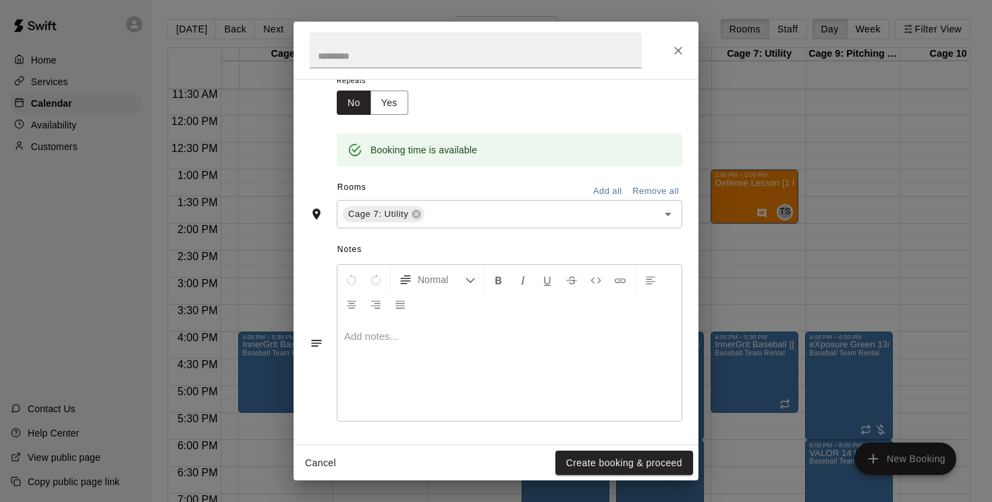
scroll to position [225, 0]
click at [417, 338] on p at bounding box center [509, 338] width 331 height 14
click at [619, 460] on button "Create booking & proceed" at bounding box center [625, 462] width 138 height 25
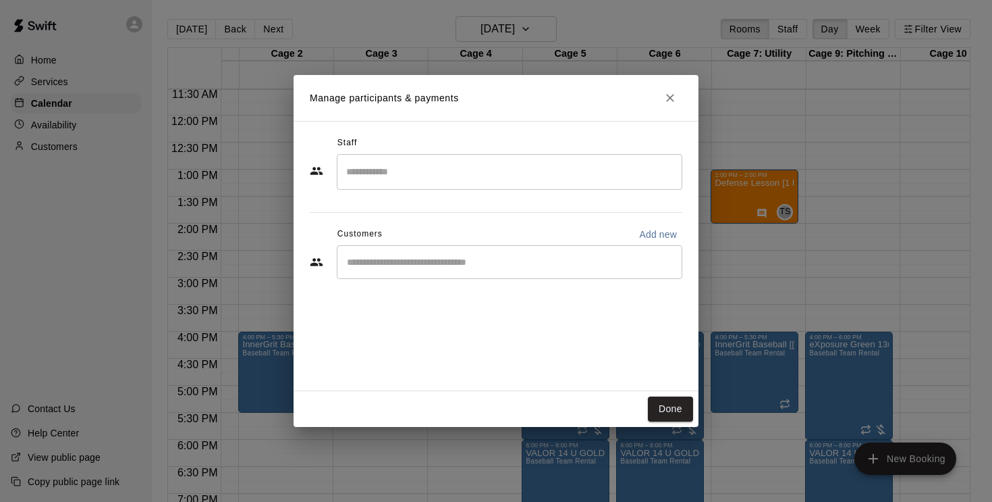
click at [386, 171] on input "Search staff" at bounding box center [510, 172] width 334 height 24
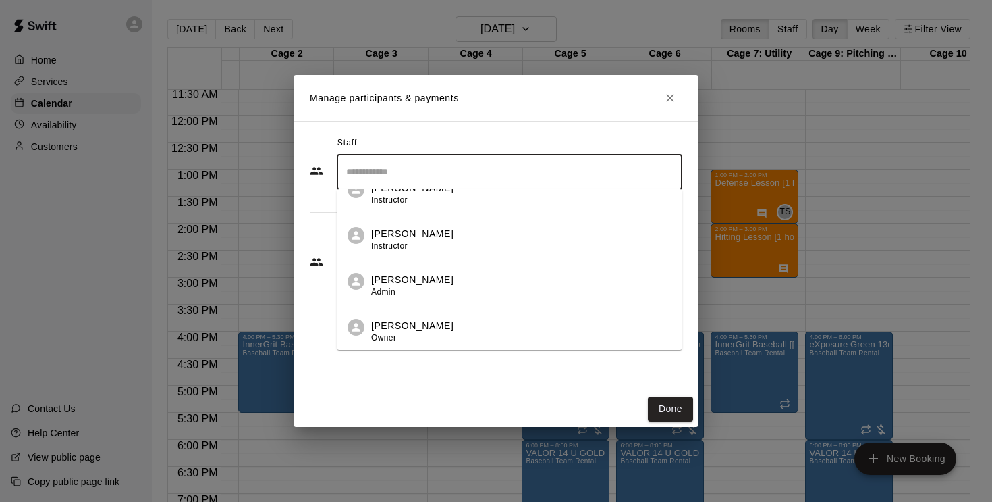
scroll to position [390, 0]
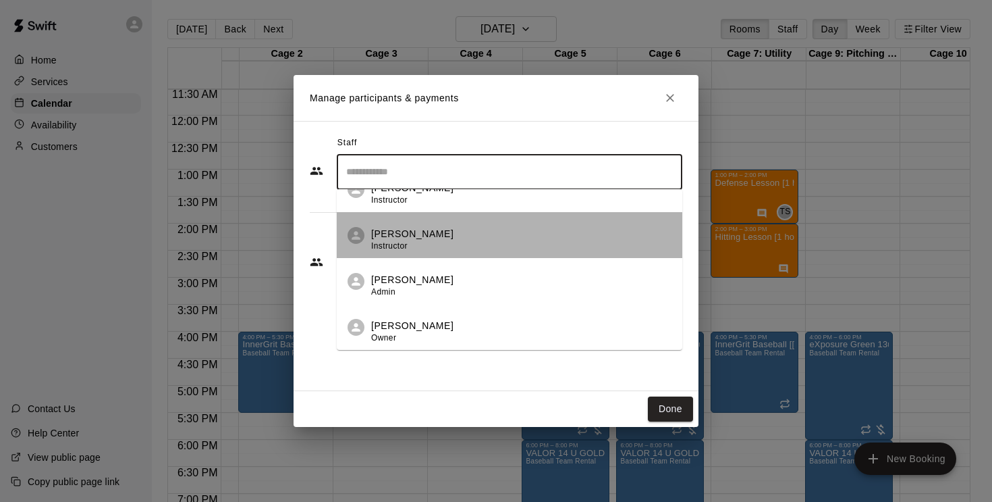
click at [390, 241] on div "[PERSON_NAME] Instructor" at bounding box center [412, 240] width 82 height 26
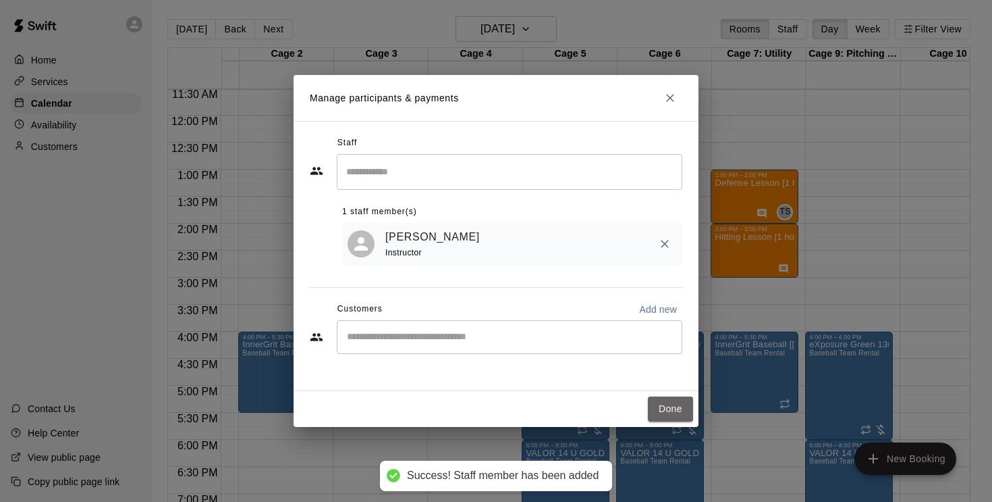
click at [676, 410] on button "Done" at bounding box center [670, 408] width 45 height 25
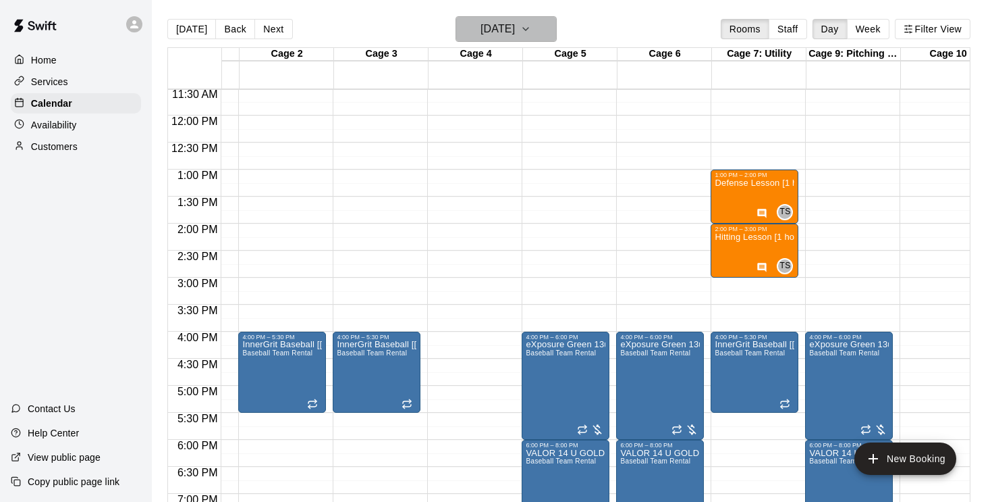
click at [531, 36] on icon "button" at bounding box center [526, 29] width 11 height 16
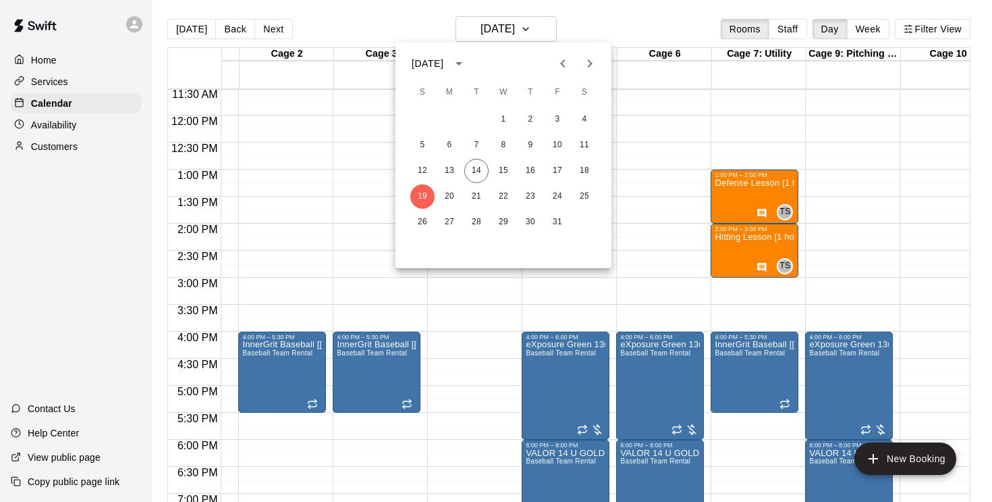
click at [609, 288] on div at bounding box center [496, 251] width 992 height 502
